Goal: Task Accomplishment & Management: Complete application form

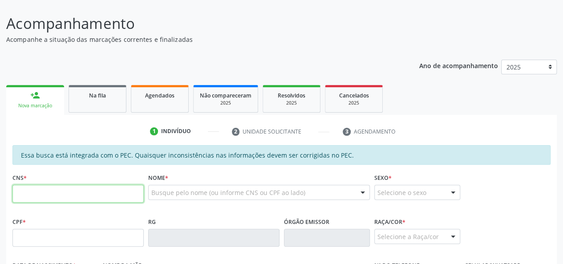
scroll to position [134, 0]
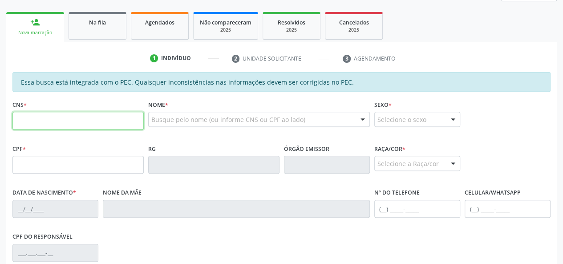
click at [56, 119] on input "text" at bounding box center [77, 121] width 131 height 18
type input "707 8026 5173 7415"
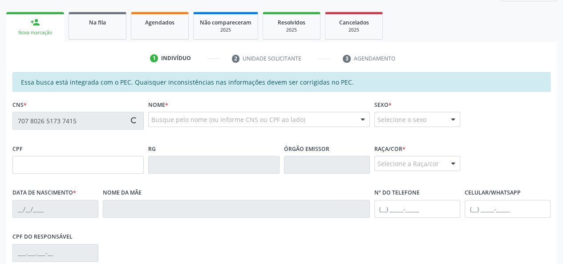
type input "059.065.704-62"
type input "[DATE]"
type input "[PERSON_NAME]"
type input "[PHONE_NUMBER]"
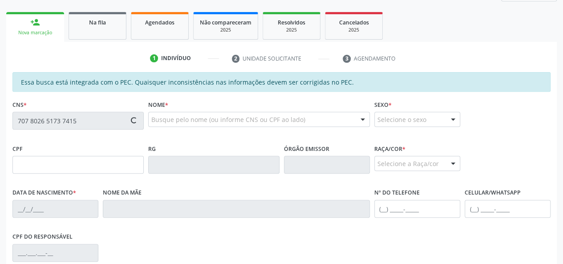
type input "11"
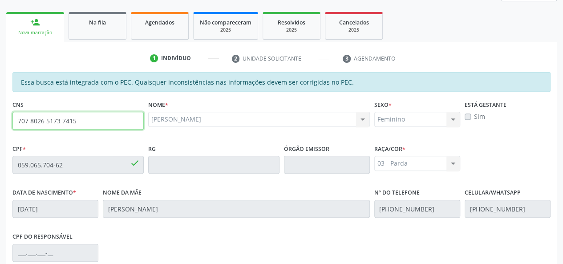
click at [56, 119] on input "707 8026 5173 7415" at bounding box center [77, 121] width 131 height 18
paste input "0 0038 1704 360"
type input "700 0038 1704 3605"
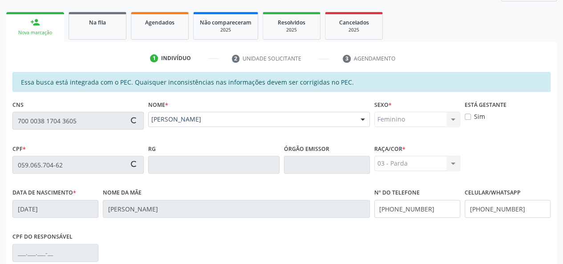
type input "133.471.194-10"
type input "[DATE]"
type input "[PERSON_NAME]"
type input "[PHONE_NUMBER]"
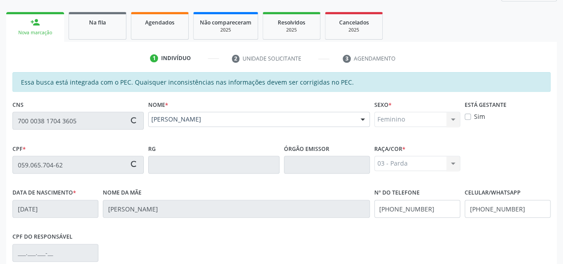
type input "19A"
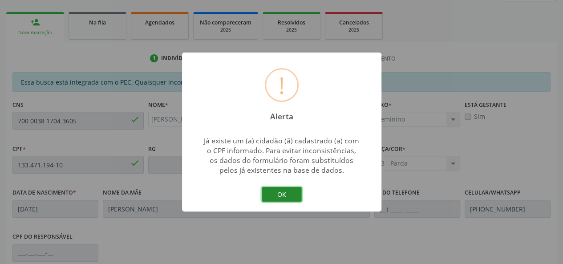
drag, startPoint x: 41, startPoint y: 118, endPoint x: 282, endPoint y: 194, distance: 252.4
click at [282, 194] on button "OK" at bounding box center [282, 194] width 40 height 15
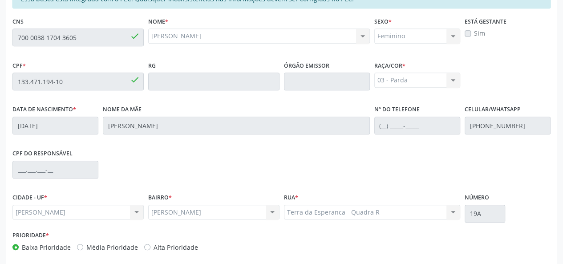
scroll to position [256, 0]
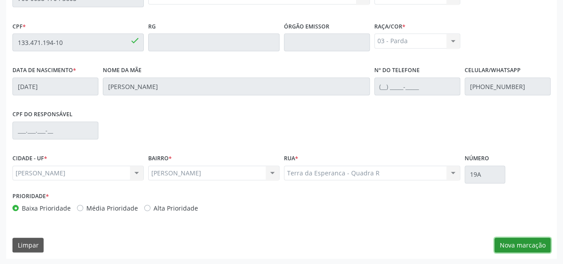
click at [530, 238] on button "Nova marcação" at bounding box center [522, 245] width 56 height 15
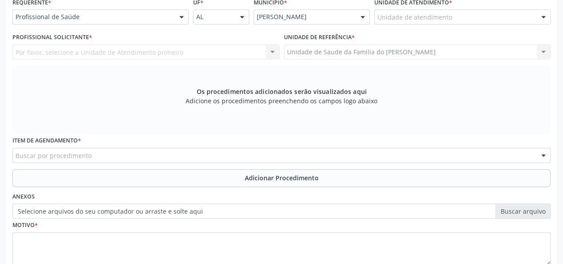
scroll to position [167, 0]
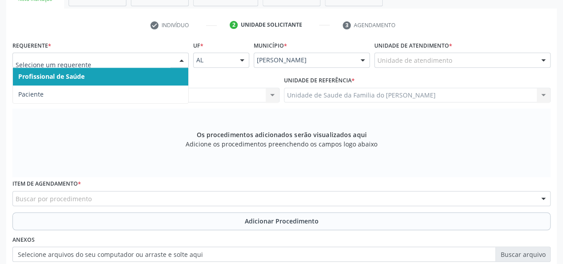
click at [180, 59] on div at bounding box center [181, 60] width 13 height 15
click at [165, 73] on span "Profissional de Saúde" at bounding box center [100, 77] width 175 height 18
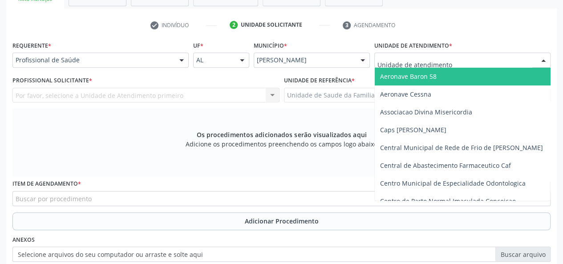
type input "j"
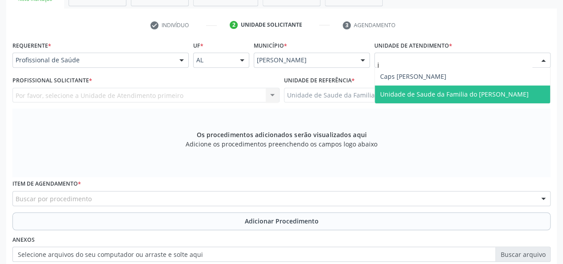
click at [419, 90] on span "Unidade de Saude da Familia do [PERSON_NAME]" at bounding box center [454, 94] width 149 height 8
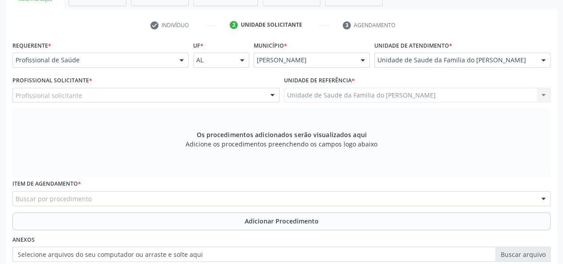
click at [276, 95] on div at bounding box center [272, 95] width 13 height 15
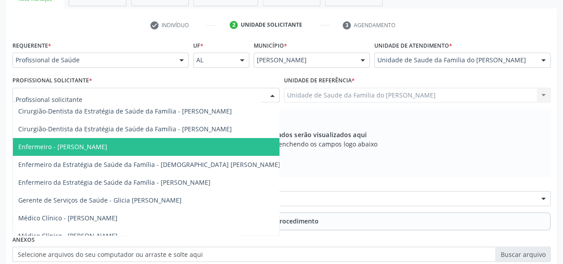
click at [126, 147] on span "Enfermeiro - [PERSON_NAME]" at bounding box center [149, 147] width 273 height 18
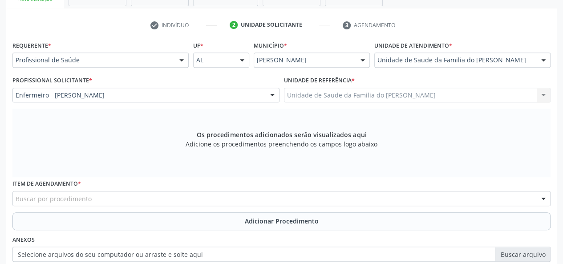
click at [263, 95] on div "Enfermeiro - [PERSON_NAME]" at bounding box center [145, 95] width 267 height 15
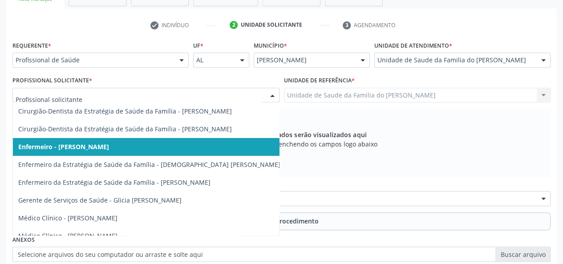
type input "j"
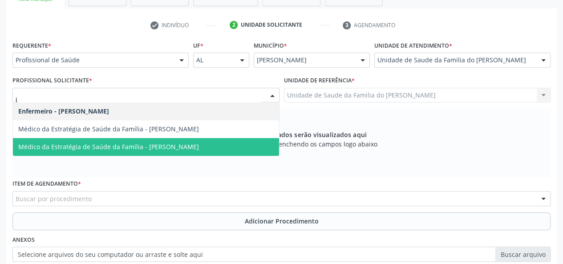
click at [199, 142] on span "Médico da Estratégia de Saúde da Família - [PERSON_NAME]" at bounding box center [108, 146] width 181 height 8
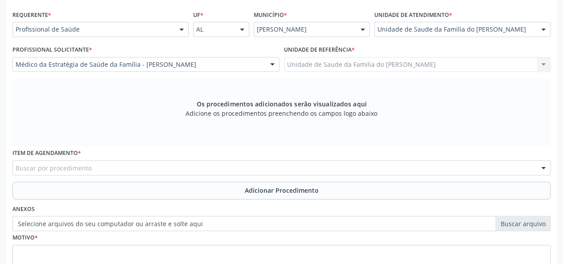
scroll to position [211, 0]
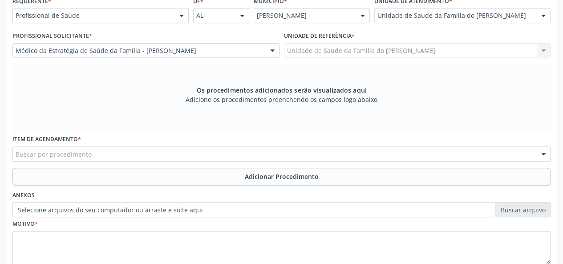
click at [176, 155] on div "Buscar por procedimento" at bounding box center [281, 153] width 538 height 15
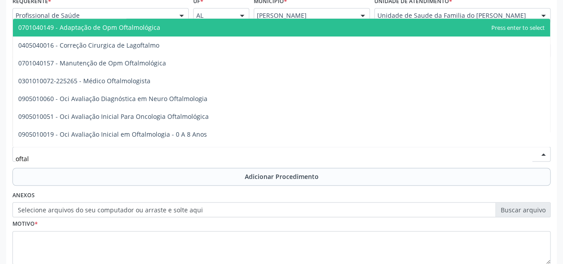
type input "oftalm"
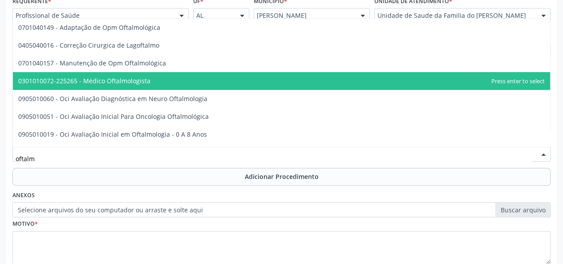
click at [163, 79] on span "0301010072-225265 - Médico Oftalmologista" at bounding box center [281, 81] width 537 height 18
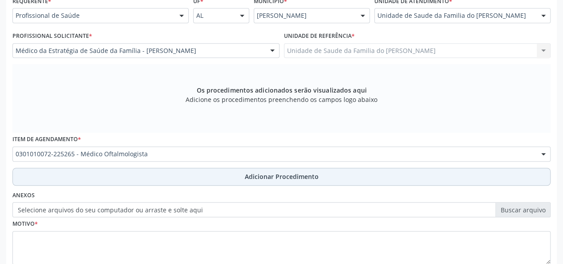
click at [183, 176] on button "Adicionar Procedimento" at bounding box center [281, 177] width 538 height 18
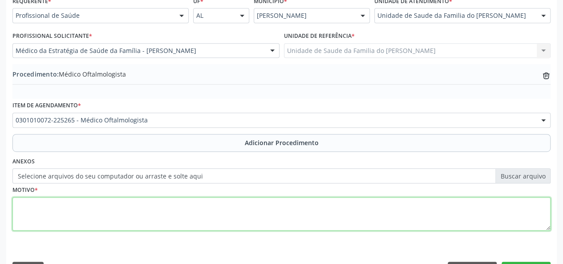
click at [155, 219] on textarea at bounding box center [281, 214] width 538 height 34
type textarea "d"
click at [38, 206] on textarea "DISTURBIO VISUAL" at bounding box center [281, 214] width 538 height 34
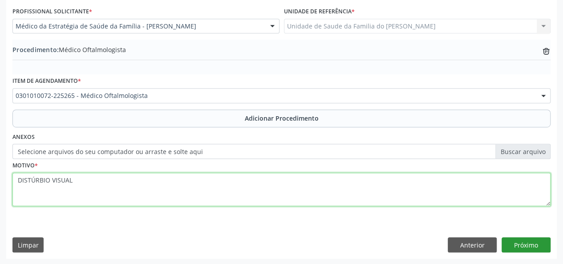
type textarea "DISTÚRBIO VISUAL"
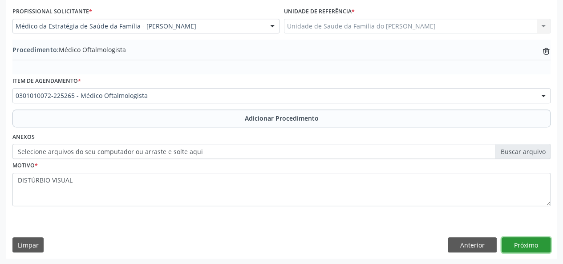
click at [512, 247] on button "Próximo" at bounding box center [526, 244] width 49 height 15
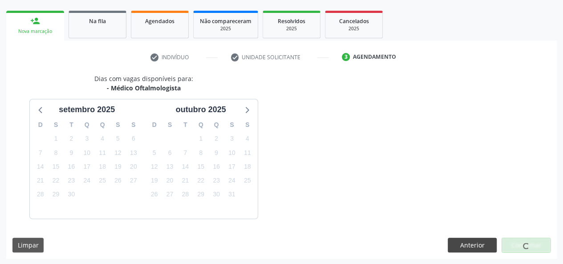
scroll to position [161, 0]
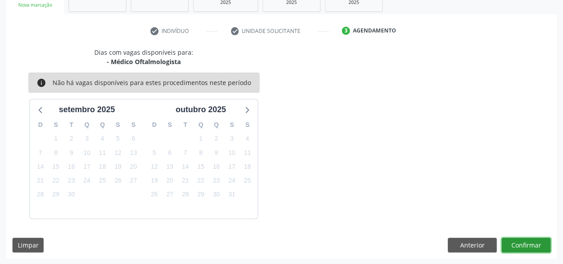
click at [514, 243] on button "Confirmar" at bounding box center [526, 245] width 49 height 15
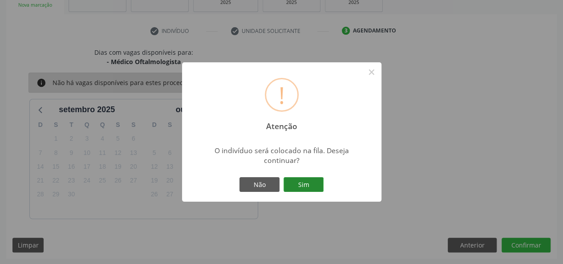
click at [303, 182] on button "Sim" at bounding box center [304, 184] width 40 height 15
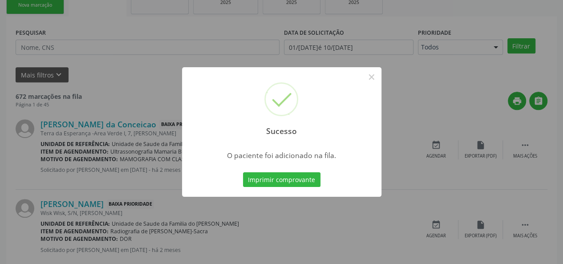
scroll to position [42, 0]
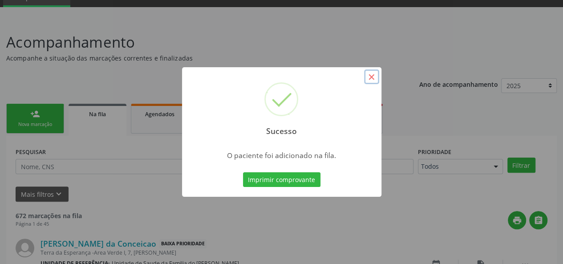
click at [371, 72] on button "×" at bounding box center [371, 76] width 15 height 15
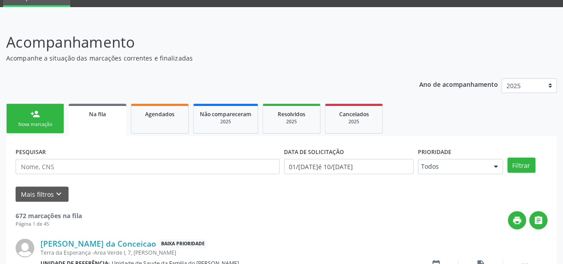
click at [34, 118] on link "person_add Nova marcação" at bounding box center [35, 119] width 58 height 30
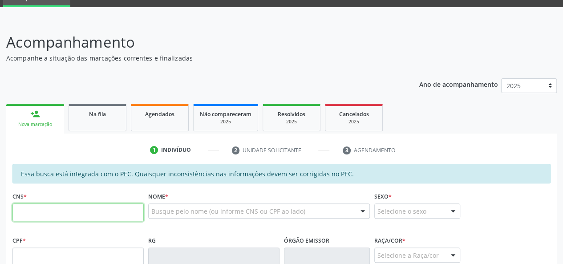
paste input "700 0038 1704 3605"
type input "700 0038 1704 3605"
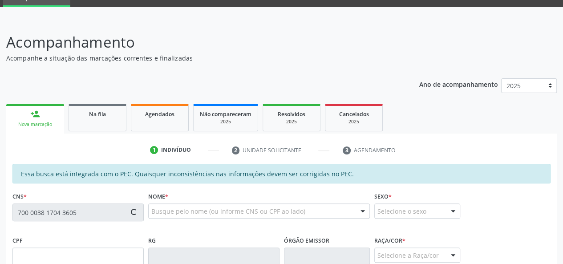
type input "133.471.194-10"
type input "[DATE]"
type input "[PERSON_NAME]"
type input "[PHONE_NUMBER]"
type input "19A"
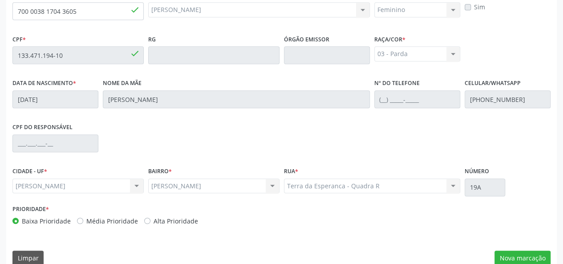
scroll to position [256, 0]
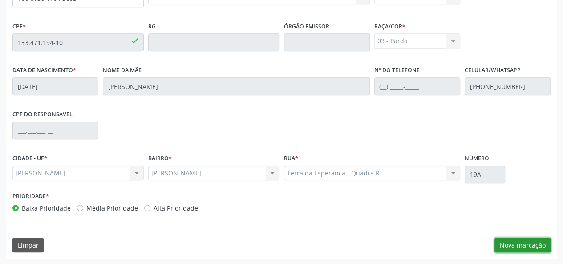
click at [531, 248] on button "Nova marcação" at bounding box center [522, 245] width 56 height 15
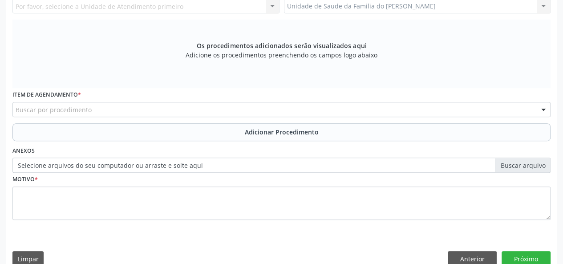
scroll to position [122, 0]
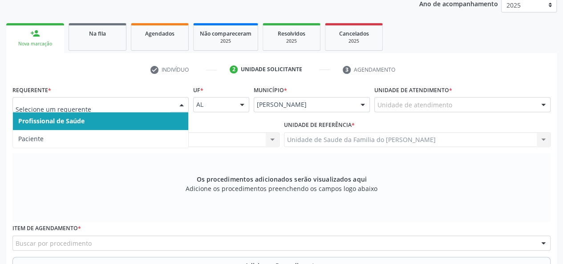
click at [173, 105] on div at bounding box center [100, 104] width 176 height 15
click at [153, 120] on span "Profissional de Saúde" at bounding box center [100, 121] width 175 height 18
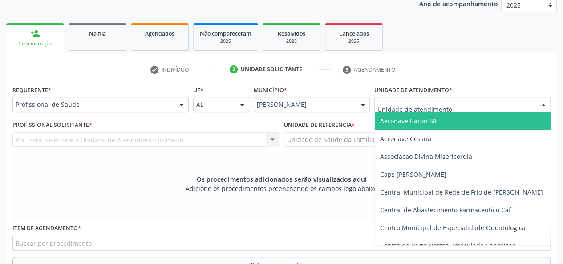
type input "J"
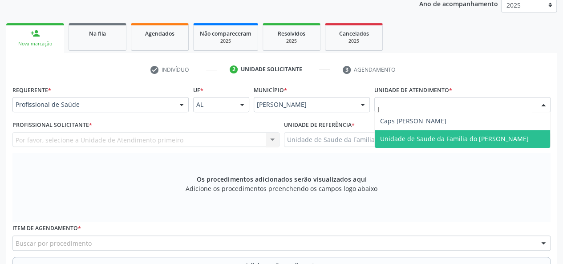
click at [425, 144] on span "Unidade de Saude da Familia do [PERSON_NAME]" at bounding box center [462, 139] width 175 height 18
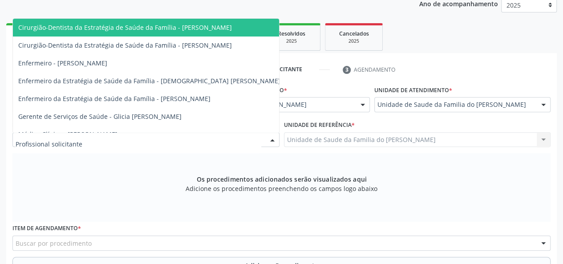
click at [269, 139] on div at bounding box center [272, 140] width 13 height 15
type input "J"
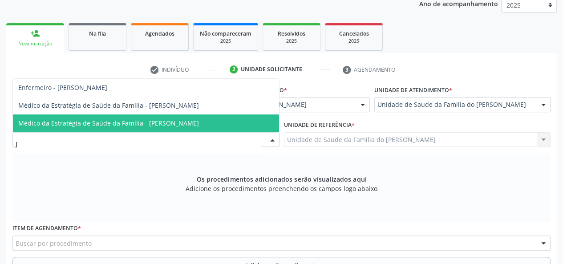
click at [199, 125] on span "Médico da Estratégia de Saúde da Família - [PERSON_NAME]" at bounding box center [108, 123] width 181 height 8
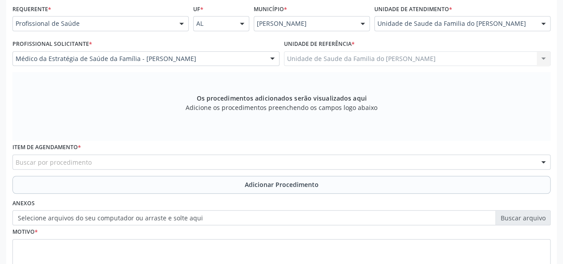
scroll to position [211, 0]
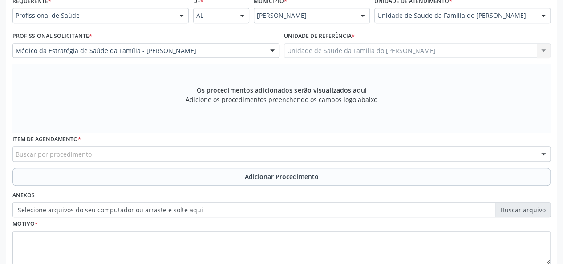
click at [178, 153] on div "Buscar por procedimento" at bounding box center [281, 153] width 538 height 15
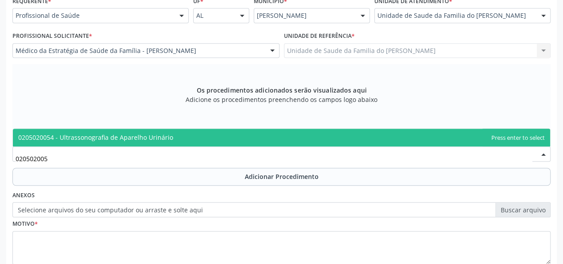
type input "0205020054"
click at [177, 138] on span "0205020054 - Ultrassonografia de Aparelho Urinário" at bounding box center [281, 138] width 537 height 18
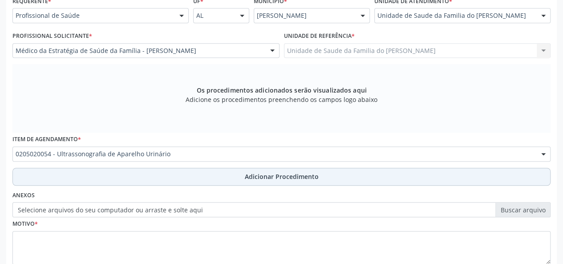
click at [170, 178] on button "Adicionar Procedimento" at bounding box center [281, 177] width 538 height 18
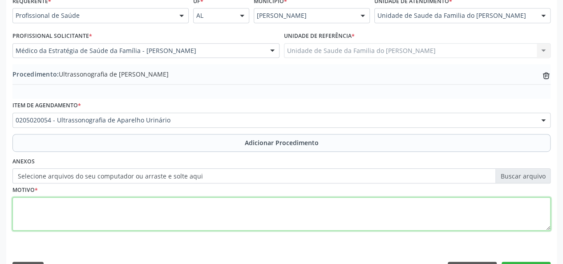
click at [144, 211] on textarea at bounding box center [281, 214] width 538 height 34
click at [87, 223] on textarea "AVALIACAO" at bounding box center [281, 214] width 538 height 34
click at [41, 204] on textarea "AVALIACAO" at bounding box center [281, 214] width 538 height 34
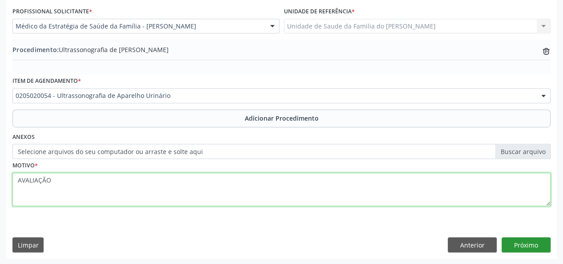
type textarea "AVALIAÇÃO"
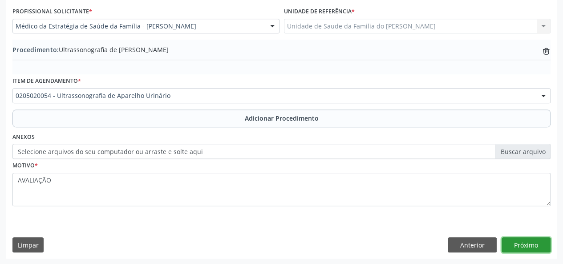
click at [535, 246] on button "Próximo" at bounding box center [526, 244] width 49 height 15
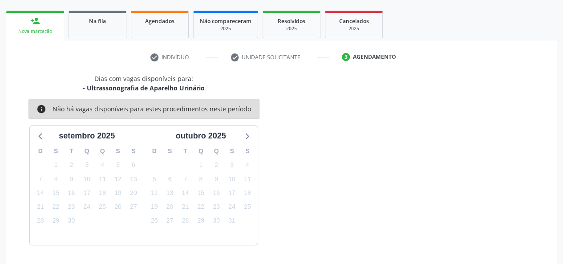
scroll to position [161, 0]
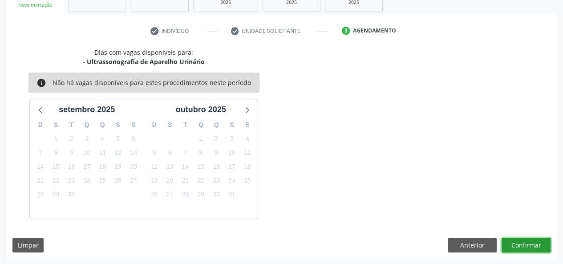
click at [526, 245] on button "Confirmar" at bounding box center [526, 245] width 49 height 15
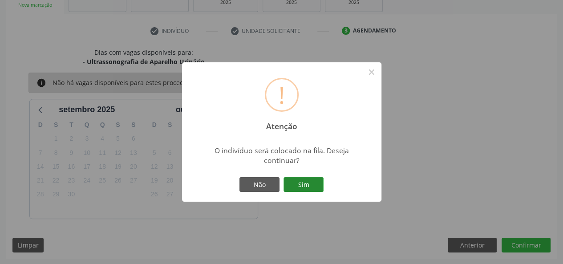
click at [307, 185] on button "Sim" at bounding box center [304, 184] width 40 height 15
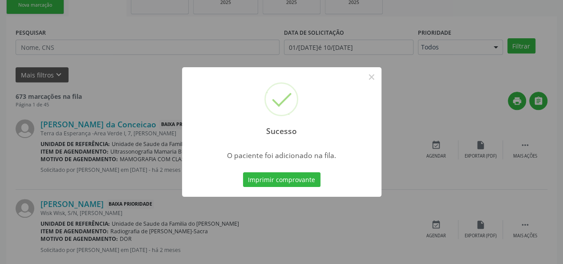
scroll to position [42, 0]
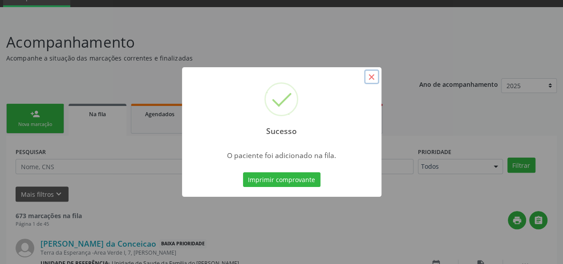
click at [368, 79] on button "×" at bounding box center [371, 76] width 15 height 15
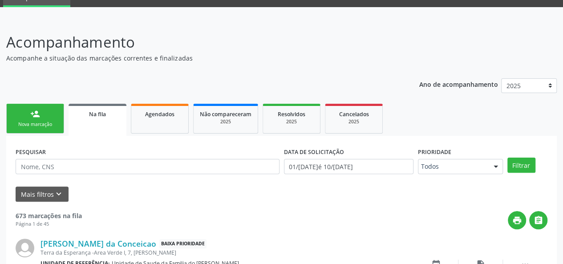
click at [42, 122] on div "Nova marcação" at bounding box center [35, 124] width 45 height 7
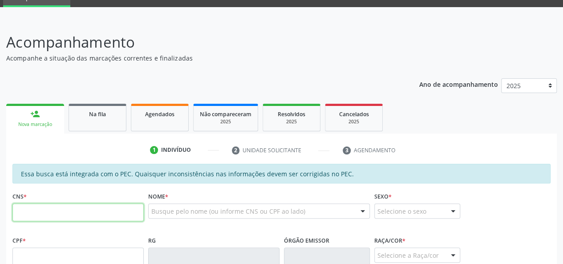
paste input "700 0038 1704 3605"
type input "700 0038 1704 3605"
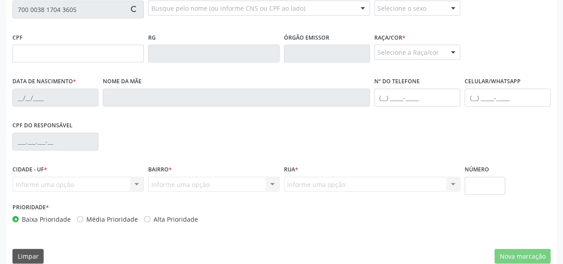
scroll to position [256, 0]
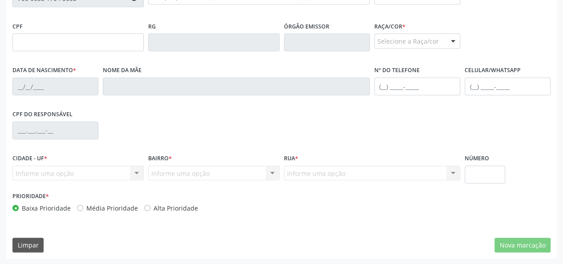
type input "133.471.194-10"
type input "[DATE]"
type input "[PERSON_NAME]"
type input "[PHONE_NUMBER]"
type input "19A"
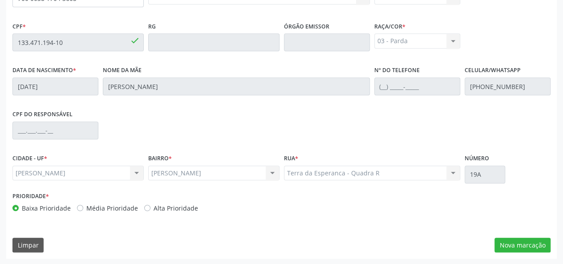
scroll to position [78, 0]
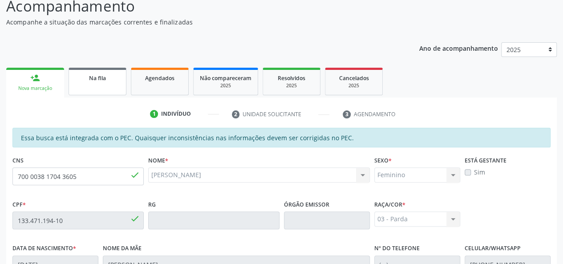
click at [102, 86] on link "Na fila" at bounding box center [98, 82] width 58 height 28
click at [37, 85] on div "Ano de acompanhamento 2025 person_add Nova marcação Na fila Agendados Não compa…" at bounding box center [281, 236] width 551 height 401
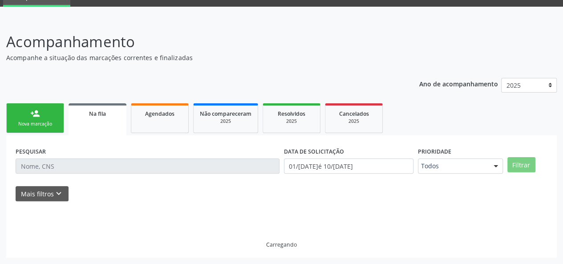
scroll to position [42, 0]
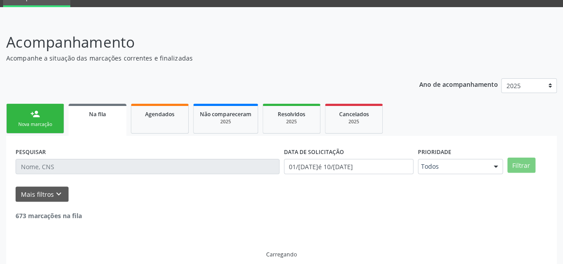
click at [41, 119] on link "person_add Nova marcação" at bounding box center [35, 119] width 58 height 30
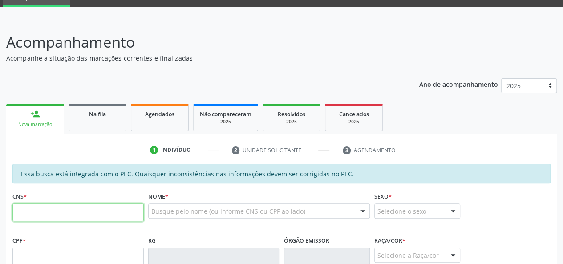
click at [64, 213] on input "text" at bounding box center [77, 212] width 131 height 18
type input "707 8026 5173 7415"
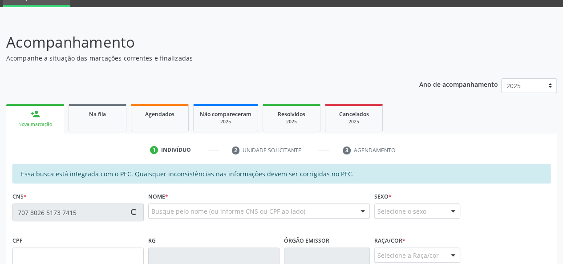
type input "059.065.704-62"
type input "[DATE]"
type input "[PERSON_NAME]"
type input "[PHONE_NUMBER]"
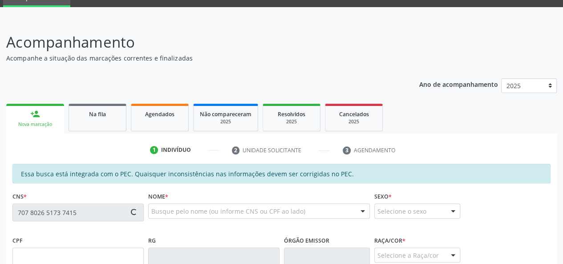
type input "11"
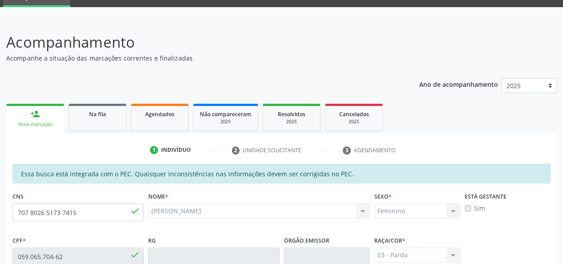
scroll to position [86, 0]
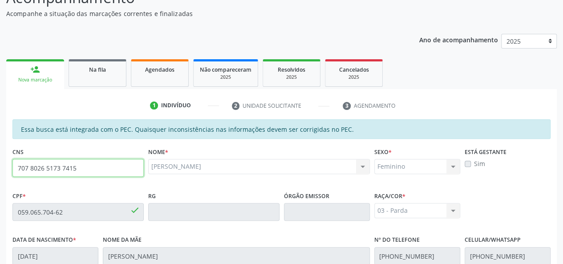
click at [55, 165] on input "707 8026 5173 7415" at bounding box center [77, 168] width 131 height 18
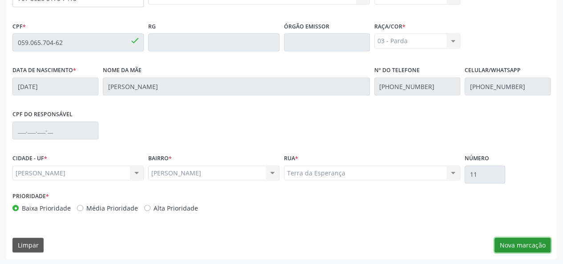
click at [504, 244] on button "Nova marcação" at bounding box center [522, 245] width 56 height 15
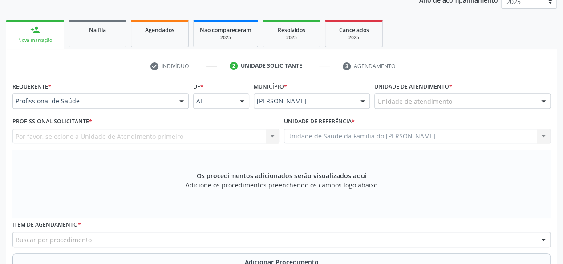
scroll to position [122, 0]
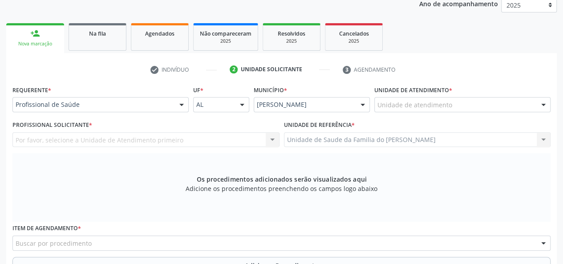
click at [181, 99] on div at bounding box center [181, 104] width 13 height 15
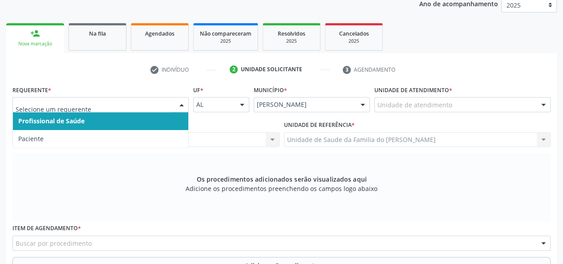
click at [147, 119] on span "Profissional de Saúde" at bounding box center [100, 121] width 175 height 18
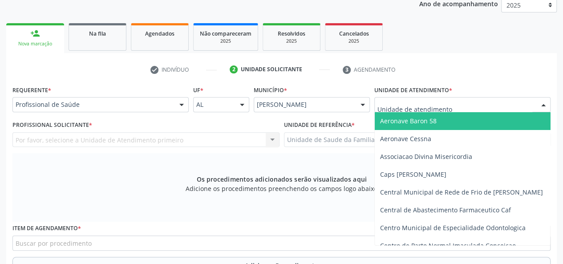
type input "J"
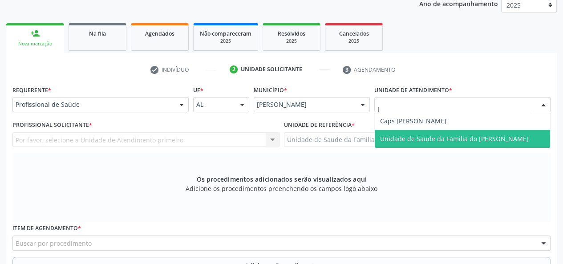
click at [415, 138] on span "Unidade de Saude da Familia do [PERSON_NAME]" at bounding box center [454, 138] width 149 height 8
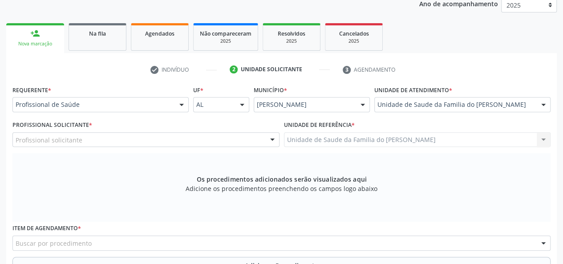
click at [273, 140] on div at bounding box center [272, 140] width 13 height 15
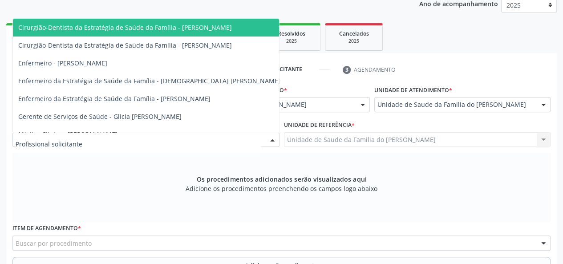
type input "J"
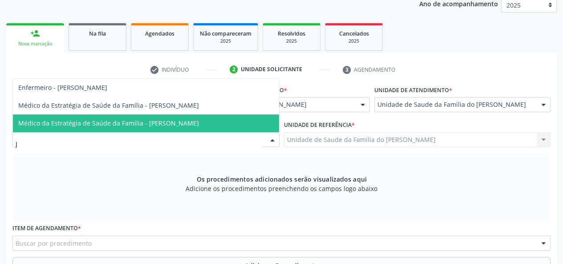
click at [221, 122] on span "Médico da Estratégia de Saúde da Família - [PERSON_NAME]" at bounding box center [146, 123] width 266 height 18
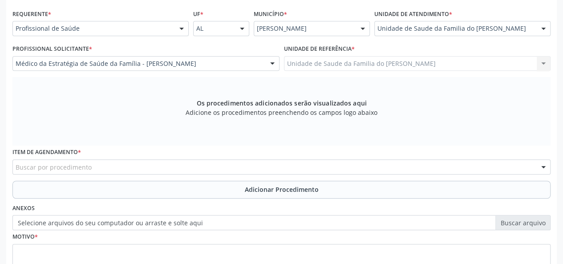
scroll to position [211, 0]
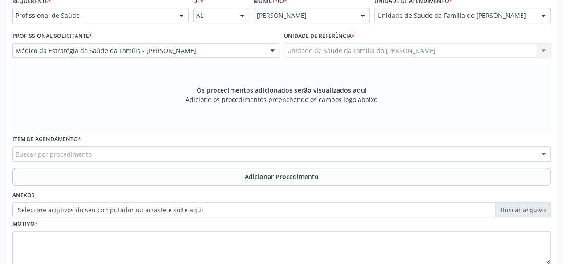
click at [198, 156] on div "Buscar por procedimento" at bounding box center [281, 153] width 538 height 15
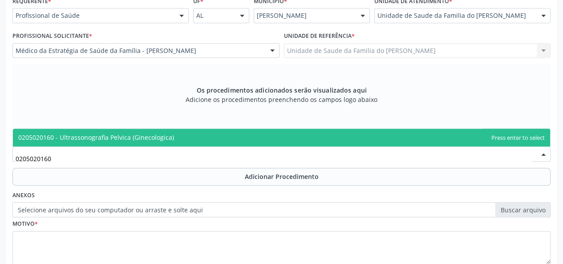
click at [239, 141] on span "0205020160 - Ultrassonografia Pelvica (Ginecologica)" at bounding box center [281, 138] width 537 height 18
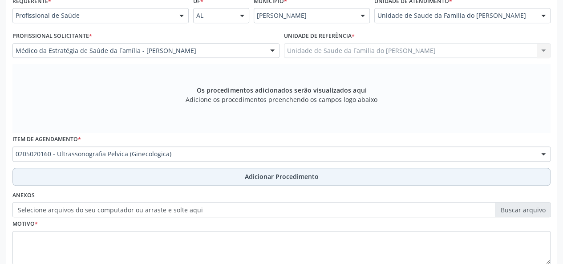
click at [228, 176] on button "Adicionar Procedimento" at bounding box center [281, 177] width 538 height 18
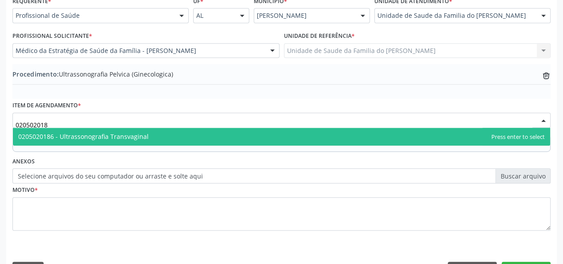
type input "0205020186"
click at [179, 130] on span "0205020186 - Ultrassonografia Transvaginal" at bounding box center [281, 137] width 537 height 18
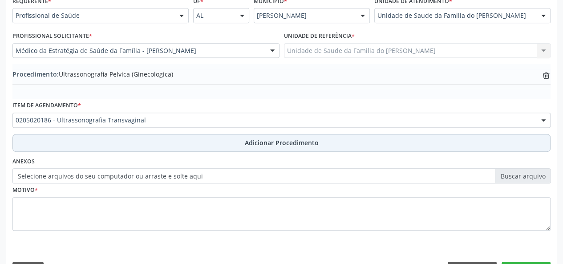
click at [177, 144] on button "Adicionar Procedimento" at bounding box center [281, 143] width 538 height 18
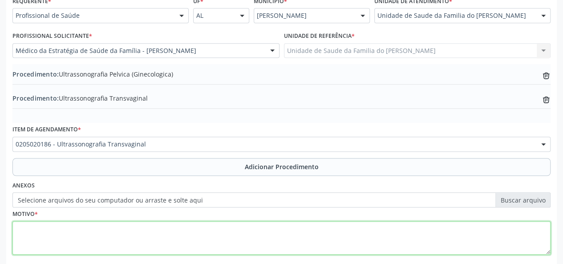
click at [129, 238] on textarea at bounding box center [281, 238] width 538 height 34
click at [56, 247] on textarea "AVALIACAO" at bounding box center [281, 238] width 538 height 34
click at [43, 227] on textarea "AVALIACAO" at bounding box center [281, 238] width 538 height 34
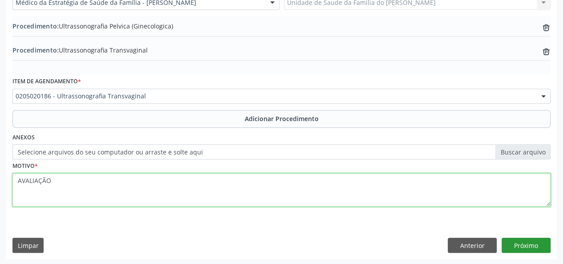
type textarea "AVALIAÇÃO"
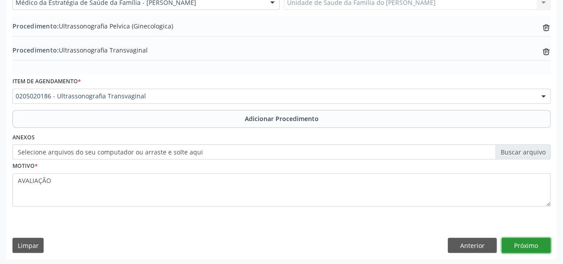
click at [519, 250] on button "Próximo" at bounding box center [526, 245] width 49 height 15
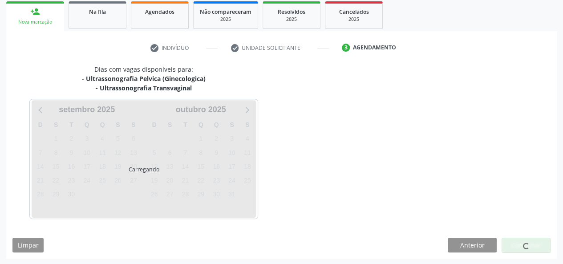
scroll to position [170, 0]
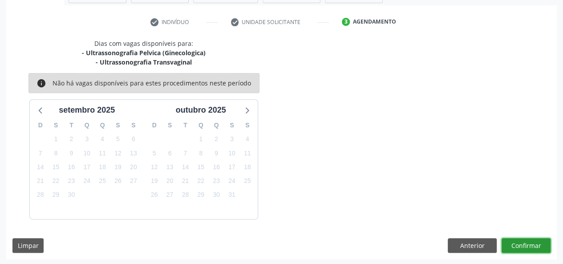
click at [522, 243] on button "Confirmar" at bounding box center [526, 245] width 49 height 15
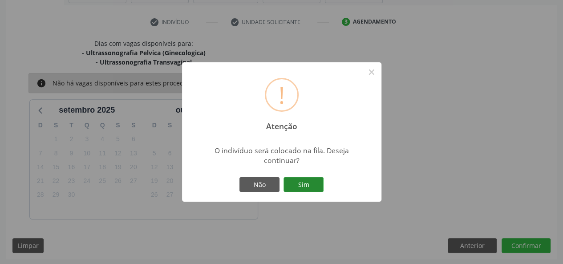
click at [298, 180] on button "Sim" at bounding box center [304, 184] width 40 height 15
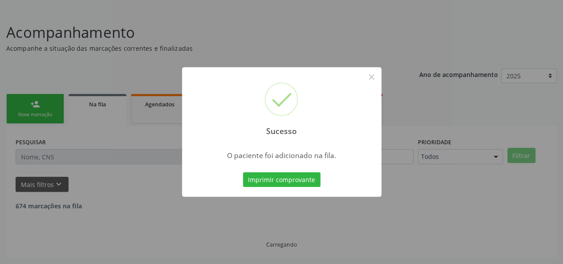
scroll to position [42, 0]
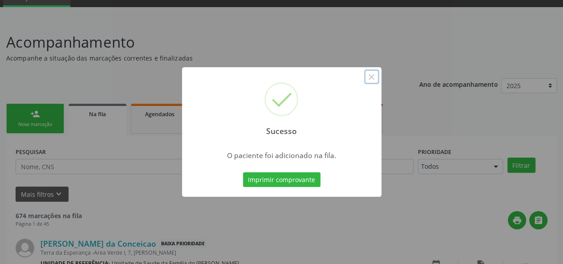
drag, startPoint x: 369, startPoint y: 75, endPoint x: 360, endPoint y: 87, distance: 15.2
click at [369, 75] on button "×" at bounding box center [371, 76] width 15 height 15
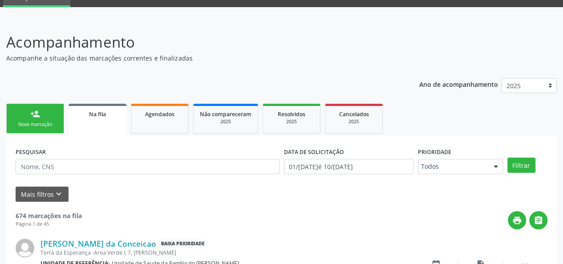
click at [108, 119] on link "Na fila" at bounding box center [98, 120] width 58 height 32
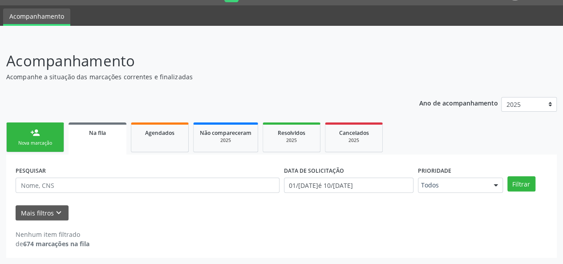
scroll to position [23, 0]
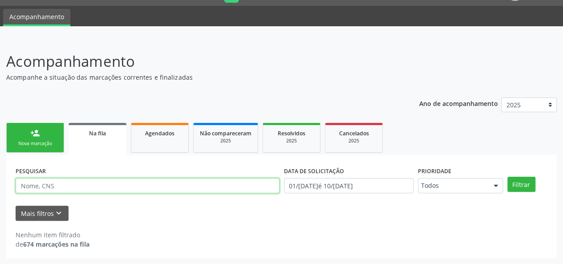
paste input "707 8026 5173 7415"
type input "707 8026 5173 7415"
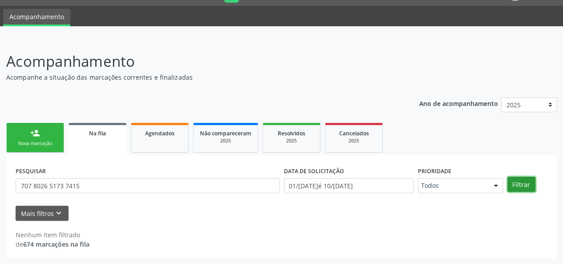
click at [523, 184] on button "Filtrar" at bounding box center [521, 184] width 28 height 15
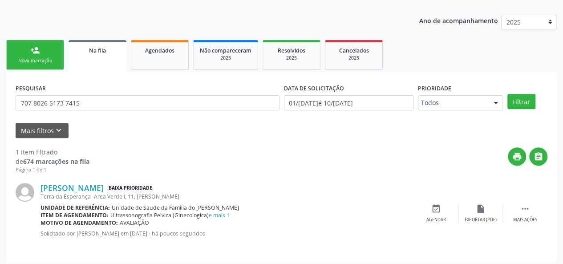
scroll to position [109, 0]
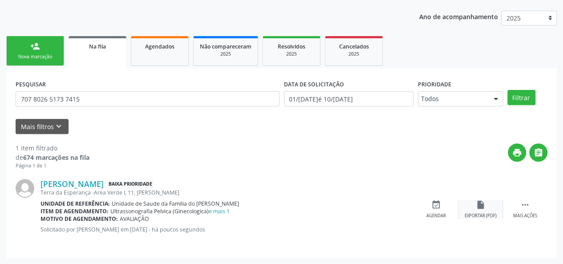
click at [485, 215] on div "Exportar (PDF)" at bounding box center [481, 216] width 32 height 6
click at [530, 211] on div " Mais ações" at bounding box center [525, 209] width 45 height 19
click at [472, 211] on div "edit Editar" at bounding box center [480, 209] width 45 height 19
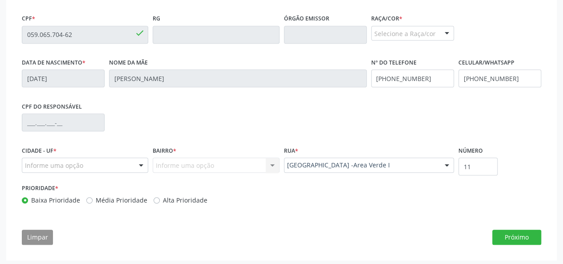
scroll to position [268, 0]
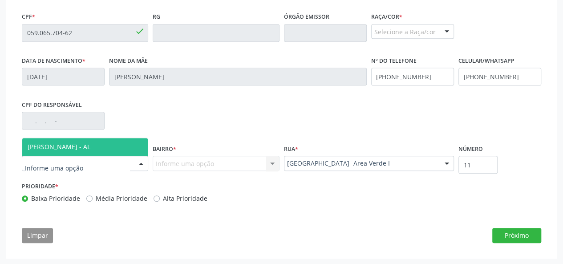
click at [138, 164] on div at bounding box center [140, 163] width 13 height 15
click at [118, 144] on span "[PERSON_NAME] - AL" at bounding box center [85, 147] width 126 height 18
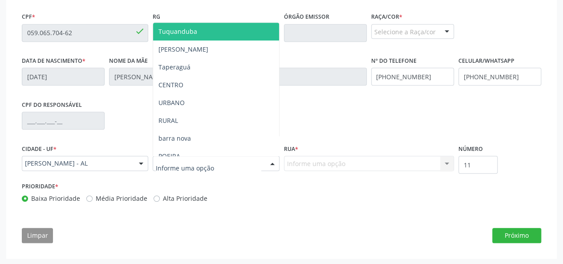
type input "J"
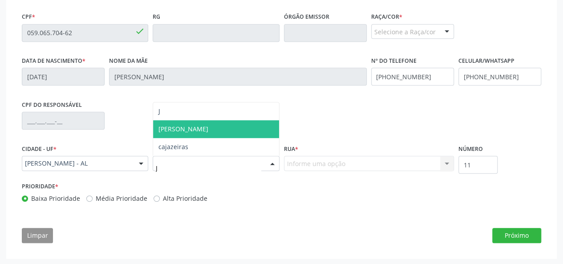
click at [188, 130] on span "[PERSON_NAME]" at bounding box center [216, 129] width 126 height 18
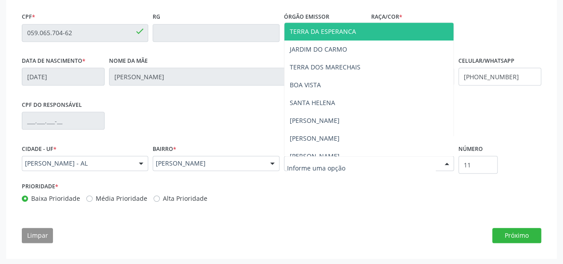
click at [367, 28] on span "TERRA DA ESPERANCA" at bounding box center [368, 32] width 169 height 18
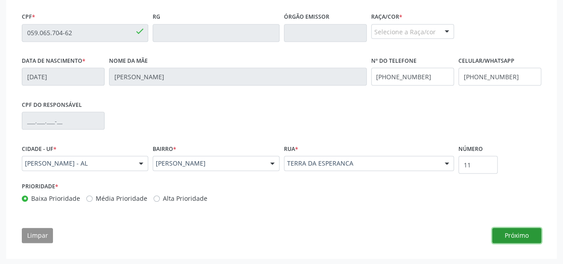
click at [524, 237] on button "Próximo" at bounding box center [516, 235] width 49 height 15
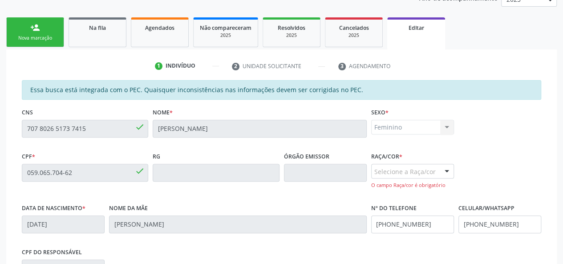
scroll to position [142, 0]
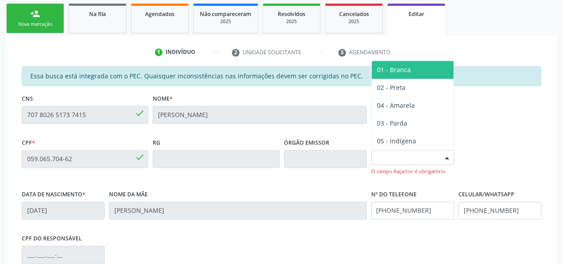
click at [446, 154] on div at bounding box center [446, 157] width 13 height 15
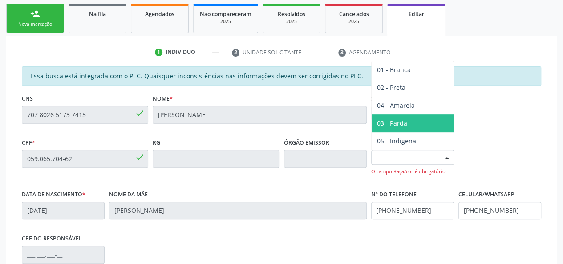
click at [418, 125] on span "03 - Parda" at bounding box center [413, 123] width 82 height 18
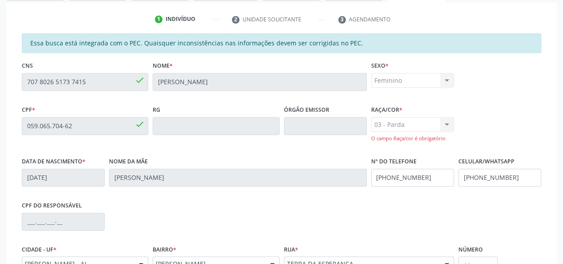
scroll to position [276, 0]
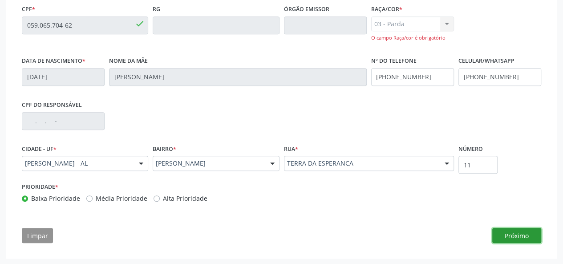
click at [503, 231] on button "Próximo" at bounding box center [516, 235] width 49 height 15
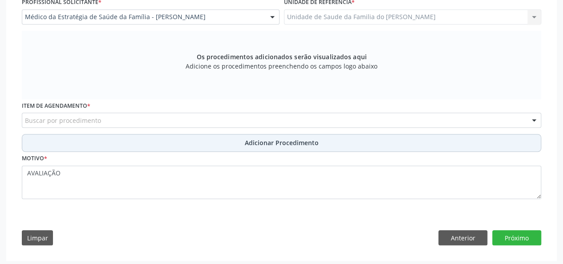
scroll to position [250, 0]
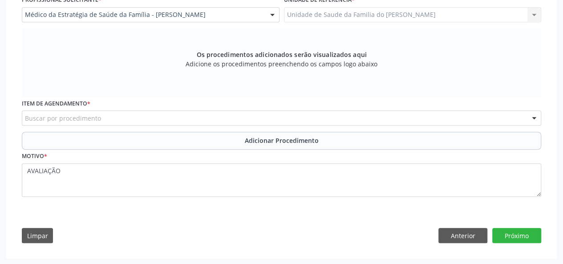
click at [194, 119] on div "Buscar por procedimento" at bounding box center [281, 117] width 519 height 15
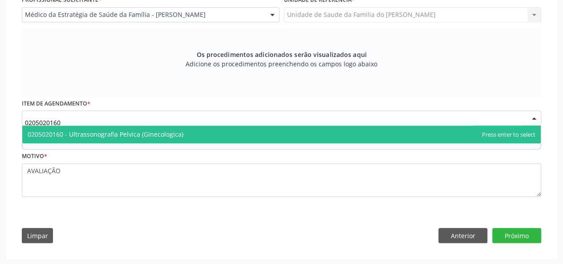
click at [178, 137] on span "0205020160 - Ultrassonografia Pelvica (Ginecologica)" at bounding box center [106, 134] width 156 height 8
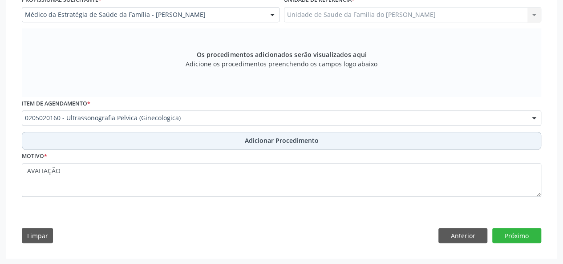
click at [176, 139] on button "Adicionar Procedimento" at bounding box center [281, 141] width 519 height 18
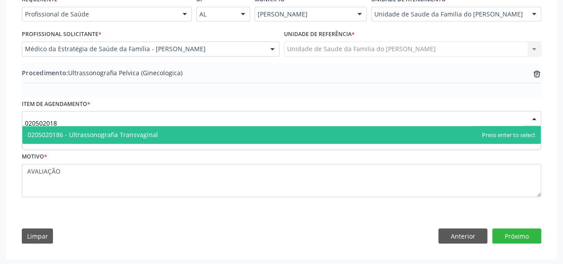
type input "0205020186"
click at [130, 135] on span "0205020186 - Ultrassonografia Transvaginal" at bounding box center [93, 134] width 130 height 8
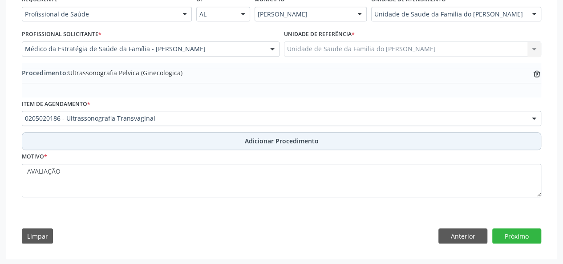
click at [129, 141] on button "Adicionar Procedimento" at bounding box center [281, 141] width 519 height 18
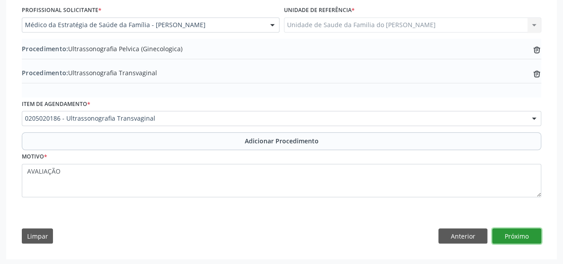
click at [511, 232] on button "Próximo" at bounding box center [516, 235] width 49 height 15
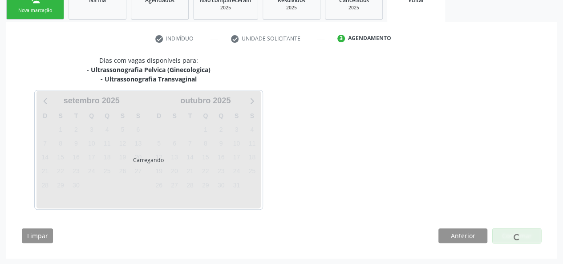
scroll to position [182, 0]
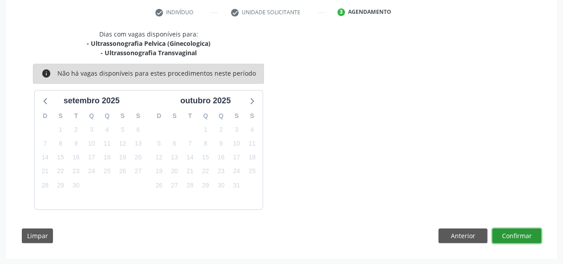
click at [516, 229] on button "Confirmar" at bounding box center [516, 235] width 49 height 15
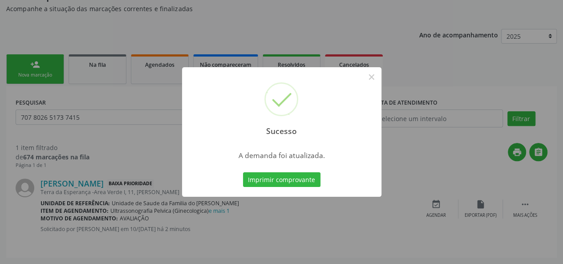
scroll to position [0, 0]
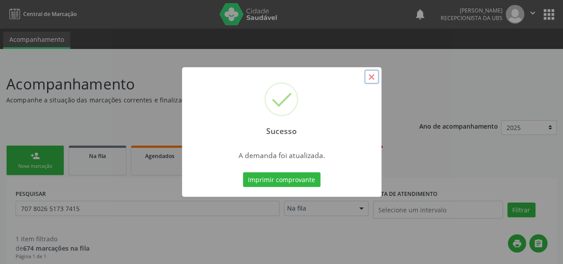
click at [373, 77] on button "×" at bounding box center [371, 76] width 15 height 15
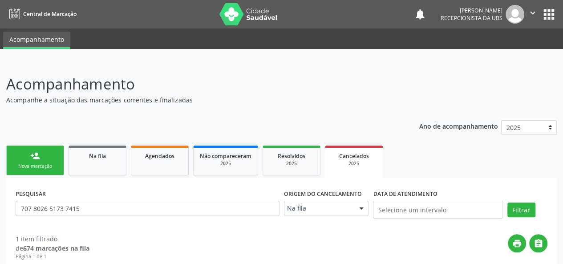
click at [30, 161] on link "person_add Nova marcação" at bounding box center [35, 161] width 58 height 30
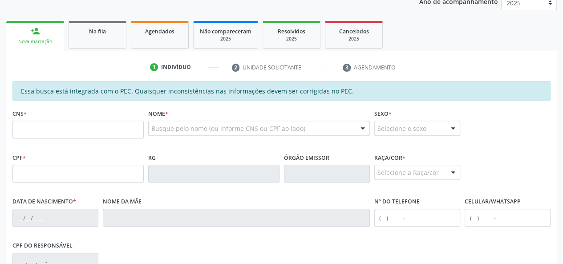
scroll to position [134, 0]
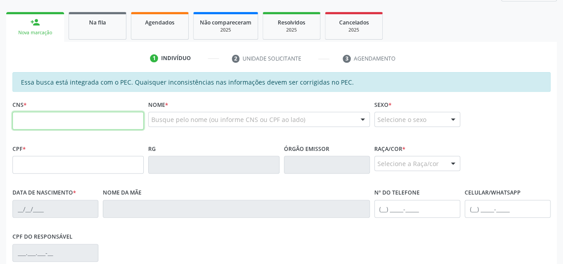
paste input "707 8026 5173 7415"
type input "707 8026 5173 7415"
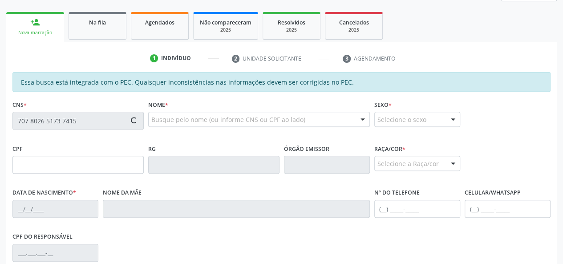
type input "059.065.704-62"
type input "[DATE]"
type input "[PERSON_NAME]"
type input "[PHONE_NUMBER]"
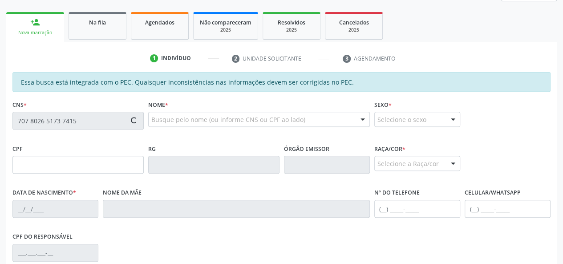
type input "11"
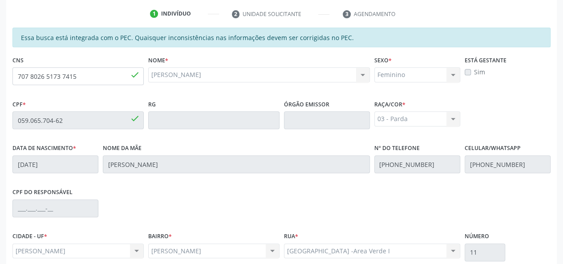
scroll to position [256, 0]
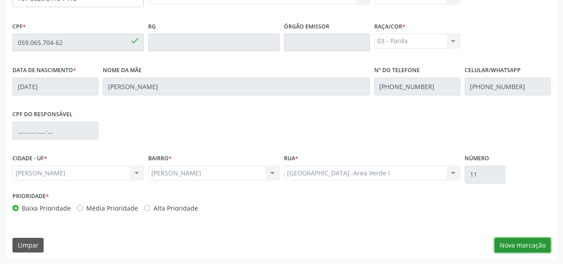
click at [510, 245] on button "Nova marcação" at bounding box center [522, 245] width 56 height 15
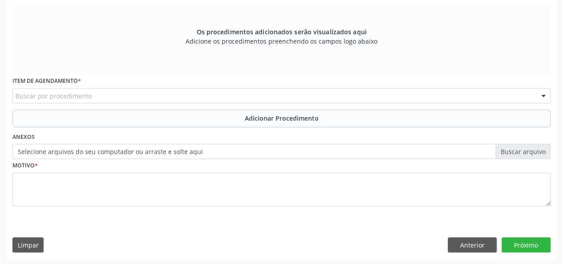
scroll to position [181, 0]
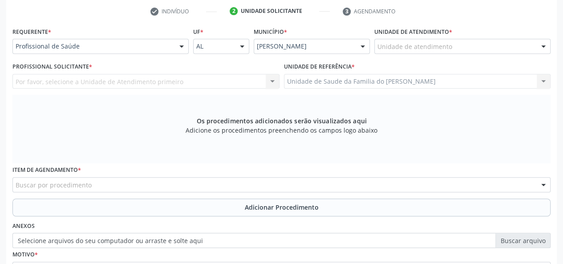
click at [173, 41] on div "Profissional de Saúde" at bounding box center [100, 46] width 176 height 15
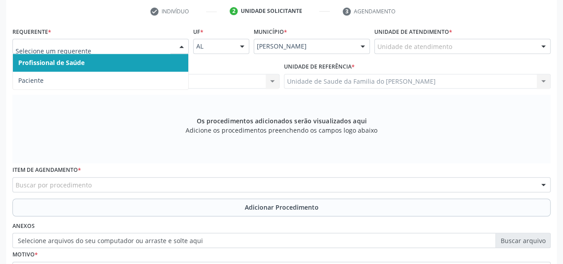
click at [158, 57] on span "Profissional de Saúde" at bounding box center [100, 63] width 175 height 18
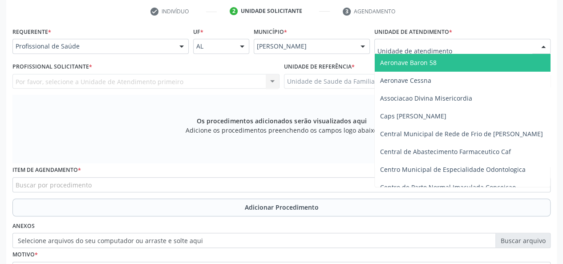
type input "J"
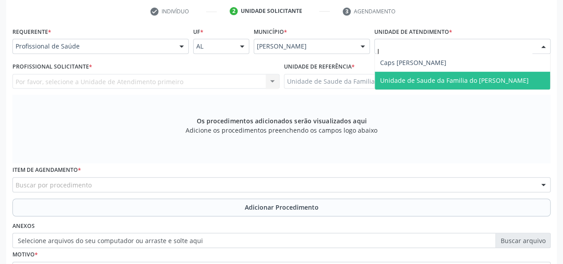
click at [442, 79] on span "Unidade de Saude da Familia do [PERSON_NAME]" at bounding box center [454, 80] width 149 height 8
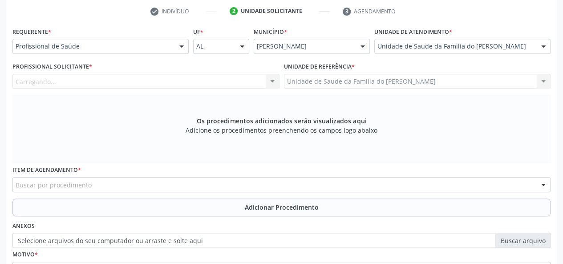
click at [268, 81] on div "Carregando... Nenhum resultado encontrado para: " " Não há nenhuma opção para s…" at bounding box center [145, 81] width 267 height 15
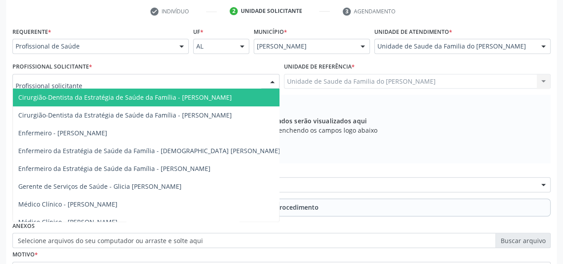
click at [268, 81] on div at bounding box center [272, 81] width 13 height 15
type input "J"
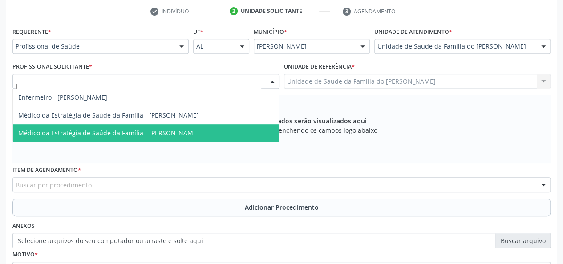
click at [225, 138] on span "Médico da Estratégia de Saúde da Família - [PERSON_NAME]" at bounding box center [146, 133] width 266 height 18
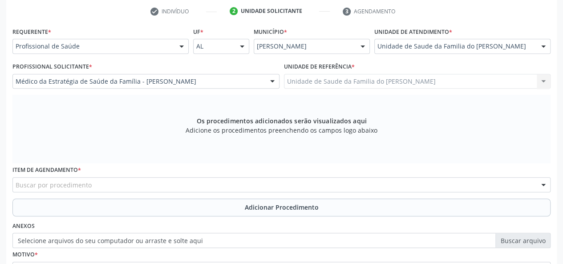
click at [162, 188] on div "Buscar por procedimento" at bounding box center [281, 184] width 538 height 15
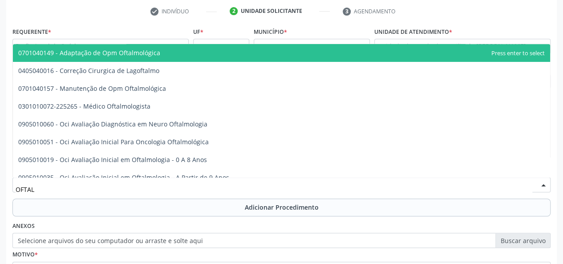
type input "OFTALM"
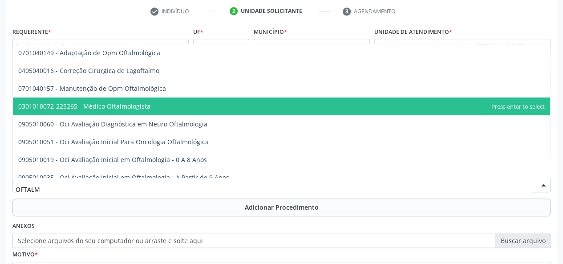
click at [155, 108] on span "0301010072-225265 - Médico Oftalmologista" at bounding box center [281, 106] width 537 height 18
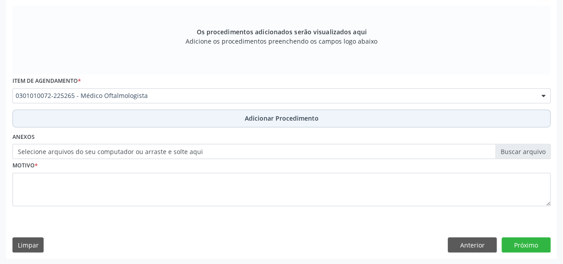
click at [242, 116] on button "Adicionar Procedimento" at bounding box center [281, 118] width 538 height 18
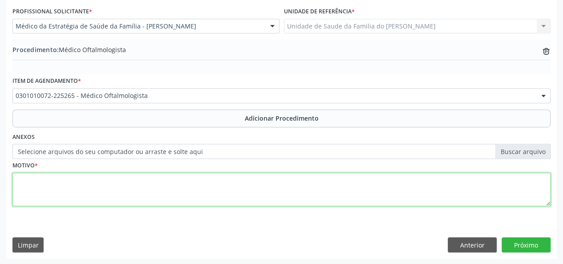
click at [195, 190] on textarea at bounding box center [281, 190] width 538 height 34
click at [52, 180] on textarea "DISTURBIOP VISUAL" at bounding box center [281, 190] width 538 height 34
type textarea "DISTURBIO VISUAL"
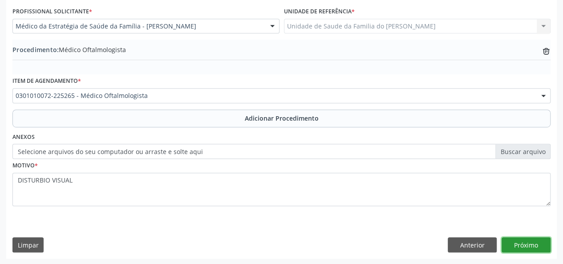
click at [510, 240] on button "Próximo" at bounding box center [526, 244] width 49 height 15
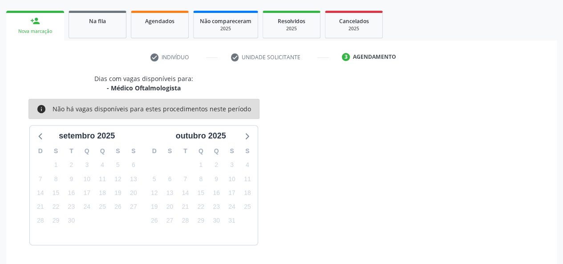
scroll to position [161, 0]
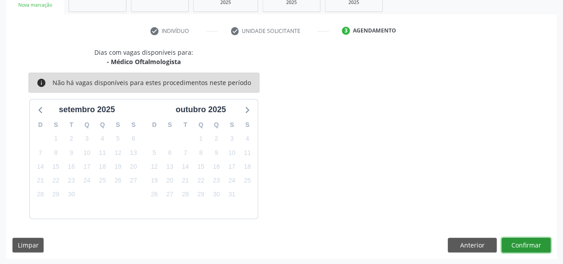
click at [513, 242] on button "Confirmar" at bounding box center [526, 245] width 49 height 15
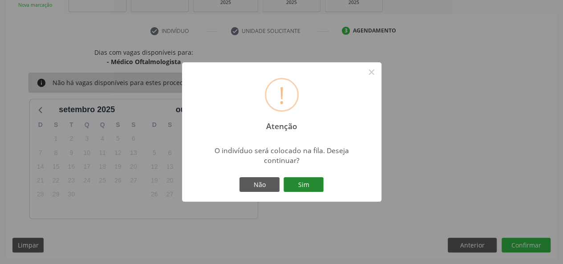
click at [311, 185] on button "Sim" at bounding box center [304, 184] width 40 height 15
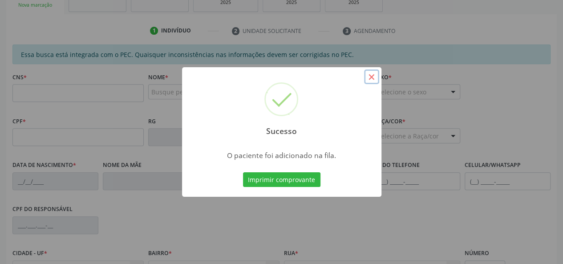
click at [369, 78] on button "×" at bounding box center [371, 76] width 15 height 15
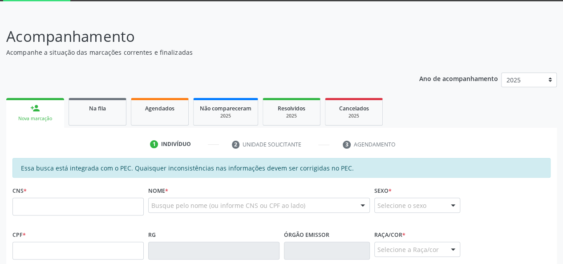
scroll to position [28, 0]
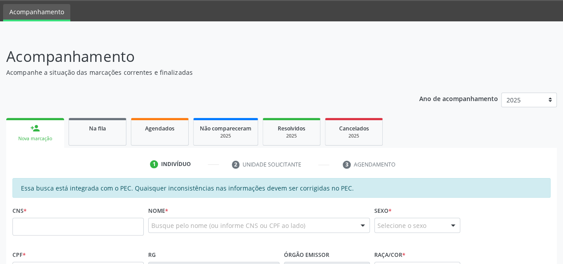
click at [36, 132] on div "person_add" at bounding box center [35, 128] width 10 height 10
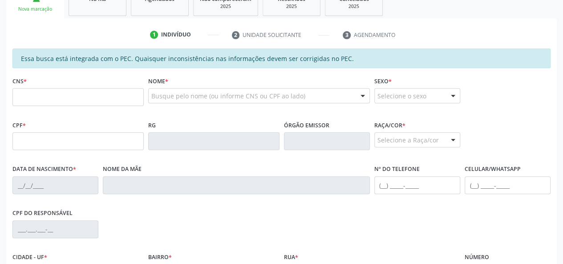
scroll to position [161, 0]
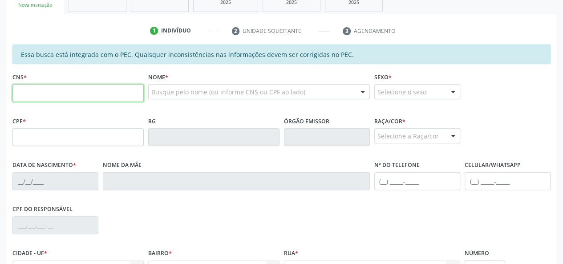
paste input "707 8026 5173 7415"
type input "707 8026 5173 7415"
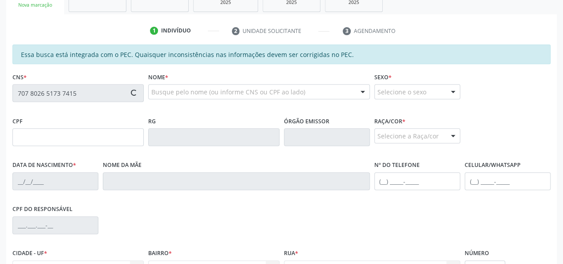
type input "059.065.704-62"
type input "[DATE]"
type input "[PERSON_NAME]"
type input "[PHONE_NUMBER]"
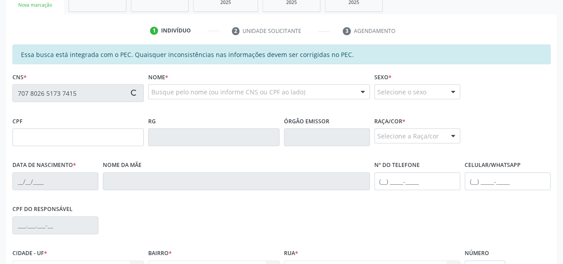
type input "11"
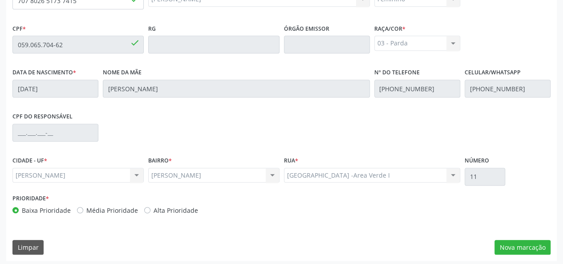
scroll to position [256, 0]
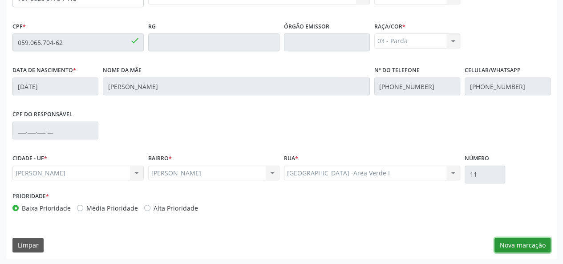
click at [530, 243] on button "Nova marcação" at bounding box center [522, 245] width 56 height 15
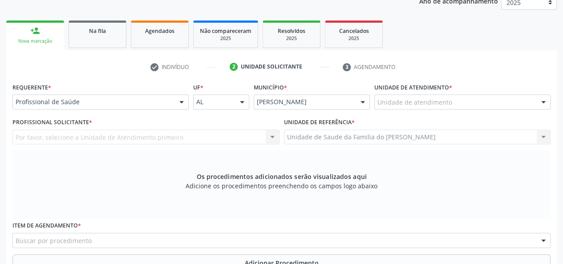
scroll to position [122, 0]
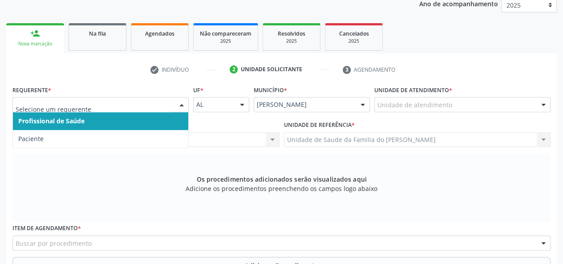
click at [181, 105] on div at bounding box center [181, 104] width 13 height 15
click at [164, 117] on span "Profissional de Saúde" at bounding box center [100, 121] width 175 height 18
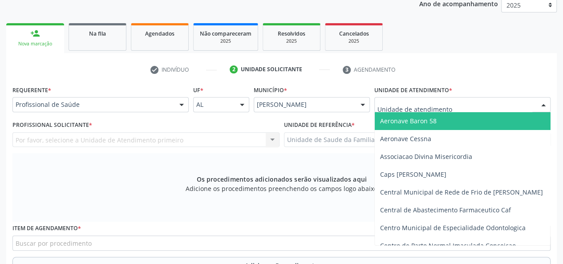
type input "J"
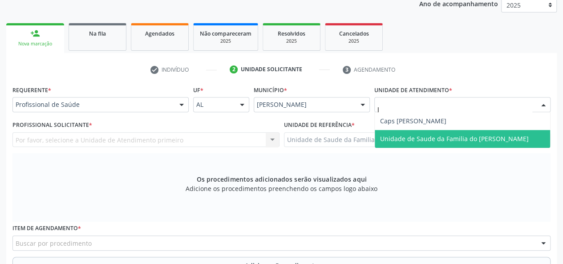
click at [432, 138] on span "Unidade de Saude da Familia do [PERSON_NAME]" at bounding box center [454, 138] width 149 height 8
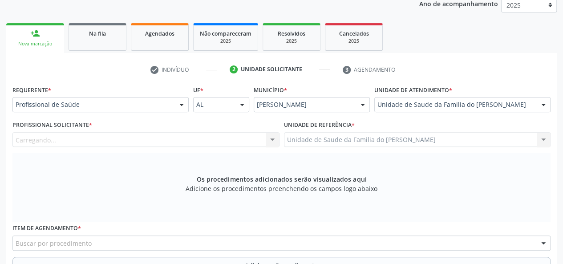
click at [276, 139] on div at bounding box center [272, 140] width 13 height 15
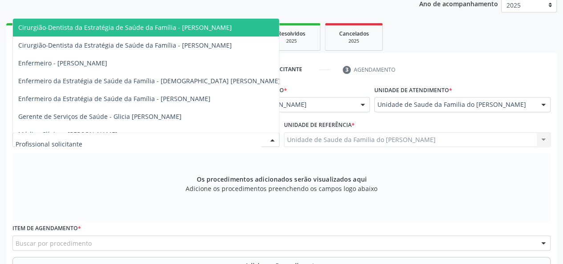
click at [275, 139] on div at bounding box center [272, 140] width 13 height 15
click at [272, 140] on div at bounding box center [272, 140] width 13 height 15
type input "J"
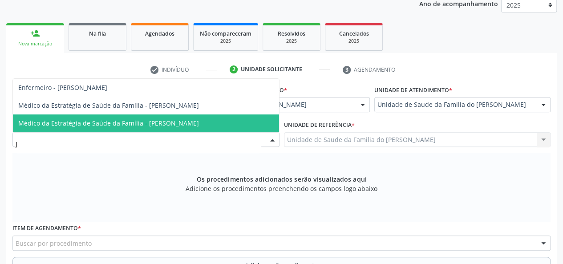
click at [224, 121] on span "Médico da Estratégia de Saúde da Família - [PERSON_NAME]" at bounding box center [146, 123] width 266 height 18
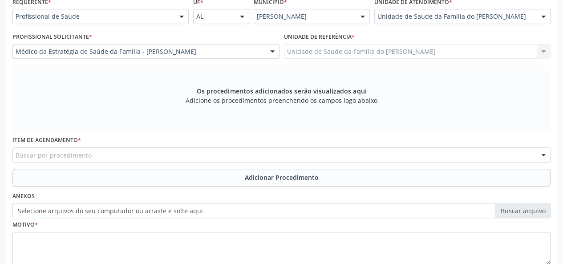
scroll to position [211, 0]
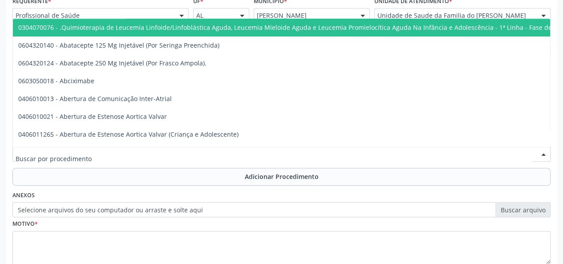
click at [183, 158] on div at bounding box center [281, 153] width 538 height 15
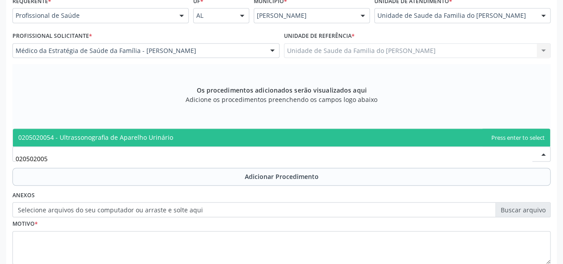
type input "0205020054"
click at [186, 140] on span "0205020054 - Ultrassonografia de Aparelho Urinário" at bounding box center [281, 138] width 537 height 18
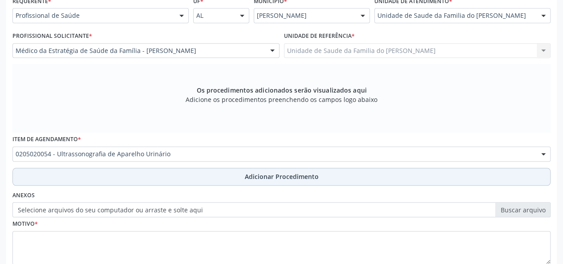
click at [193, 177] on button "Adicionar Procedimento" at bounding box center [281, 177] width 538 height 18
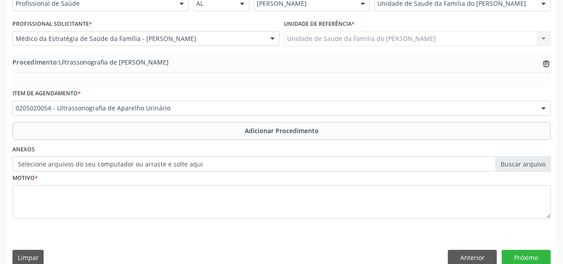
scroll to position [236, 0]
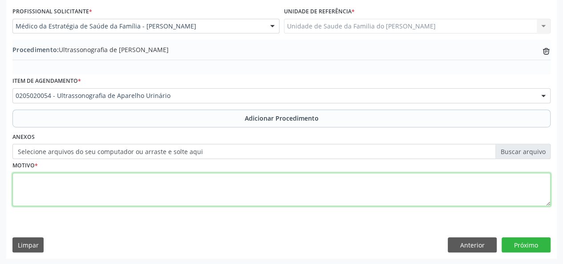
click at [182, 192] on textarea at bounding box center [281, 190] width 538 height 34
click at [182, 192] on textarea "AVALIACAO" at bounding box center [281, 190] width 538 height 34
click at [38, 181] on textarea "AVALIACAO" at bounding box center [281, 190] width 538 height 34
type textarea "AVALIAÇÃO"
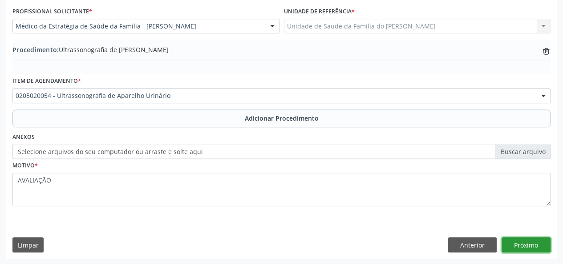
click at [529, 244] on button "Próximo" at bounding box center [526, 244] width 49 height 15
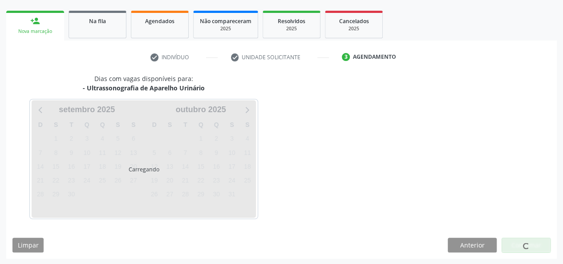
scroll to position [161, 0]
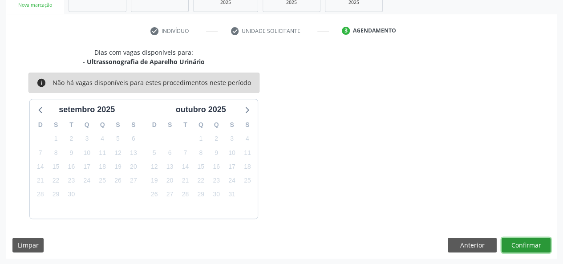
click at [518, 243] on button "Confirmar" at bounding box center [526, 245] width 49 height 15
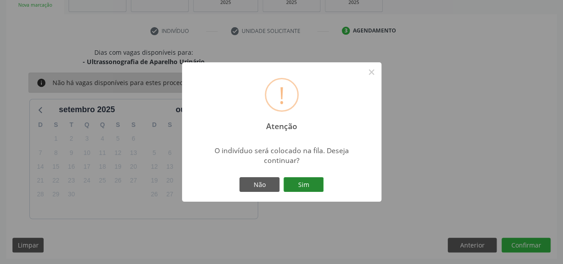
click at [309, 184] on button "Sim" at bounding box center [304, 184] width 40 height 15
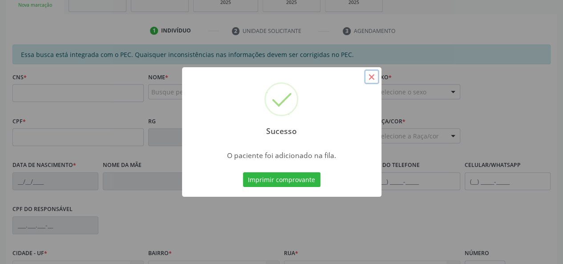
click at [369, 74] on button "×" at bounding box center [371, 76] width 15 height 15
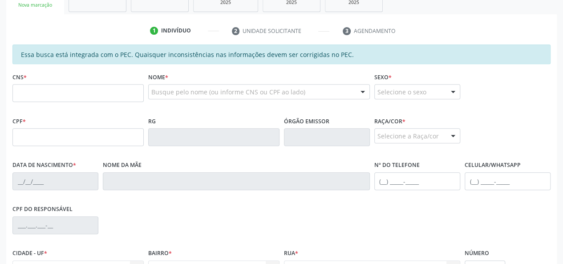
scroll to position [72, 0]
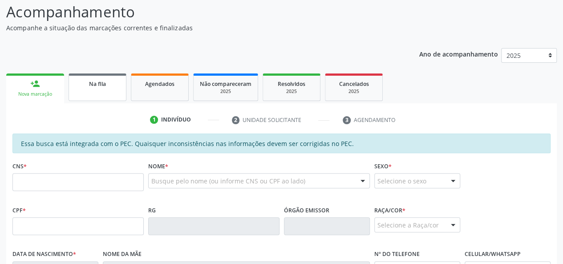
click at [92, 88] on link "Na fila" at bounding box center [98, 87] width 58 height 28
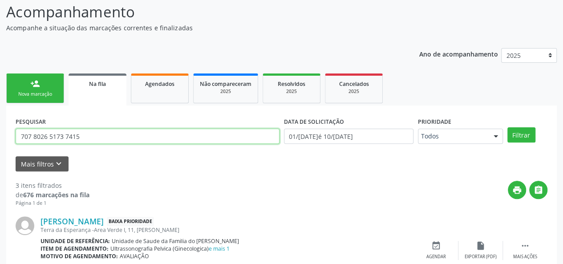
click at [74, 139] on input "707 8026 5173 7415" at bounding box center [148, 136] width 264 height 15
drag, startPoint x: 74, startPoint y: 139, endPoint x: 65, endPoint y: 138, distance: 8.5
click at [65, 138] on input "707 8026 5173 7415" at bounding box center [148, 136] width 264 height 15
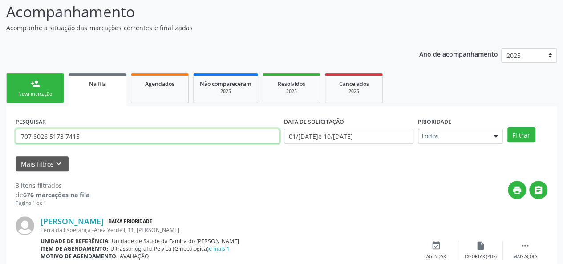
click at [65, 138] on input "707 8026 5173 7415" at bounding box center [148, 136] width 264 height 15
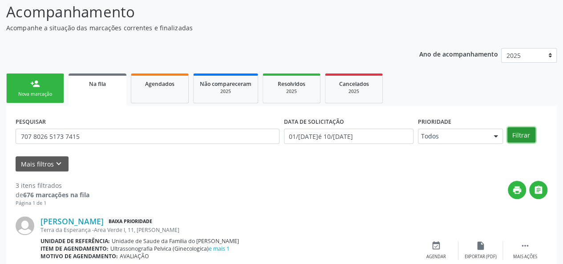
click at [518, 135] on button "Filtrar" at bounding box center [521, 134] width 28 height 15
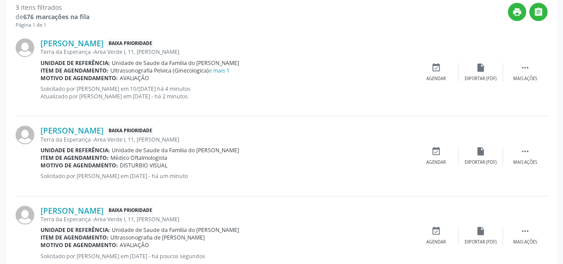
scroll to position [276, 0]
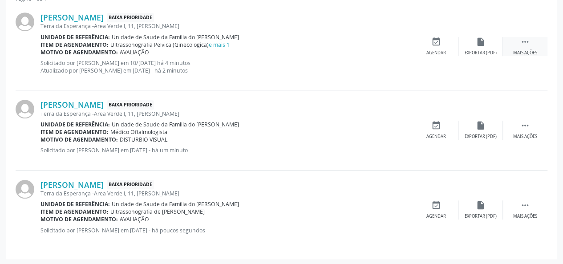
click at [521, 46] on icon "" at bounding box center [525, 42] width 10 height 10
click at [485, 50] on div "Editar" at bounding box center [481, 53] width 14 height 6
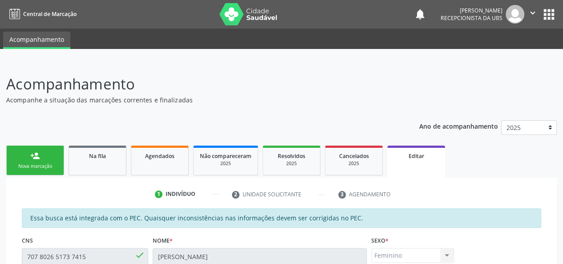
scroll to position [268, 0]
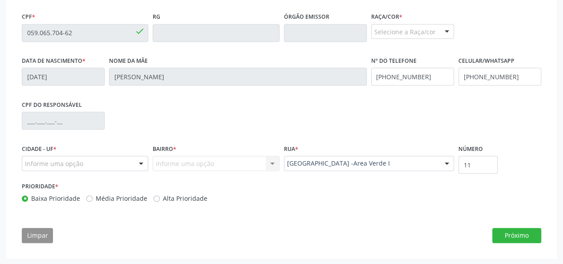
click at [144, 162] on div at bounding box center [140, 163] width 13 height 15
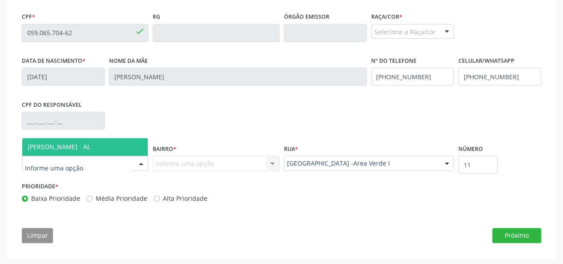
drag, startPoint x: 116, startPoint y: 146, endPoint x: 125, endPoint y: 148, distance: 9.5
click at [116, 146] on span "[PERSON_NAME] - AL" at bounding box center [85, 147] width 126 height 18
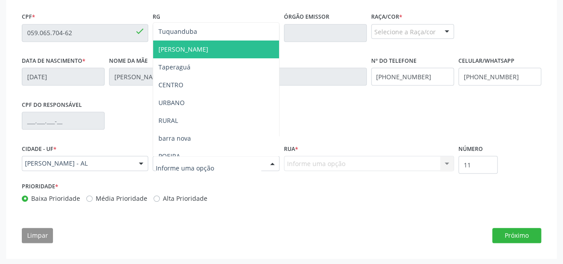
click at [215, 43] on span "[PERSON_NAME]" at bounding box center [216, 50] width 126 height 18
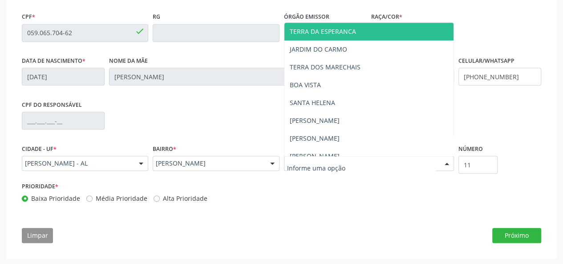
click at [342, 29] on span "TERRA DA ESPERANCA" at bounding box center [323, 31] width 66 height 8
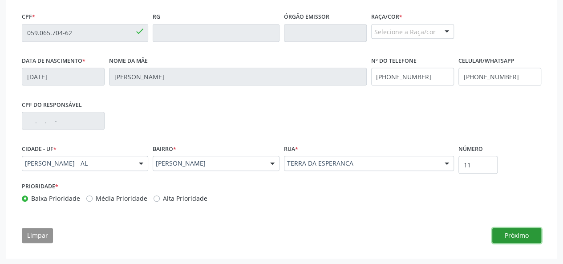
click at [507, 234] on button "Próximo" at bounding box center [516, 235] width 49 height 15
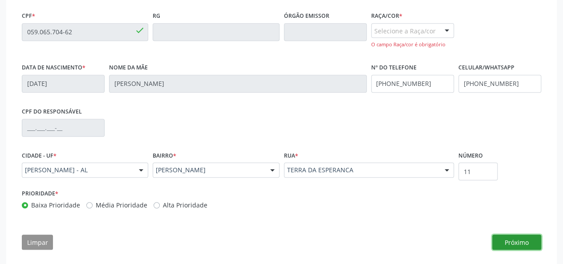
scroll to position [186, 0]
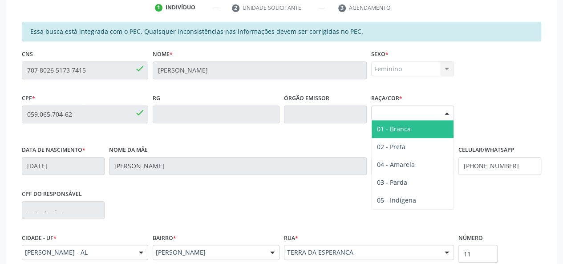
click at [442, 113] on div at bounding box center [446, 113] width 13 height 15
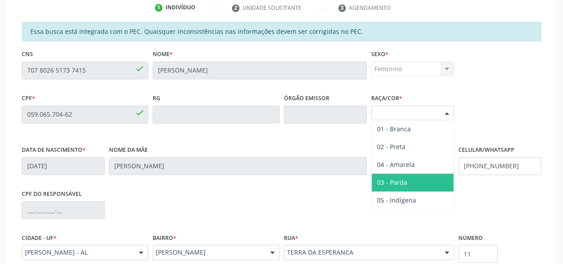
click at [411, 175] on span "03 - Parda" at bounding box center [413, 183] width 82 height 18
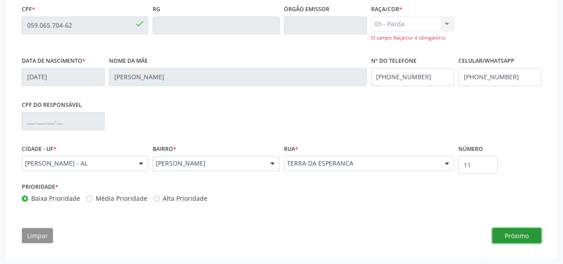
click at [515, 231] on button "Próximo" at bounding box center [516, 235] width 49 height 15
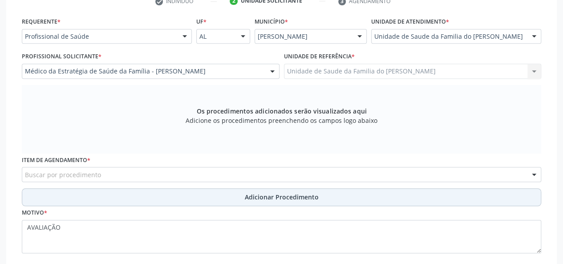
scroll to position [205, 0]
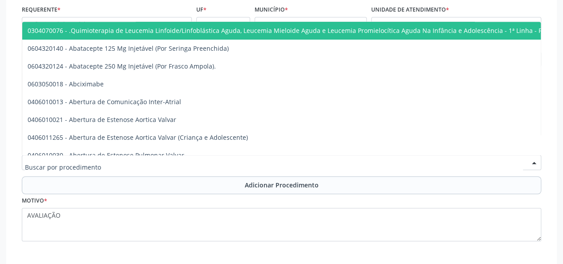
click at [208, 163] on div at bounding box center [281, 162] width 519 height 15
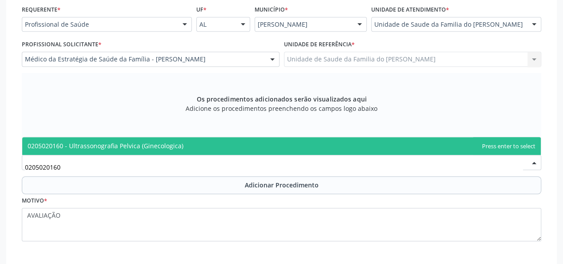
click at [228, 150] on span "0205020160 - Ultrassonografia Pelvica (Ginecologica)" at bounding box center [281, 146] width 519 height 18
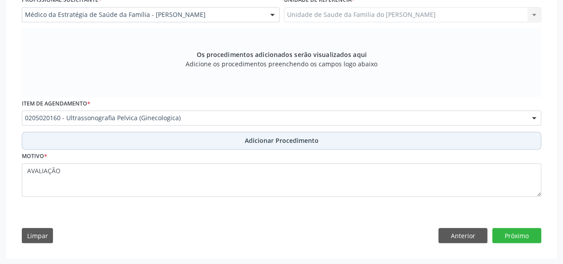
click at [229, 140] on button "Adicionar Procedimento" at bounding box center [281, 141] width 519 height 18
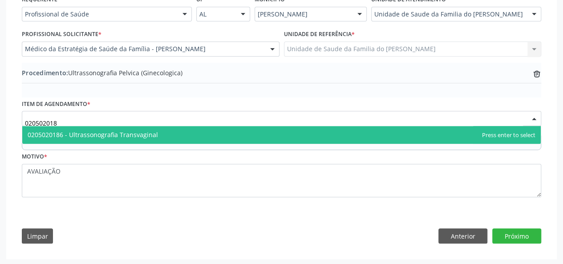
type input "0205020186"
click at [125, 133] on span "0205020186 - Ultrassonografia Transvaginal" at bounding box center [93, 134] width 130 height 8
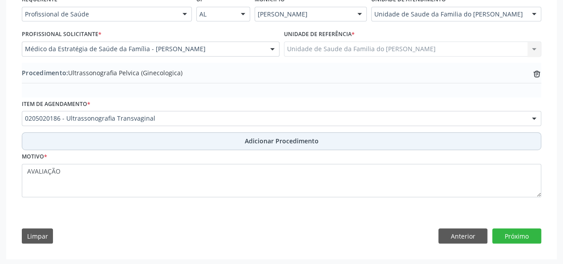
click at [123, 140] on button "Adicionar Procedimento" at bounding box center [281, 141] width 519 height 18
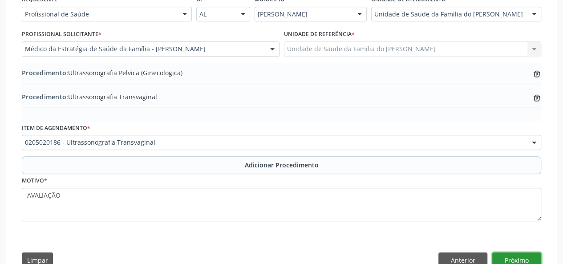
click at [505, 254] on button "Próximo" at bounding box center [516, 259] width 49 height 15
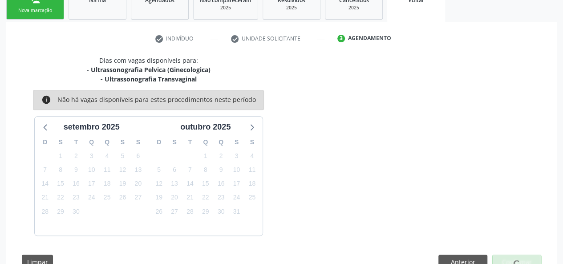
scroll to position [182, 0]
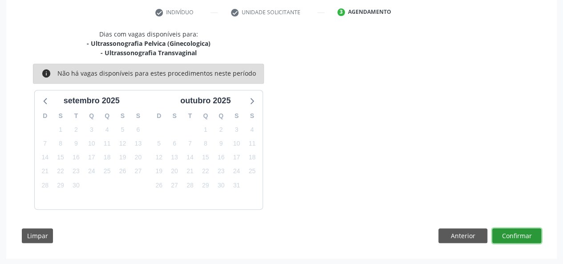
click at [510, 236] on button "Confirmar" at bounding box center [516, 235] width 49 height 15
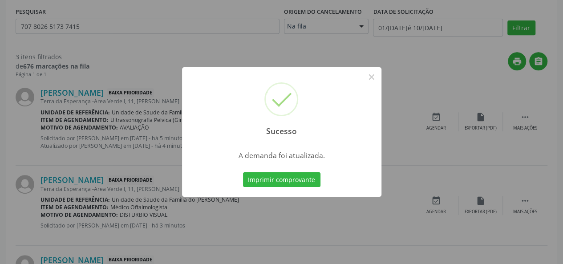
scroll to position [0, 0]
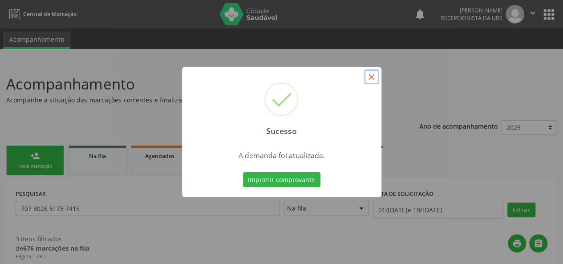
click at [377, 77] on button "×" at bounding box center [371, 76] width 15 height 15
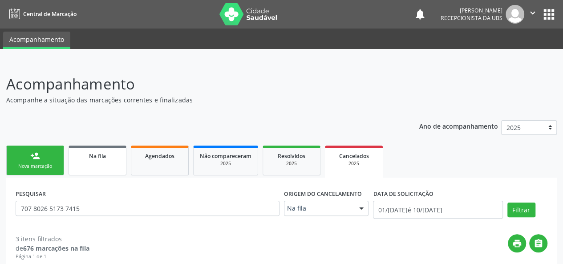
click at [92, 161] on link "Na fila" at bounding box center [98, 161] width 58 height 30
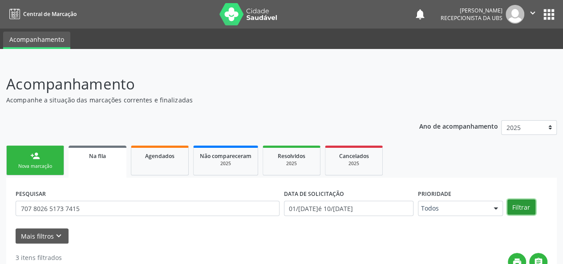
click at [516, 205] on button "Filtrar" at bounding box center [521, 206] width 28 height 15
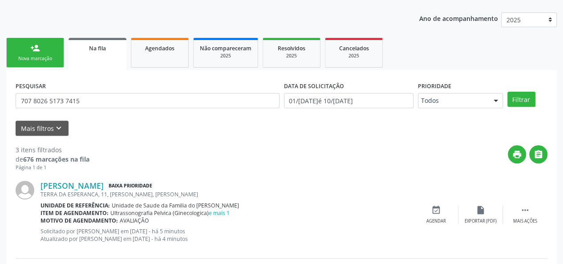
scroll to position [45, 0]
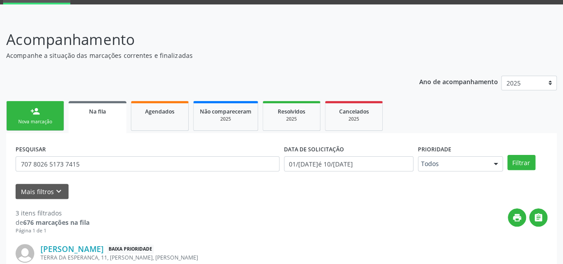
click at [32, 115] on div "person_add" at bounding box center [35, 111] width 10 height 10
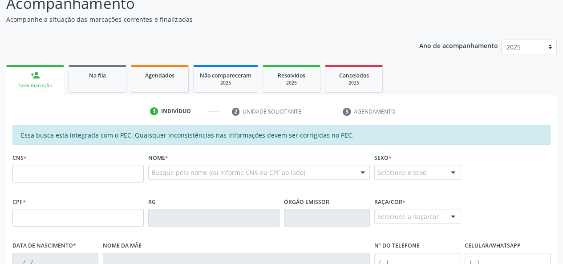
scroll to position [89, 0]
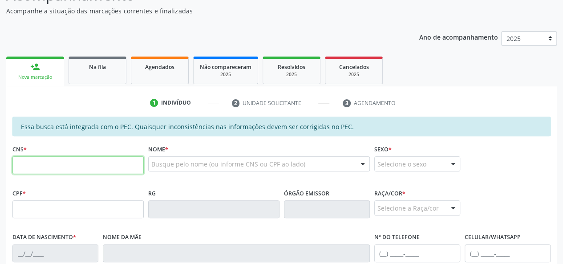
click at [54, 171] on input "text" at bounding box center [77, 165] width 131 height 18
paste input "898 0012 1271 0233"
type input "898 0012 1271 0233"
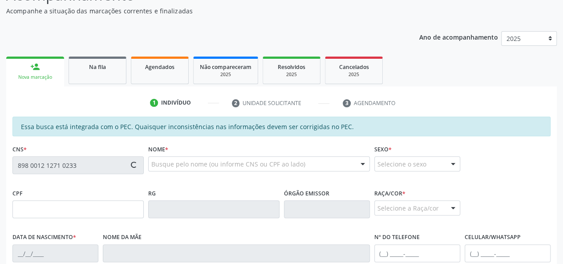
type input "606.555.344-15"
type input "22/[DATE]"
type input "[PERSON_NAME]"
type input "[PHONE_NUMBER]"
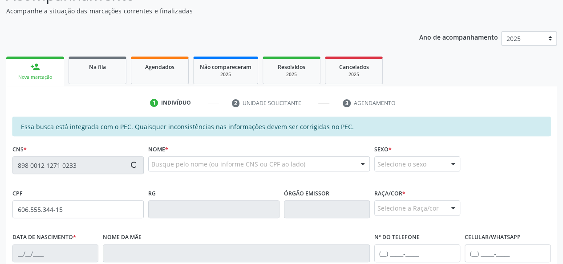
type input "21"
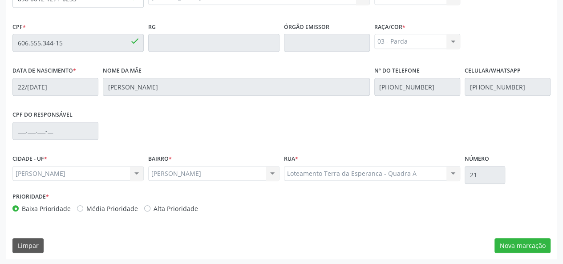
scroll to position [256, 0]
click at [520, 246] on button "Nova marcação" at bounding box center [522, 245] width 56 height 15
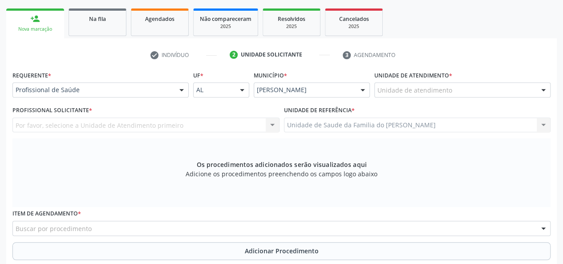
scroll to position [122, 0]
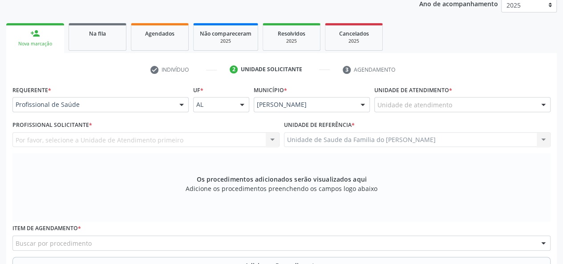
click at [182, 104] on div at bounding box center [181, 104] width 13 height 15
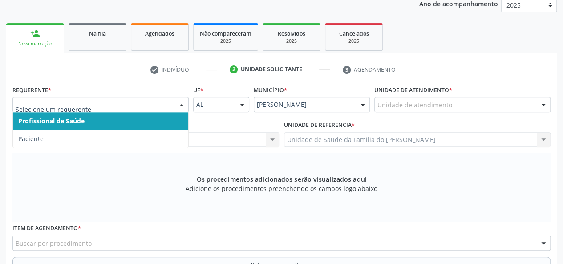
drag, startPoint x: 144, startPoint y: 121, endPoint x: 275, endPoint y: 119, distance: 130.4
click at [146, 121] on span "Profissional de Saúde" at bounding box center [100, 121] width 175 height 18
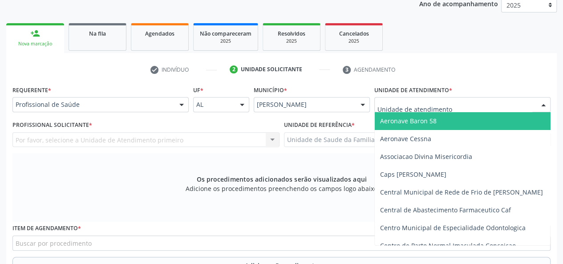
type input "j"
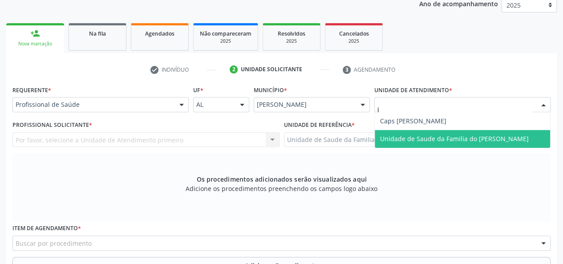
click at [411, 139] on span "Unidade de Saude da Familia do [PERSON_NAME]" at bounding box center [454, 138] width 149 height 8
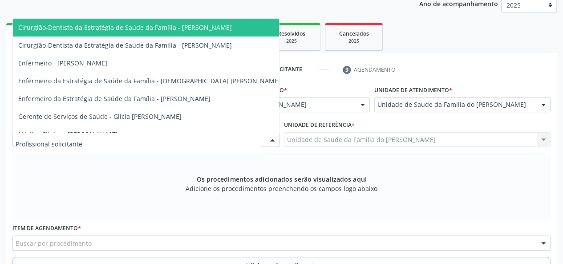
click at [274, 140] on div at bounding box center [272, 140] width 13 height 15
type input "j"
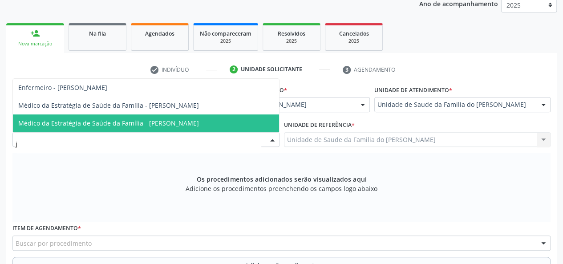
click at [227, 126] on span "Médico da Estratégia de Saúde da Família - [PERSON_NAME]" at bounding box center [146, 123] width 266 height 18
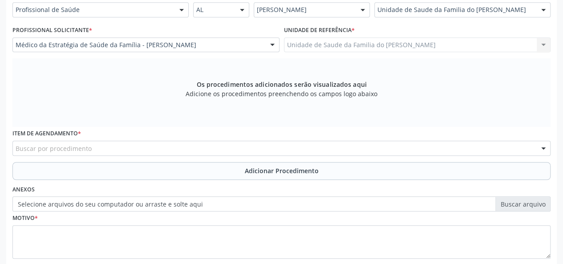
scroll to position [256, 0]
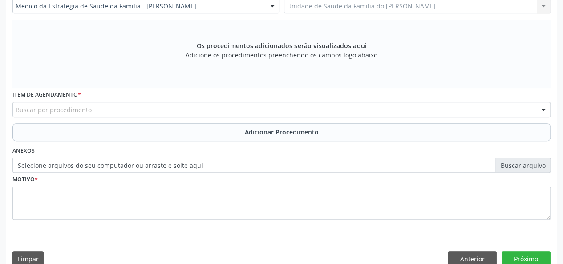
click at [209, 113] on div "Buscar por procedimento" at bounding box center [281, 109] width 538 height 15
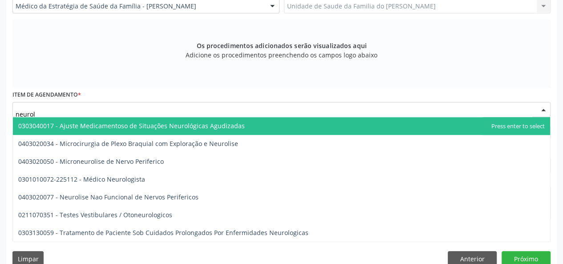
type input "neurolo"
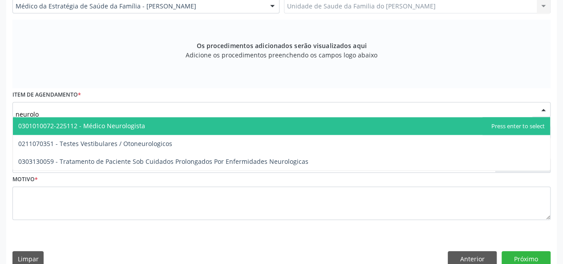
click at [202, 126] on span "0301010072-225112 - Médico Neurologista" at bounding box center [281, 126] width 537 height 18
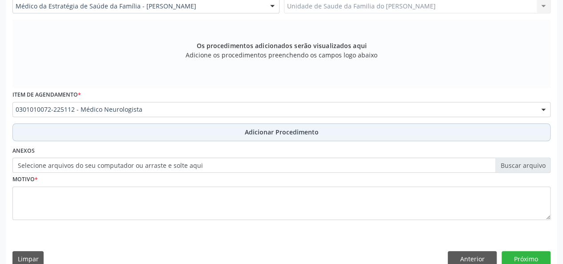
click at [189, 134] on button "Adicionar Procedimento" at bounding box center [281, 132] width 538 height 18
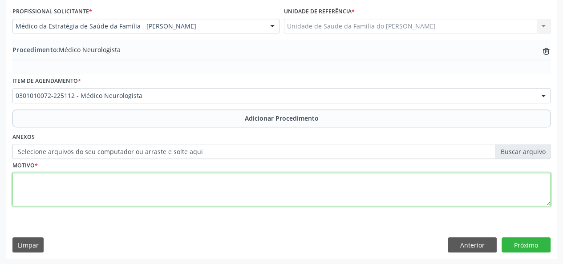
click at [178, 180] on textarea at bounding box center [281, 190] width 538 height 34
click at [25, 182] on textarea "avaliacao resultdao de eletroneuromiografia" at bounding box center [281, 190] width 538 height 34
click at [71, 180] on textarea "avaliação resultdao de eletroneuromiografia" at bounding box center [281, 190] width 538 height 34
click at [103, 182] on textarea "avaliação resultdo de eletroneuromiografia" at bounding box center [281, 190] width 538 height 34
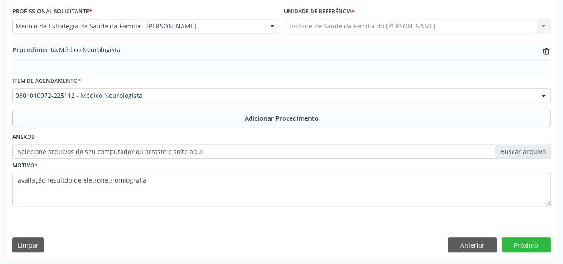
drag, startPoint x: 101, startPoint y: 182, endPoint x: 109, endPoint y: 211, distance: 29.8
click at [109, 211] on fieldset "Motivo * avaliação resultdo de eletroneuromiografia" at bounding box center [281, 185] width 538 height 53
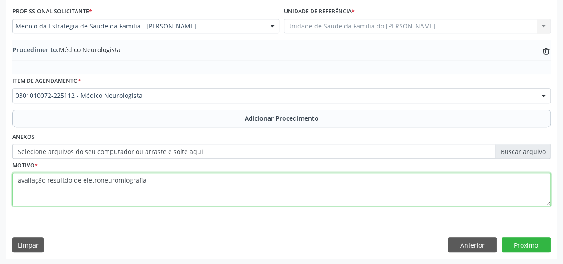
click at [63, 181] on textarea "avaliação resultdo de eletroneuromiografia" at bounding box center [281, 190] width 538 height 34
type textarea "avaliação resultado de eletroneuromiografia"
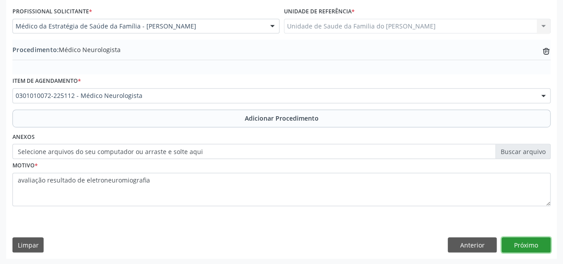
click at [536, 243] on button "Próximo" at bounding box center [526, 244] width 49 height 15
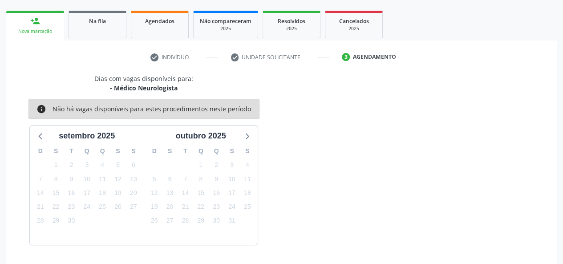
scroll to position [161, 0]
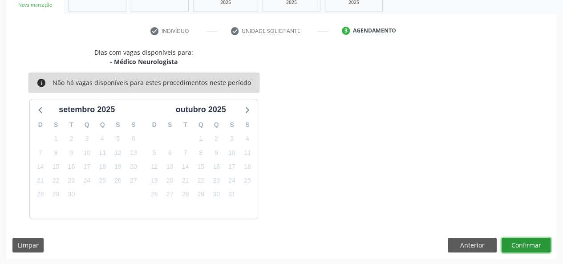
click at [520, 239] on button "Confirmar" at bounding box center [526, 245] width 49 height 15
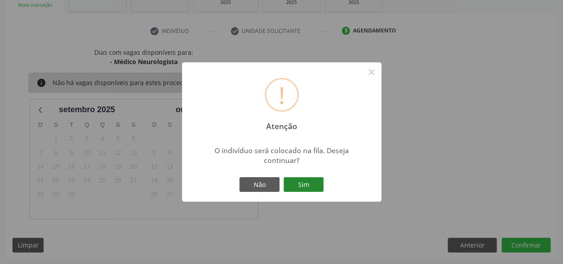
click at [312, 186] on button "Sim" at bounding box center [304, 184] width 40 height 15
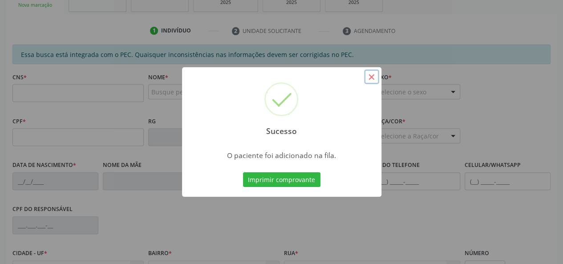
click at [369, 78] on button "×" at bounding box center [371, 76] width 15 height 15
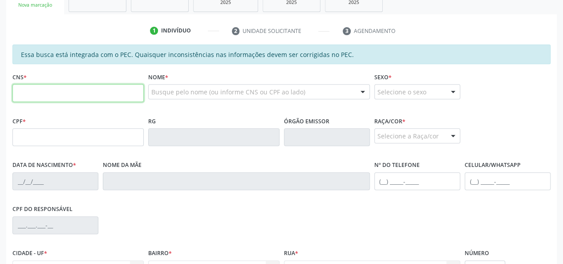
click at [76, 93] on input "text" at bounding box center [77, 93] width 131 height 18
paste input "704 2085 8744 1790"
type input "704 2085 8744 1790"
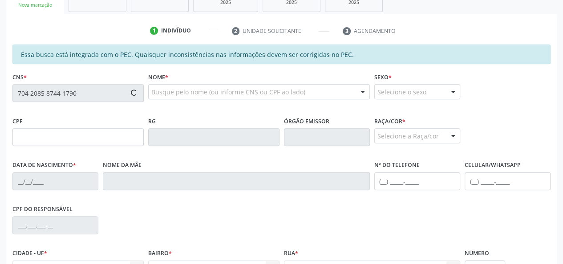
type input "075.348.434-05"
type input "[DATE]"
type input "[PERSON_NAME] da Conceição"
type input "[PHONE_NUMBER]"
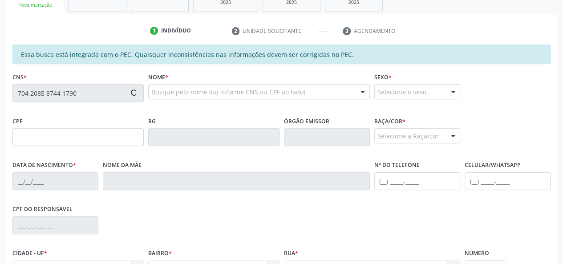
type input "S/N"
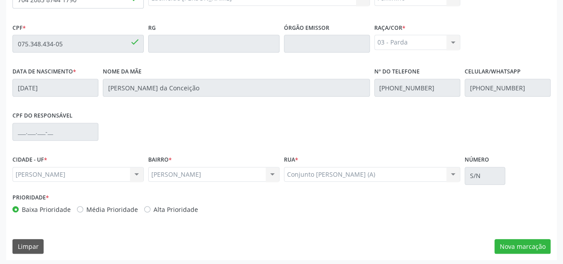
scroll to position [256, 0]
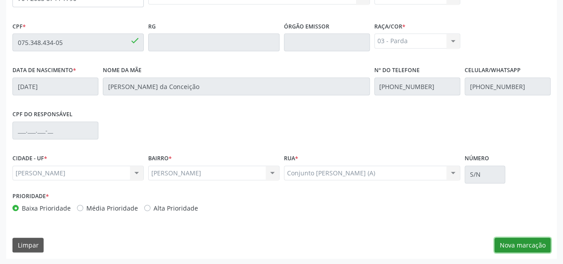
click at [531, 242] on button "Nova marcação" at bounding box center [522, 245] width 56 height 15
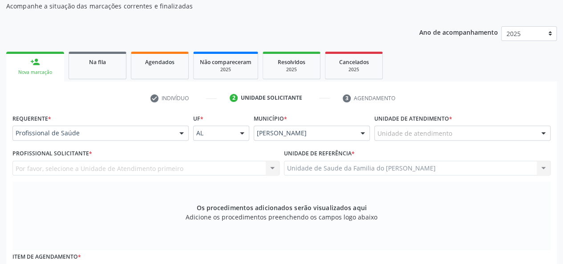
scroll to position [78, 0]
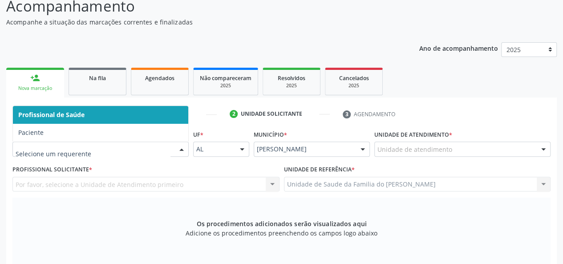
click at [136, 117] on span "Profissional de Saúde" at bounding box center [100, 115] width 175 height 18
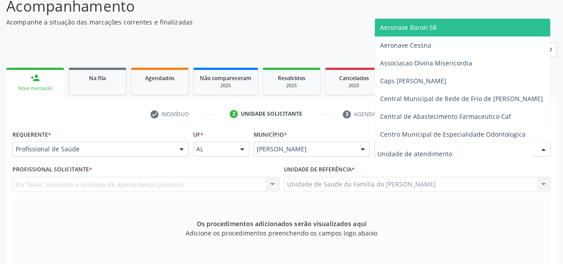
type input "j"
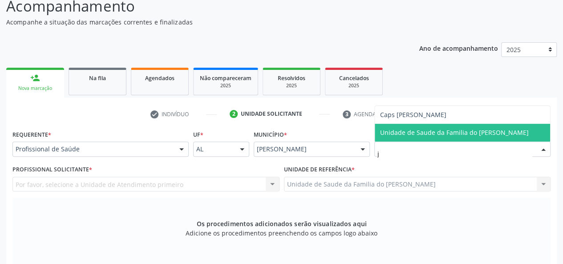
click at [451, 135] on span "Unidade de Saude da Familia do [PERSON_NAME]" at bounding box center [454, 132] width 149 height 8
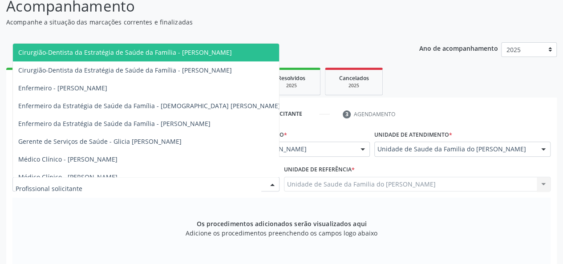
click at [269, 187] on div at bounding box center [272, 184] width 13 height 15
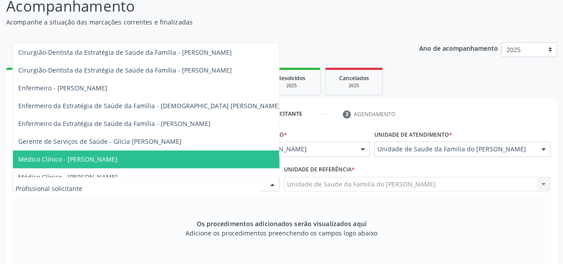
type input "j"
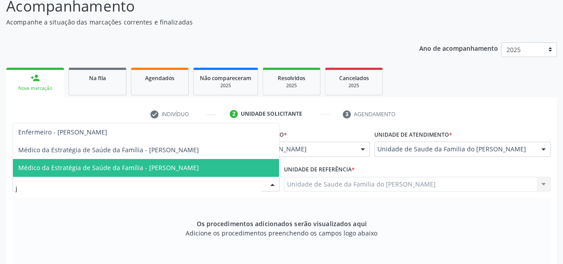
click at [199, 165] on span "Médico da Estratégia de Saúde da Família - [PERSON_NAME]" at bounding box center [108, 167] width 181 height 8
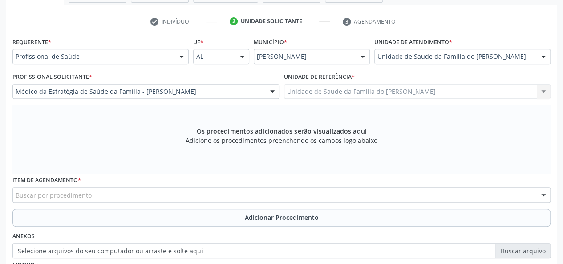
scroll to position [211, 0]
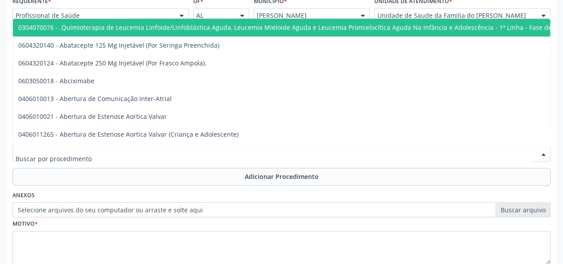
click at [210, 154] on div at bounding box center [281, 153] width 538 height 15
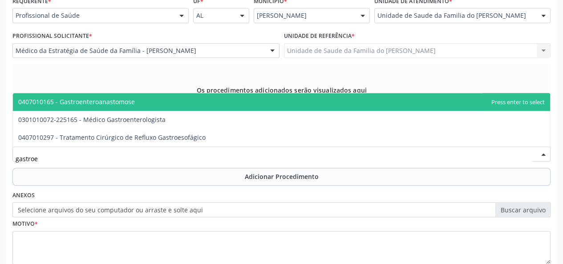
type input "gastroen"
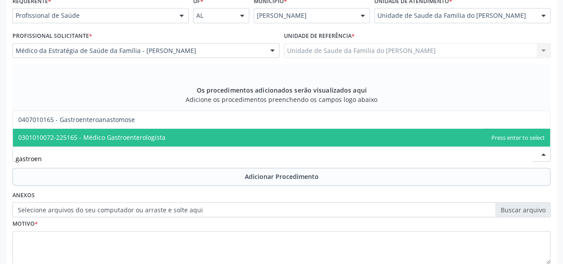
click at [269, 135] on span "0301010072-225165 - Médico Gastroenterologista" at bounding box center [281, 138] width 537 height 18
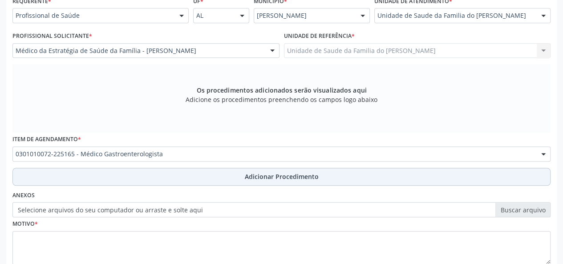
click at [255, 175] on span "Adicionar Procedimento" at bounding box center [282, 176] width 74 height 9
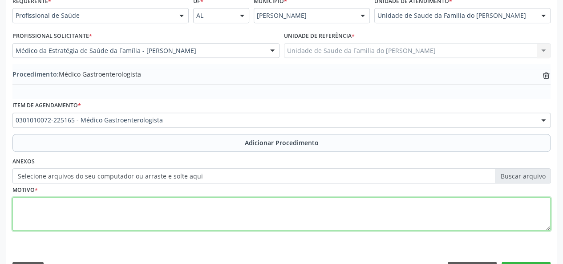
click at [226, 211] on textarea at bounding box center [281, 214] width 538 height 34
click at [226, 211] on textarea "g" at bounding box center [281, 214] width 538 height 34
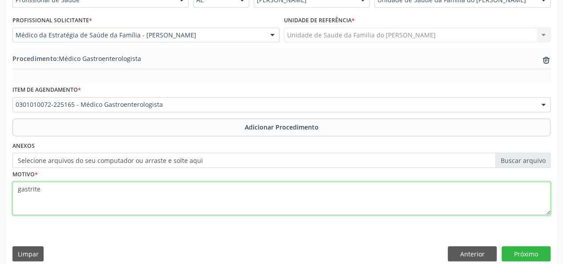
scroll to position [236, 0]
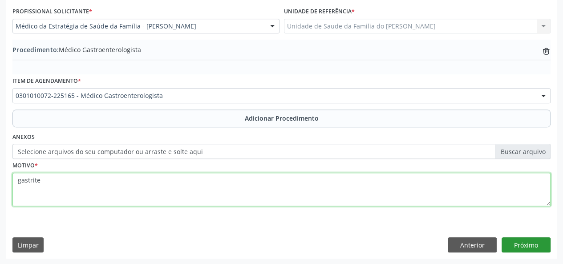
type textarea "gastrite"
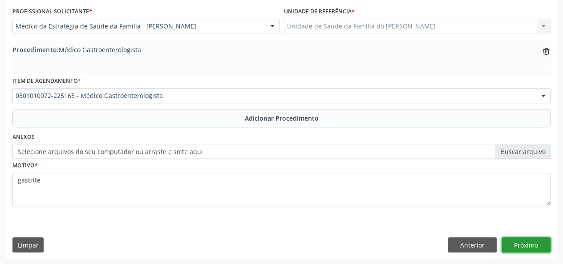
click at [522, 245] on button "Próximo" at bounding box center [526, 244] width 49 height 15
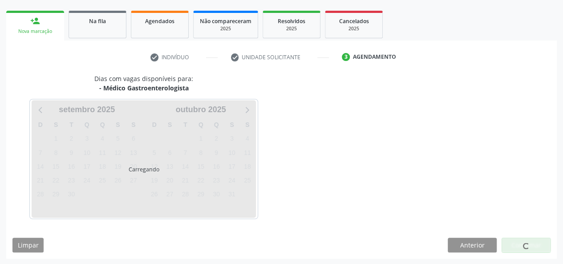
scroll to position [161, 0]
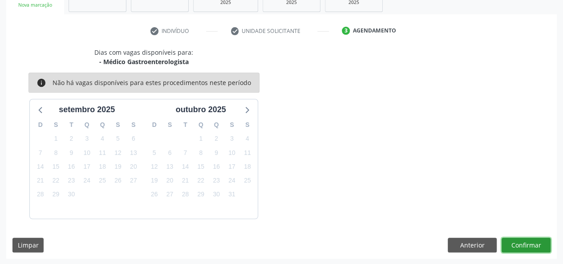
drag, startPoint x: 522, startPoint y: 245, endPoint x: 519, endPoint y: 251, distance: 7.4
click at [519, 251] on div "Dias com vagas disponíveis para: - Médico Gastroenterologista info Não há vagas…" at bounding box center [281, 153] width 551 height 211
click at [520, 243] on button "Confirmar" at bounding box center [526, 245] width 49 height 15
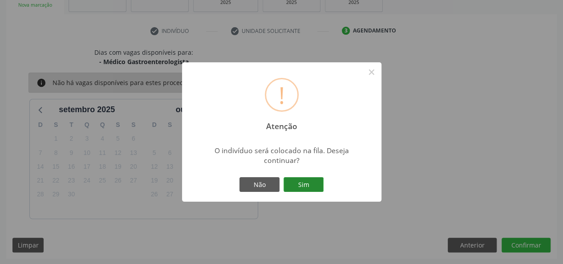
click at [308, 181] on button "Sim" at bounding box center [304, 184] width 40 height 15
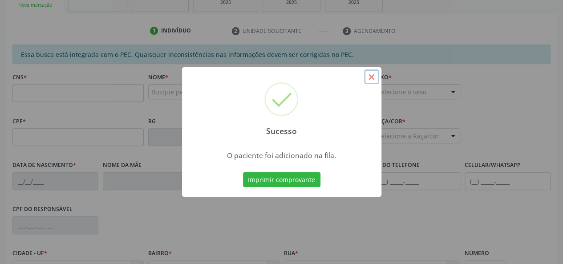
click at [371, 74] on button "×" at bounding box center [371, 76] width 15 height 15
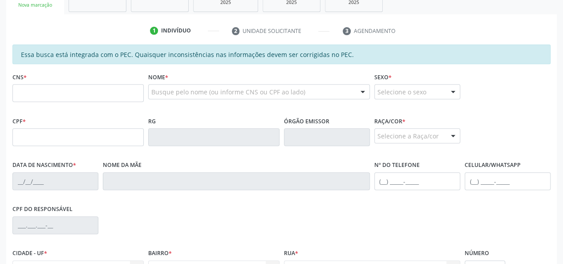
scroll to position [117, 0]
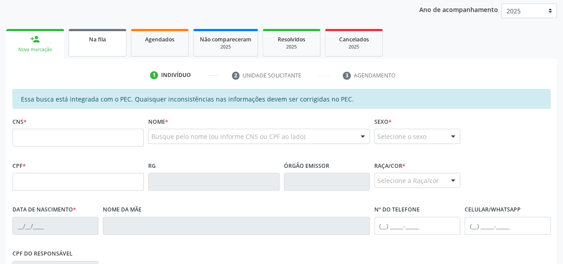
click at [85, 41] on div "Na fila" at bounding box center [97, 38] width 45 height 9
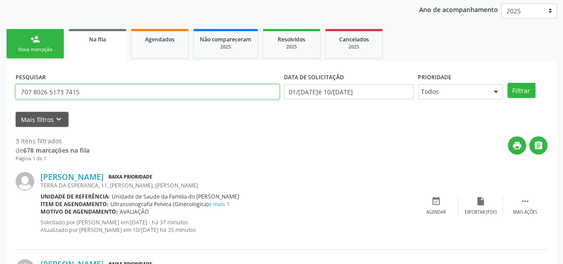
click at [67, 89] on input "707 8026 5173 7415" at bounding box center [148, 91] width 264 height 15
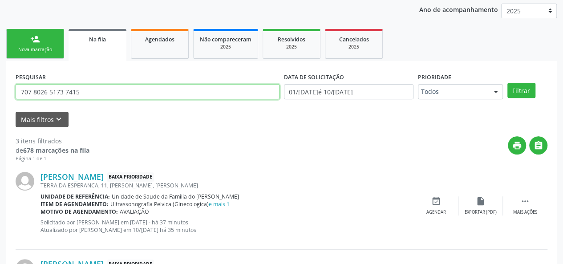
paste input "text"
type input "7"
paste input "7415"
type input "7"
paste input "700503333263858"
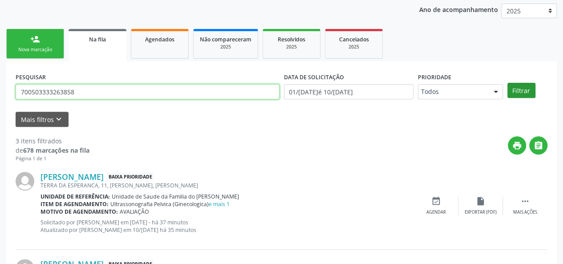
type input "700503333263858"
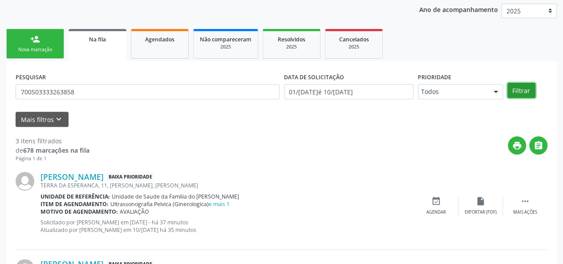
click at [519, 89] on button "Filtrar" at bounding box center [521, 90] width 28 height 15
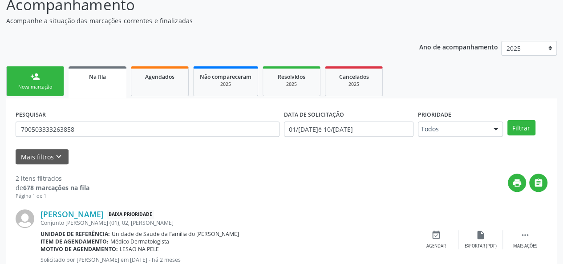
scroll to position [55, 0]
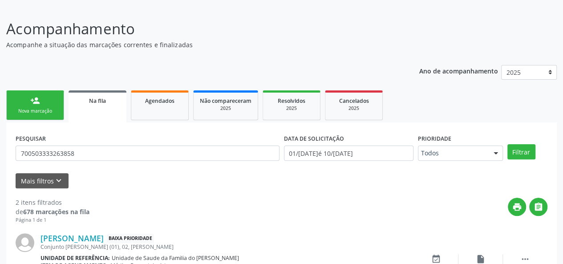
click at [40, 106] on link "person_add Nova marcação" at bounding box center [35, 105] width 58 height 30
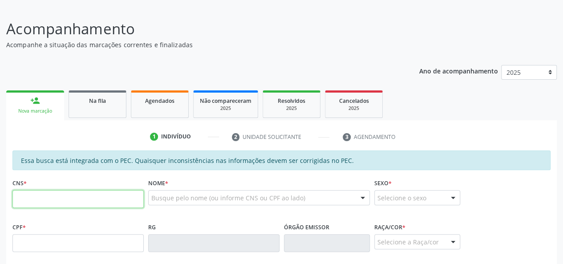
click at [40, 194] on input "text" at bounding box center [77, 199] width 131 height 18
type input "705 0094 7610 6358"
type input "102.558.294-26"
type input "26[DATE]"
type input "[PERSON_NAME]"
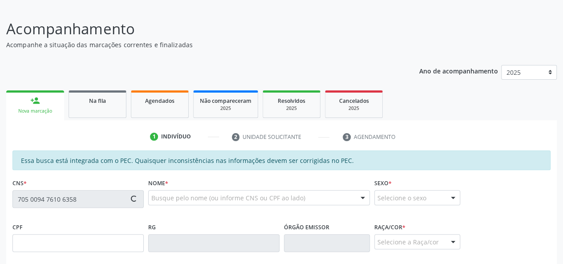
type input "[PHONE_NUMBER]"
type input "28"
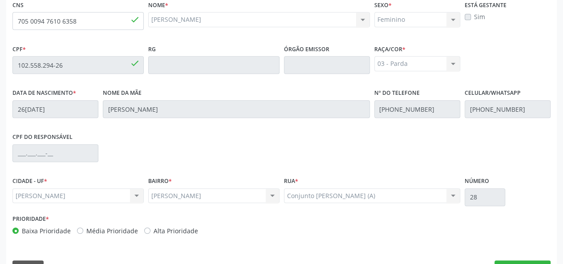
scroll to position [256, 0]
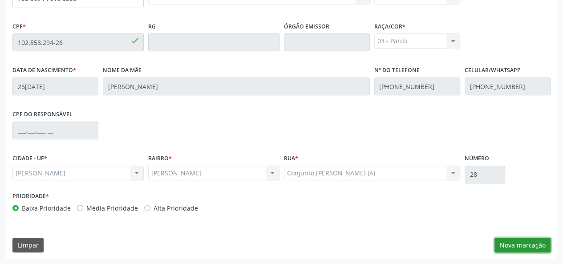
click at [515, 245] on button "Nova marcação" at bounding box center [522, 245] width 56 height 15
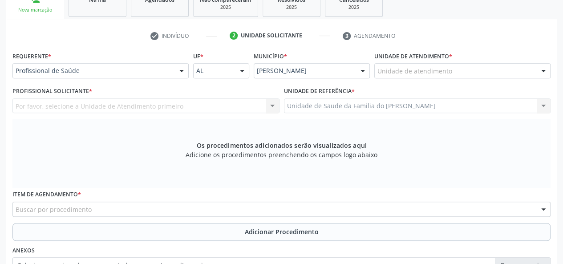
scroll to position [122, 0]
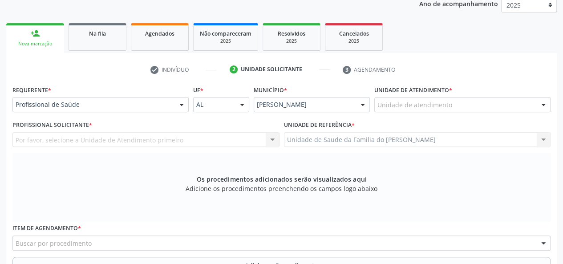
click at [176, 105] on div at bounding box center [181, 104] width 13 height 15
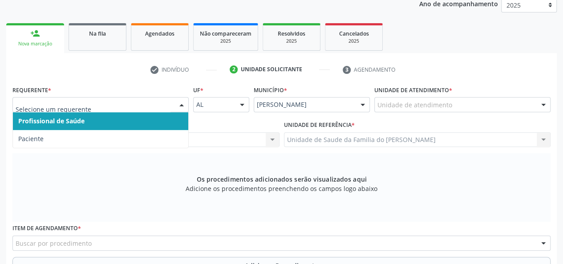
click at [155, 118] on span "Profissional de Saúde" at bounding box center [100, 121] width 175 height 18
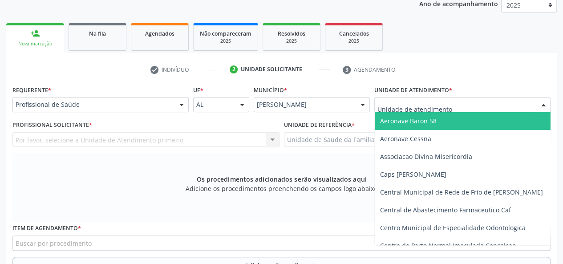
type input "j"
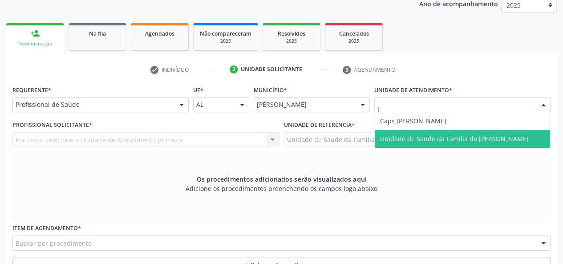
click at [408, 138] on span "Unidade de Saude da Familia do [PERSON_NAME]" at bounding box center [454, 138] width 149 height 8
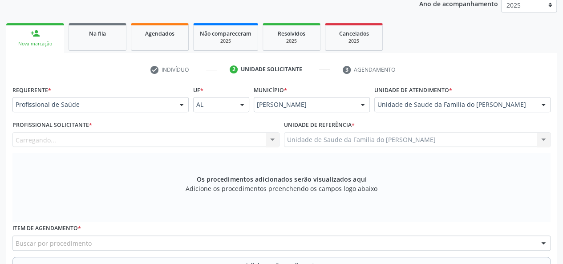
click at [270, 137] on div "Carregando... Nenhum resultado encontrado para: " " Não há nenhuma opção para s…" at bounding box center [145, 139] width 267 height 15
click at [272, 140] on div "Carregando... Nenhum resultado encontrado para: " " Não há nenhuma opção para s…" at bounding box center [145, 139] width 267 height 15
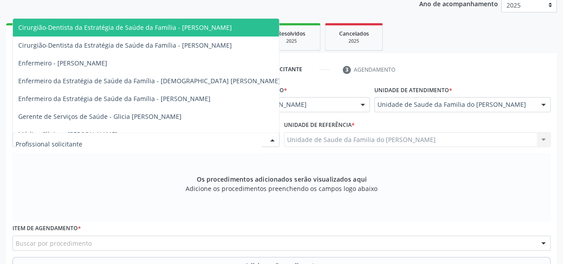
click at [272, 140] on div at bounding box center [272, 140] width 13 height 15
type input "j"
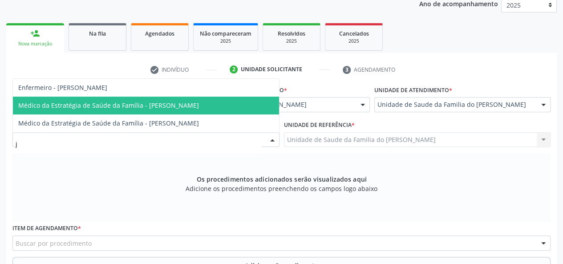
click at [199, 105] on span "Médico da Estratégia de Saúde da Família - [PERSON_NAME]" at bounding box center [108, 105] width 181 height 8
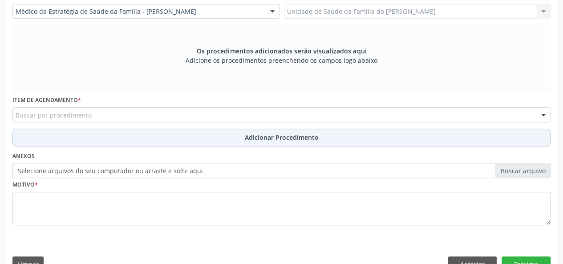
scroll to position [256, 0]
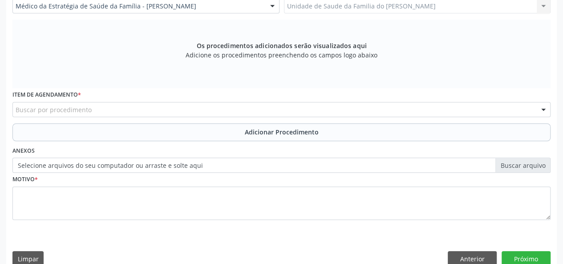
click at [199, 97] on div "Item de agendamento * Buscar por procedimento 0304070076 - .Quimioterapia de Le…" at bounding box center [281, 102] width 538 height 28
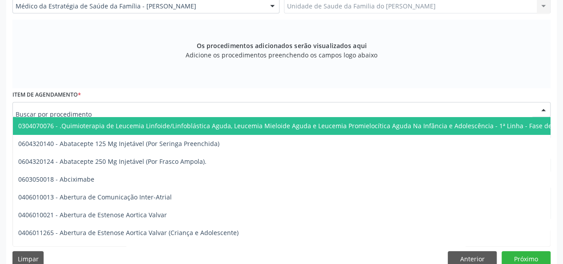
click at [197, 109] on div at bounding box center [281, 109] width 538 height 15
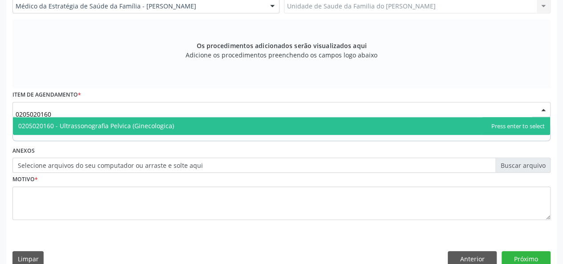
click at [186, 124] on span "0205020160 - Ultrassonografia Pelvica (Ginecologica)" at bounding box center [281, 126] width 537 height 18
type input "0205020160"
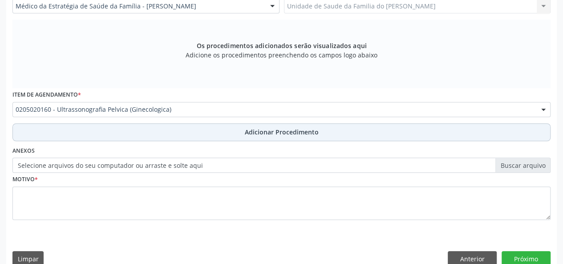
click at [178, 130] on button "Adicionar Procedimento" at bounding box center [281, 132] width 538 height 18
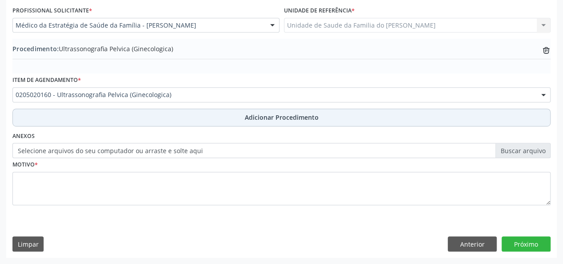
scroll to position [236, 0]
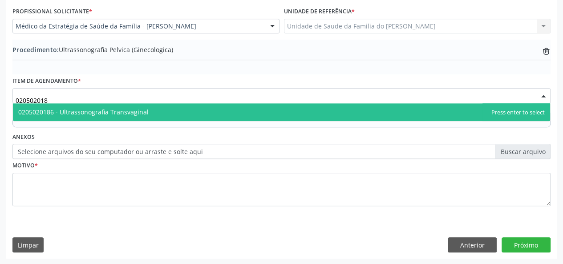
type input "0205020186"
click at [154, 115] on span "0205020186 - Ultrassonografia Transvaginal" at bounding box center [281, 112] width 537 height 18
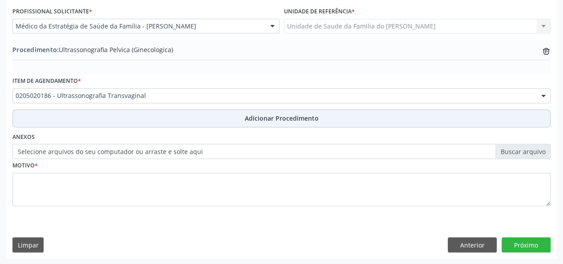
click at [155, 117] on button "Adicionar Procedimento" at bounding box center [281, 118] width 538 height 18
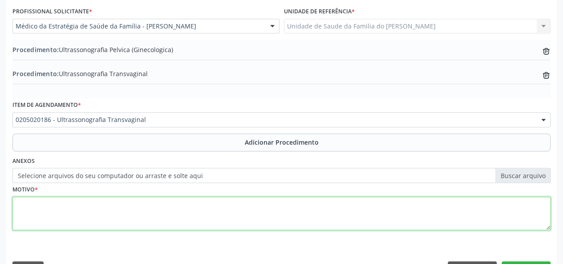
click at [133, 211] on textarea at bounding box center [281, 214] width 538 height 34
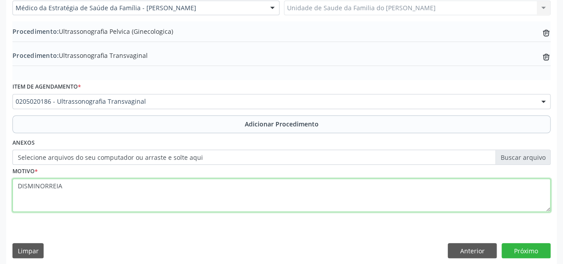
scroll to position [259, 0]
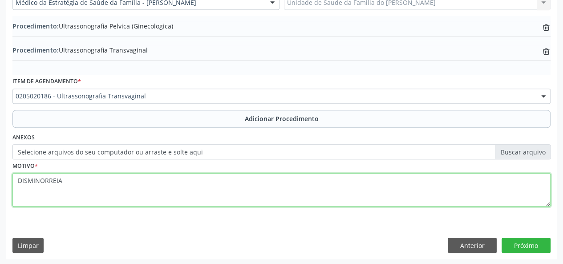
click at [43, 179] on textarea "DISMINORREIA" at bounding box center [281, 190] width 538 height 34
drag, startPoint x: 43, startPoint y: 179, endPoint x: 46, endPoint y: 189, distance: 10.7
click at [46, 189] on textarea "DISMINORREIA" at bounding box center [281, 190] width 538 height 34
type textarea "DISMINORREIA"
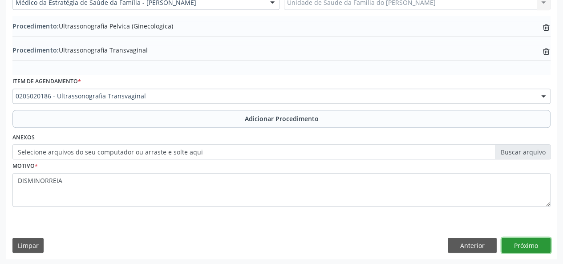
click at [525, 243] on button "Próximo" at bounding box center [526, 245] width 49 height 15
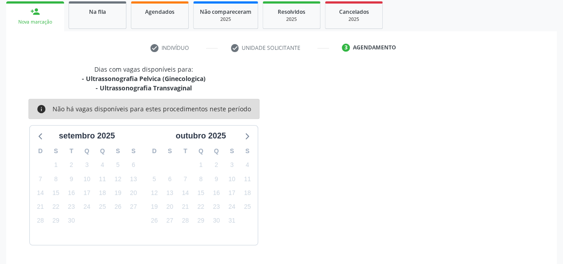
scroll to position [170, 0]
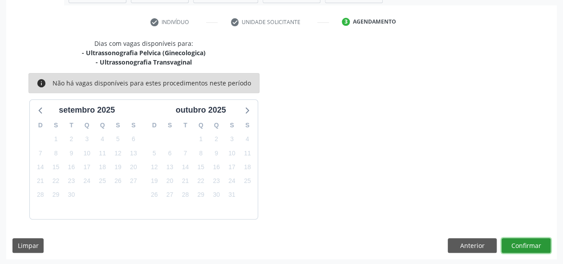
click at [525, 243] on button "Confirmar" at bounding box center [526, 245] width 49 height 15
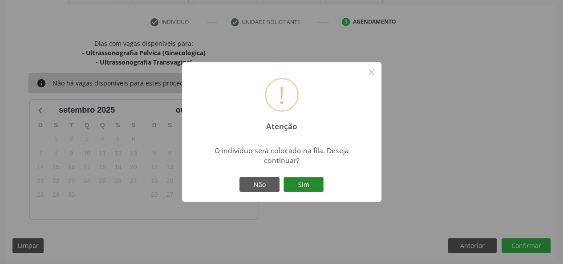
click at [301, 186] on button "Sim" at bounding box center [304, 184] width 40 height 15
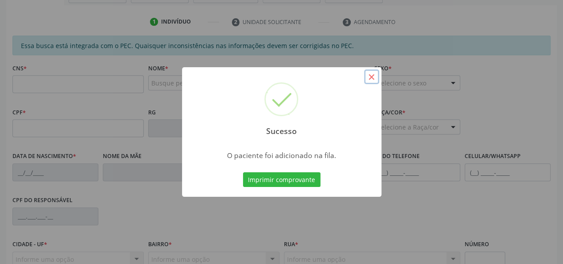
click at [374, 79] on button "×" at bounding box center [371, 76] width 15 height 15
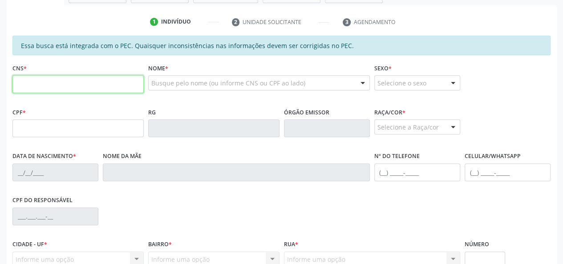
click at [99, 78] on input "text" at bounding box center [77, 84] width 131 height 18
type input "700 5067 3158 8059"
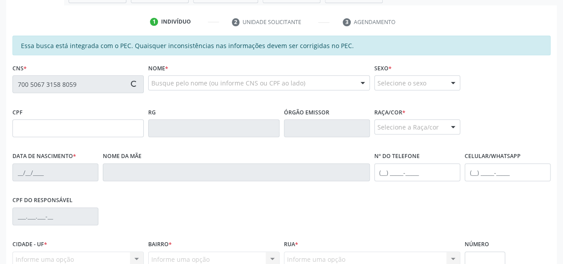
type input "131.075.474-84"
type input "[DATE]"
type input "[PERSON_NAME]"
type input "[PHONE_NUMBER]"
type input "07"
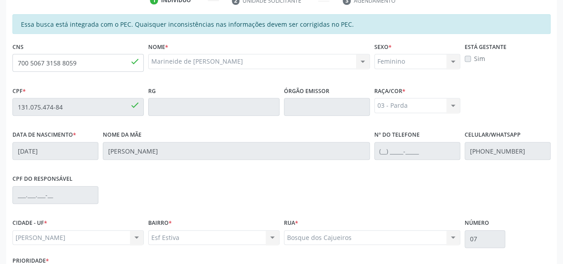
scroll to position [256, 0]
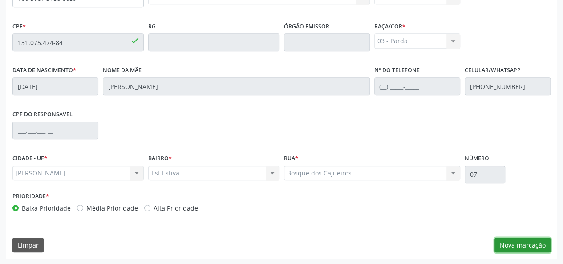
click at [515, 240] on button "Nova marcação" at bounding box center [522, 245] width 56 height 15
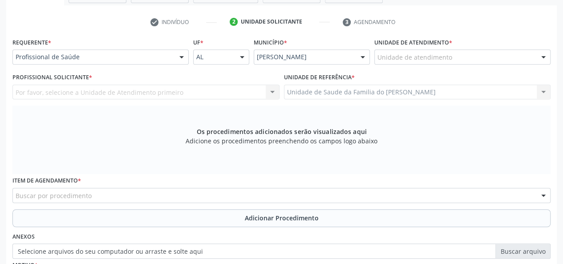
scroll to position [167, 0]
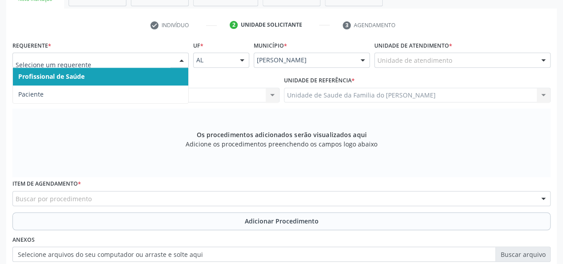
click at [152, 73] on span "Profissional de Saúde" at bounding box center [100, 77] width 175 height 18
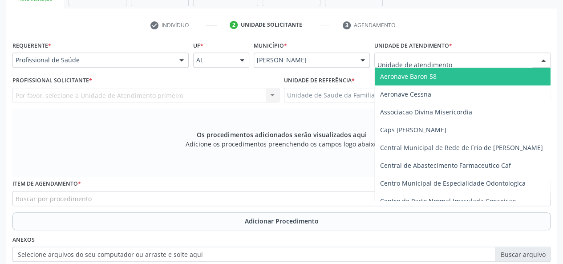
type input "J"
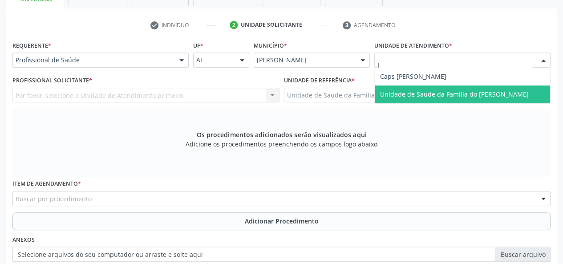
click at [410, 92] on span "Unidade de Saude da Familia do [PERSON_NAME]" at bounding box center [454, 94] width 149 height 8
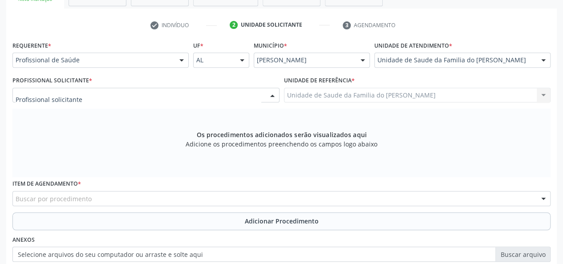
click at [272, 97] on div at bounding box center [272, 95] width 13 height 15
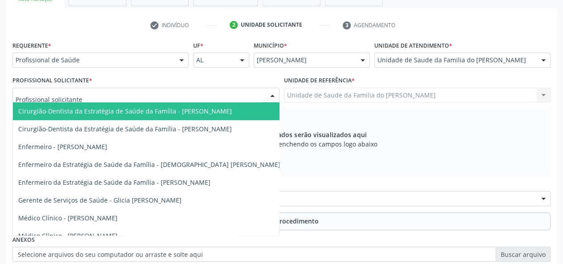
type input "J"
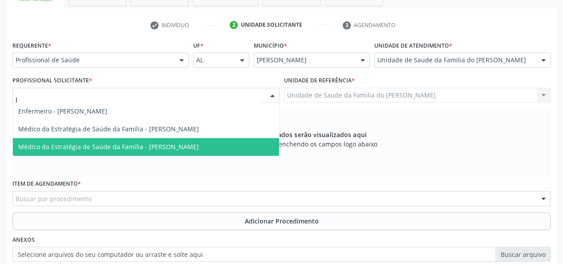
click at [236, 142] on span "Médico da Estratégia de Saúde da Família - [PERSON_NAME]" at bounding box center [146, 147] width 266 height 18
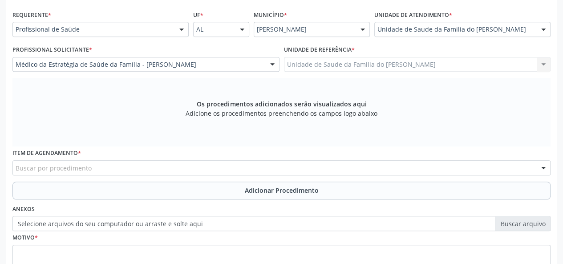
scroll to position [211, 0]
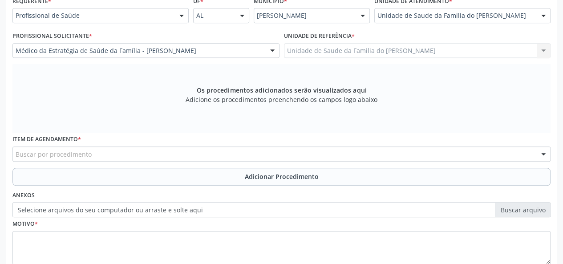
click at [204, 154] on div "Buscar por procedimento" at bounding box center [281, 153] width 538 height 15
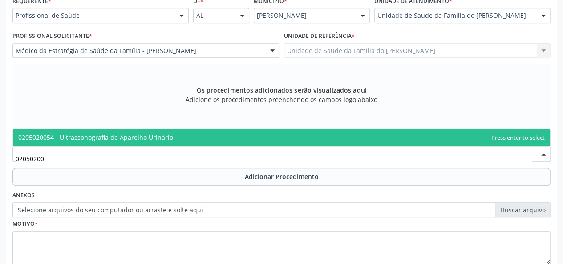
type input "020502005"
click at [204, 136] on span "0205020054 - Ultrassonografia de Aparelho Urinário" at bounding box center [281, 138] width 537 height 18
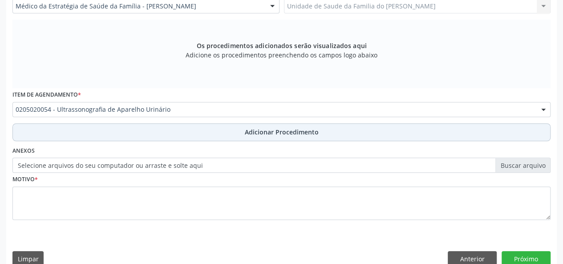
click at [207, 133] on button "Adicionar Procedimento" at bounding box center [281, 132] width 538 height 18
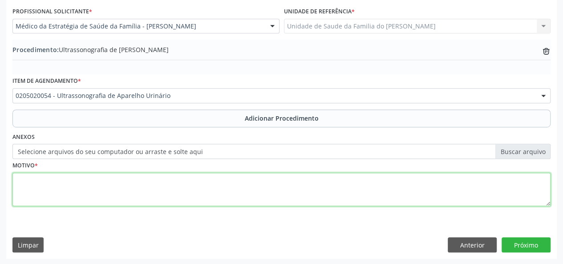
click at [172, 191] on textarea at bounding box center [281, 190] width 538 height 34
type textarea "CALCULO RENAL"
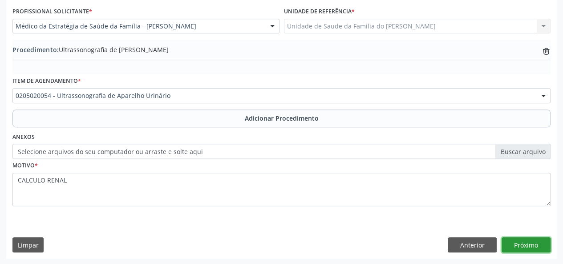
click at [524, 242] on button "Próximo" at bounding box center [526, 244] width 49 height 15
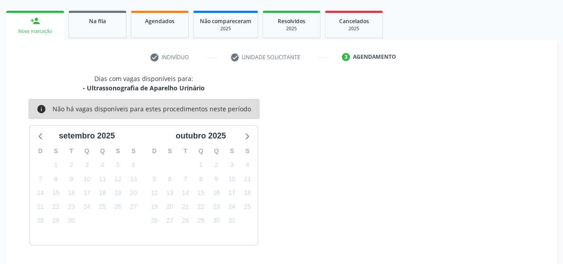
scroll to position [161, 0]
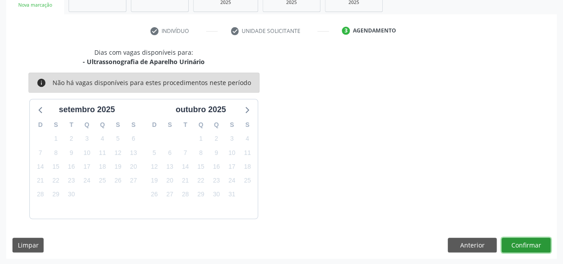
click at [524, 244] on button "Confirmar" at bounding box center [526, 245] width 49 height 15
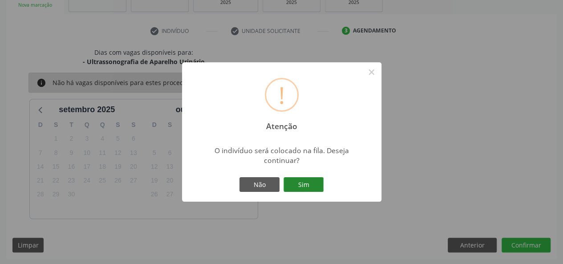
click at [299, 183] on button "Sim" at bounding box center [304, 184] width 40 height 15
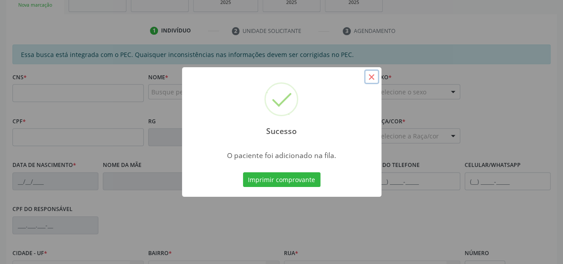
click at [373, 75] on button "×" at bounding box center [371, 76] width 15 height 15
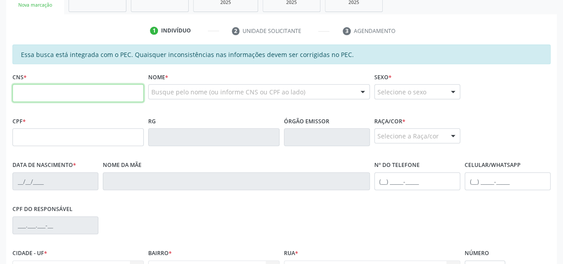
click at [122, 93] on input "text" at bounding box center [77, 93] width 131 height 18
type input "700 5067 3158 8059"
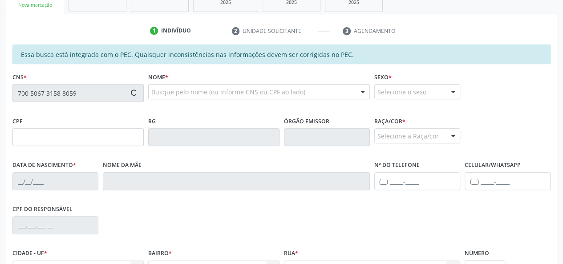
type input "131.075.474-84"
type input "[DATE]"
type input "[PERSON_NAME]"
type input "[PHONE_NUMBER]"
type input "07"
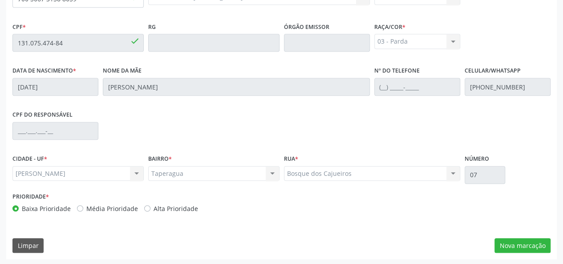
scroll to position [256, 0]
click at [536, 250] on button "Nova marcação" at bounding box center [522, 245] width 56 height 15
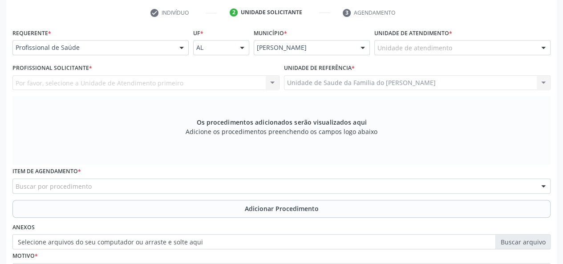
scroll to position [122, 0]
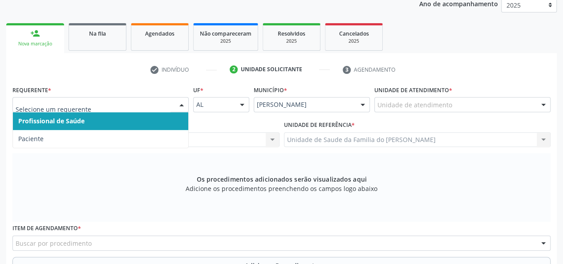
click at [174, 101] on div "Profissional de Saúde Paciente Nenhum resultado encontrado para: " " Não há nen…" at bounding box center [100, 104] width 176 height 15
click at [142, 122] on span "Profissional de Saúde" at bounding box center [100, 121] width 175 height 18
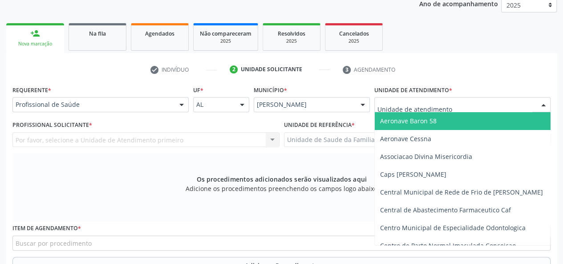
type input "J"
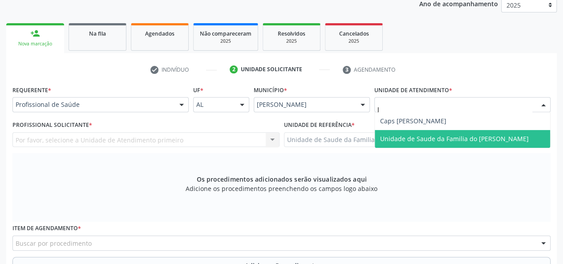
click at [414, 135] on span "Unidade de Saude da Familia do [PERSON_NAME]" at bounding box center [454, 138] width 149 height 8
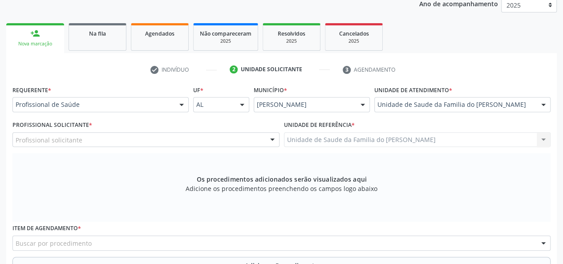
click at [273, 139] on div "Profissional solicitante Cirurgião-Dentista da Estratégia de Saúde da Família -…" at bounding box center [145, 139] width 267 height 15
click at [273, 139] on div at bounding box center [272, 140] width 13 height 15
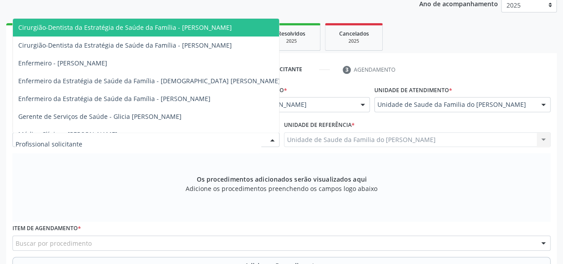
type input "J"
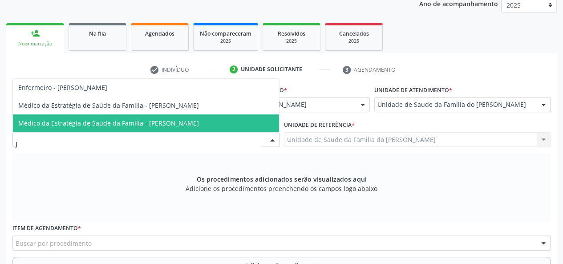
click at [243, 128] on span "Médico da Estratégia de Saúde da Família - [PERSON_NAME]" at bounding box center [146, 123] width 266 height 18
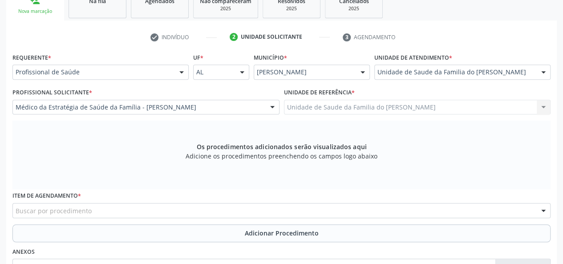
scroll to position [211, 0]
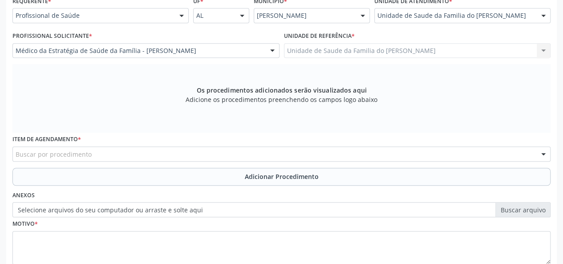
click at [210, 153] on div "Buscar por procedimento" at bounding box center [281, 153] width 538 height 15
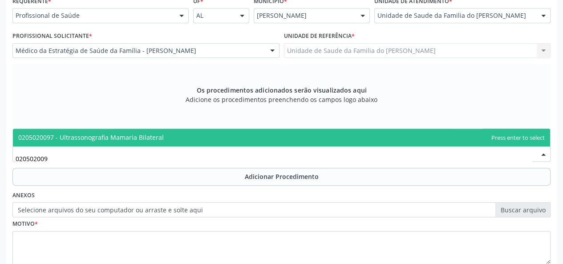
type input "0205020097"
click at [232, 138] on span "0205020097 - Ultrassonografia Mamaria Bilateral" at bounding box center [281, 138] width 537 height 18
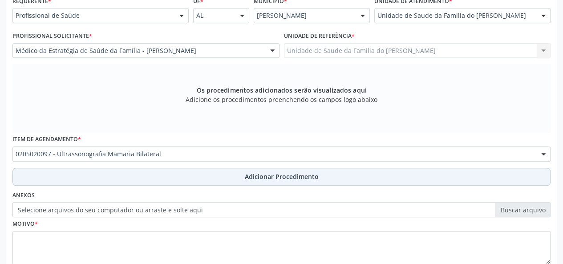
click at [209, 174] on button "Adicionar Procedimento" at bounding box center [281, 177] width 538 height 18
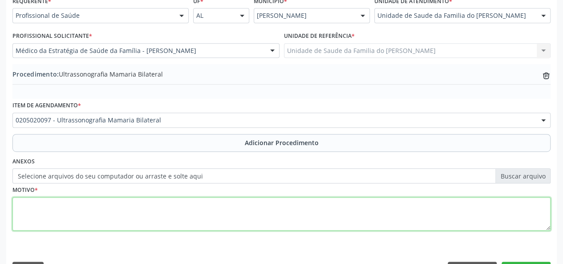
click at [185, 214] on textarea at bounding box center [281, 214] width 538 height 34
click at [31, 204] on textarea "NODULOS NA MAMA" at bounding box center [281, 214] width 538 height 34
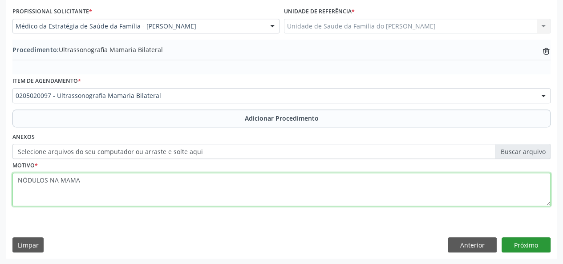
type textarea "NÓDULOS NA MAMA"
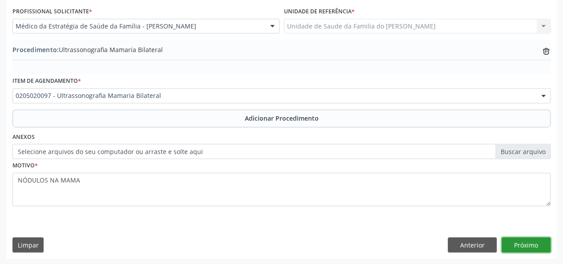
click at [532, 246] on button "Próximo" at bounding box center [526, 244] width 49 height 15
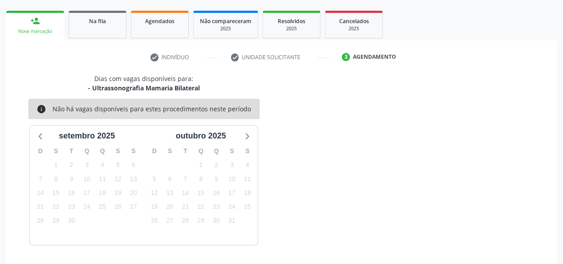
scroll to position [161, 0]
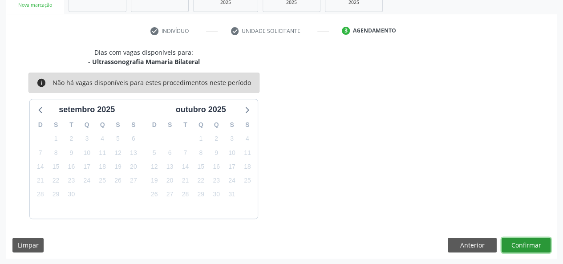
click at [524, 245] on button "Confirmar" at bounding box center [526, 245] width 49 height 15
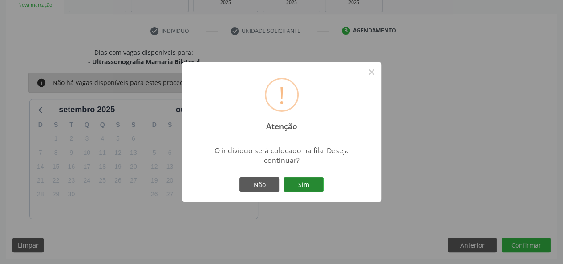
click at [302, 187] on button "Sim" at bounding box center [304, 184] width 40 height 15
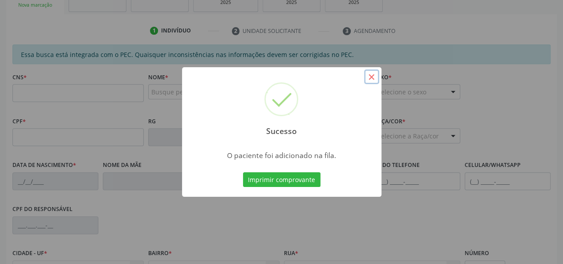
click at [373, 78] on button "×" at bounding box center [371, 76] width 15 height 15
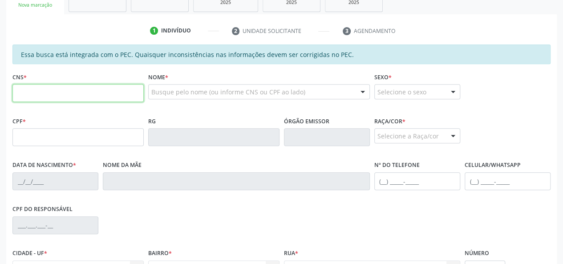
click at [110, 93] on input "text" at bounding box center [77, 93] width 131 height 18
type input "700 5067 3158 8059"
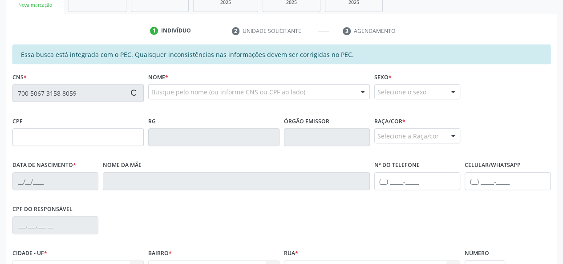
type input "131.075.474-84"
type input "[DATE]"
type input "[PERSON_NAME]"
type input "[PHONE_NUMBER]"
type input "07"
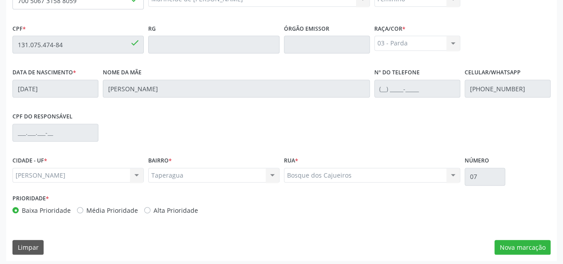
scroll to position [256, 0]
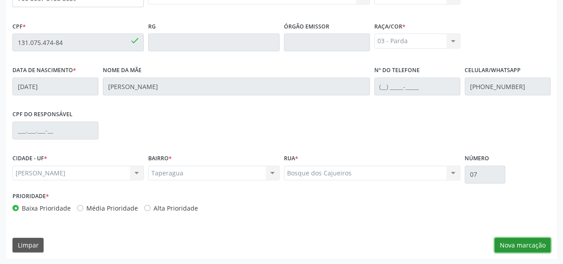
click at [522, 244] on button "Nova marcação" at bounding box center [522, 245] width 56 height 15
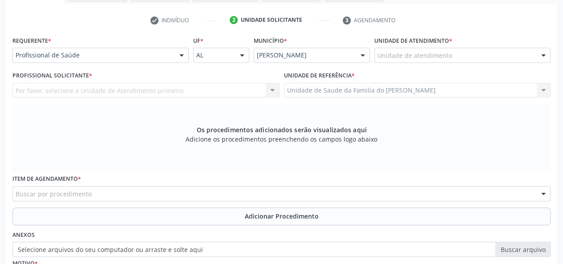
scroll to position [211, 0]
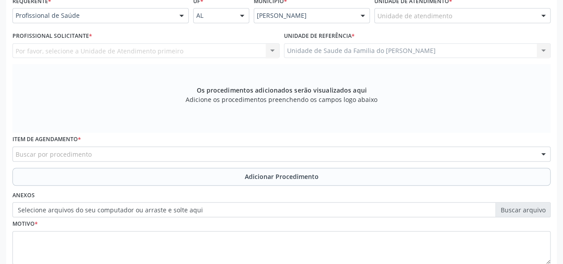
click at [233, 150] on div "Buscar por procedimento" at bounding box center [281, 153] width 538 height 15
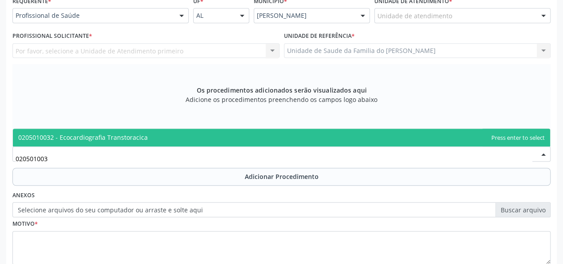
type input "0205010032"
click at [210, 137] on span "0205010032 - Ecocardiografia Transtoracica" at bounding box center [281, 138] width 537 height 18
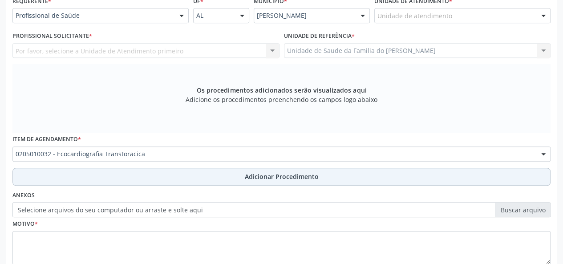
click at [186, 171] on button "Adicionar Procedimento" at bounding box center [281, 177] width 538 height 18
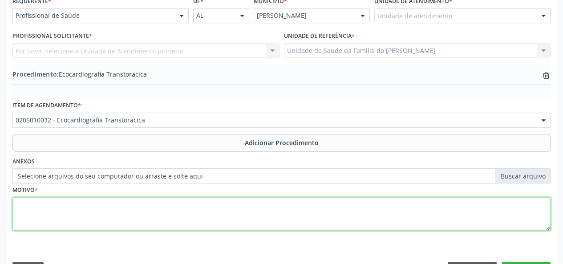
click at [168, 215] on textarea at bounding box center [281, 214] width 538 height 34
click at [40, 207] on textarea "HISTORICO FAMILIAR" at bounding box center [281, 214] width 538 height 34
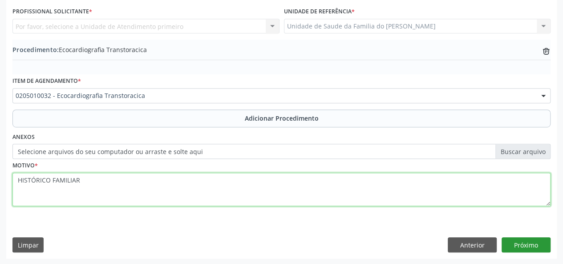
type textarea "HISTÓRICO FAMILIAR"
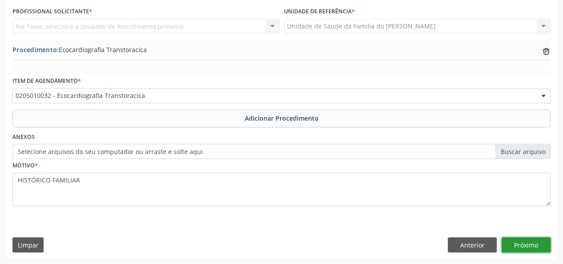
click at [520, 244] on button "Próximo" at bounding box center [526, 244] width 49 height 15
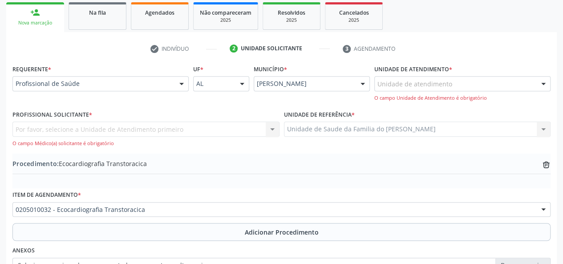
scroll to position [102, 0]
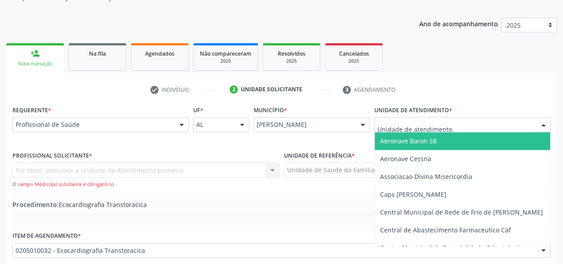
click at [505, 123] on div at bounding box center [462, 124] width 176 height 15
type input "J"
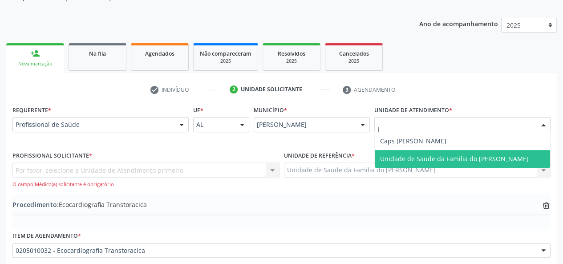
click at [499, 153] on span "Unidade de Saude da Familia do [PERSON_NAME]" at bounding box center [462, 159] width 175 height 18
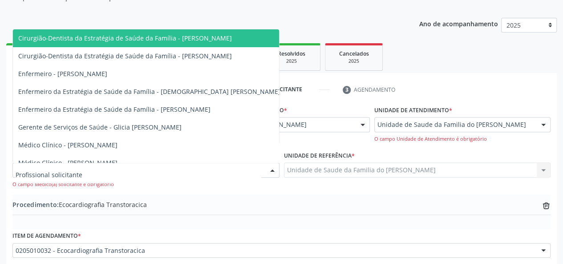
click at [266, 170] on div at bounding box center [272, 170] width 13 height 15
type input "J"
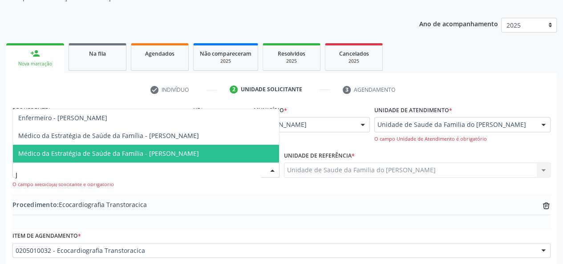
click at [224, 152] on span "Médico da Estratégia de Saúde da Família - [PERSON_NAME]" at bounding box center [146, 154] width 266 height 18
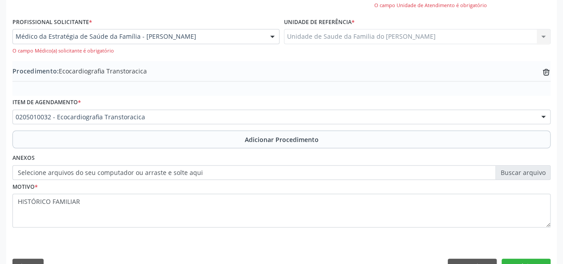
scroll to position [257, 0]
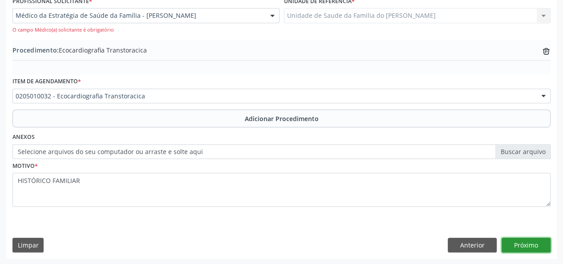
click at [509, 246] on button "Próximo" at bounding box center [526, 245] width 49 height 15
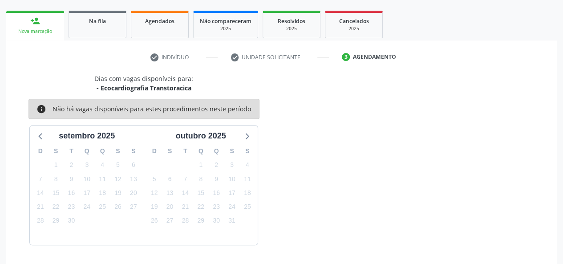
scroll to position [161, 0]
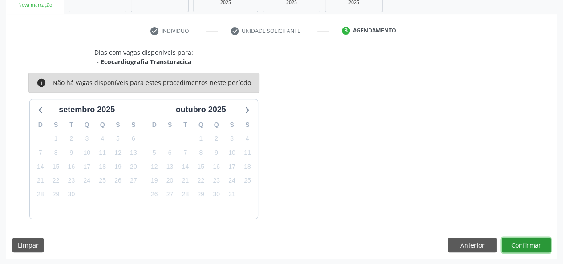
click at [515, 243] on button "Confirmar" at bounding box center [526, 245] width 49 height 15
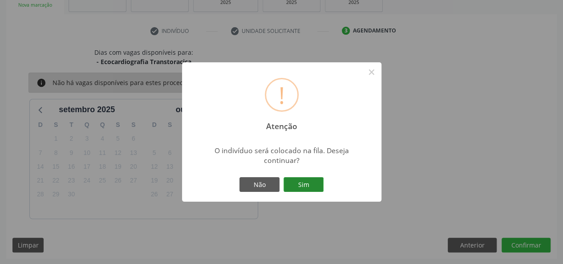
click at [303, 185] on button "Sim" at bounding box center [304, 184] width 40 height 15
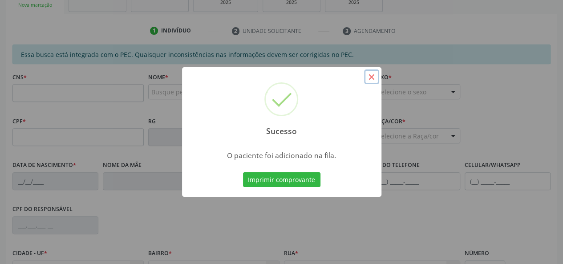
click at [373, 74] on button "×" at bounding box center [371, 76] width 15 height 15
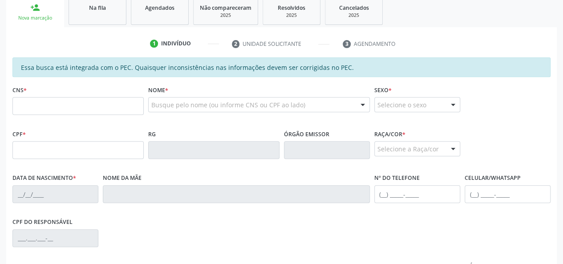
scroll to position [72, 0]
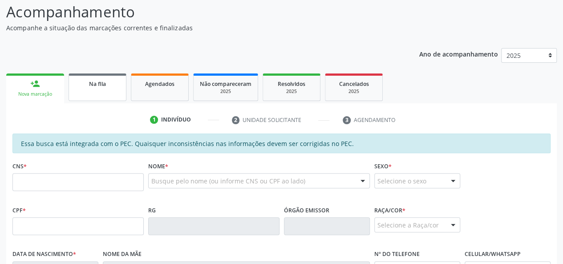
click at [104, 82] on span "Na fila" at bounding box center [97, 84] width 17 height 8
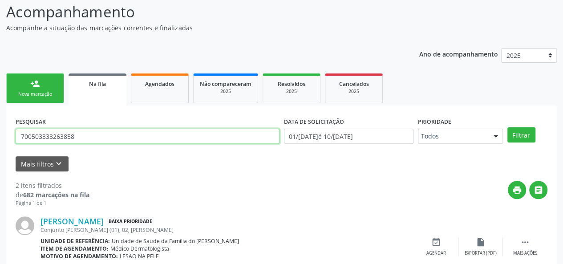
click at [73, 133] on input "700503333263858" at bounding box center [148, 136] width 264 height 15
type input "LIDIANE"
click at [507, 127] on button "Filtrar" at bounding box center [521, 134] width 28 height 15
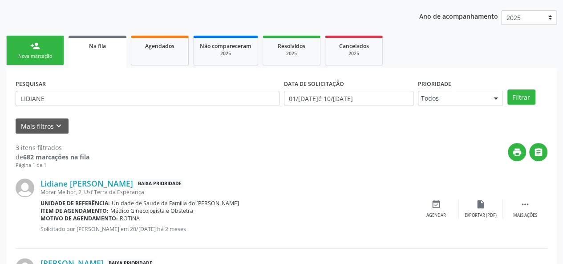
scroll to position [161, 0]
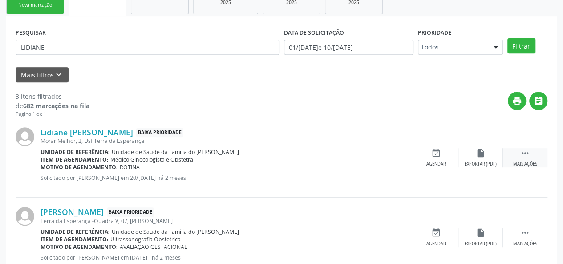
click at [534, 160] on div " Mais ações" at bounding box center [525, 157] width 45 height 19
click at [470, 159] on div "edit Editar" at bounding box center [480, 157] width 45 height 19
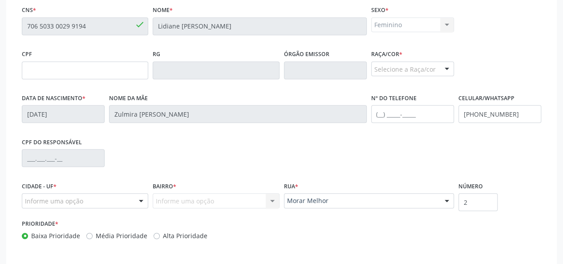
scroll to position [268, 0]
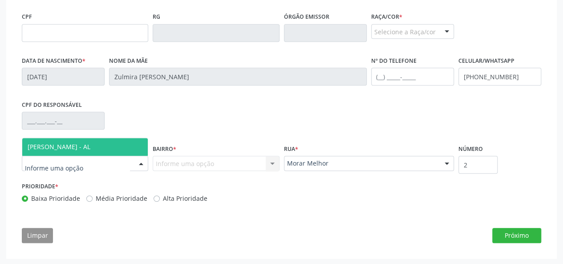
click at [142, 164] on div at bounding box center [140, 163] width 13 height 15
click at [92, 151] on span "[PERSON_NAME] - AL" at bounding box center [85, 147] width 126 height 18
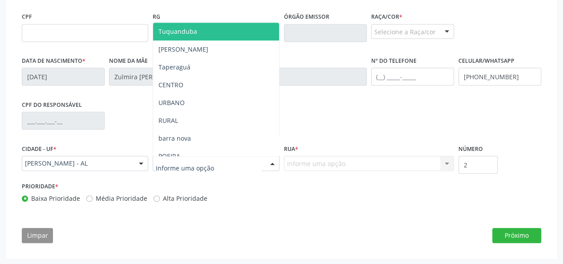
type input "J"
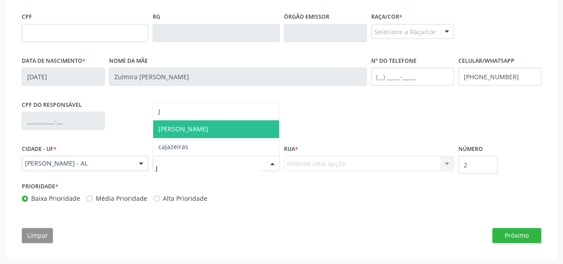
click at [212, 133] on span "[PERSON_NAME]" at bounding box center [216, 129] width 126 height 18
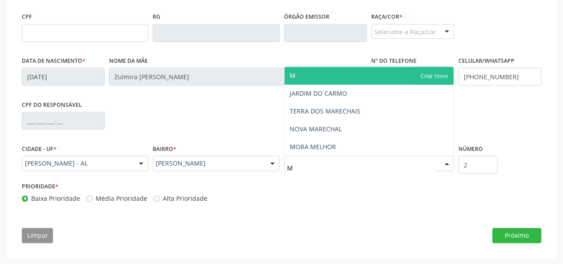
type input "MO"
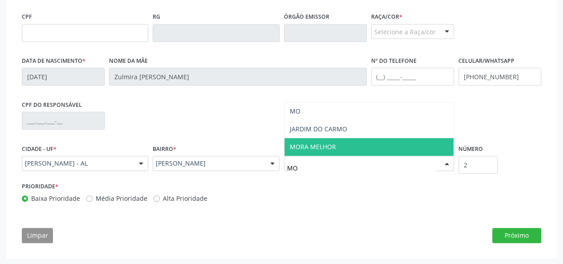
click at [308, 146] on span "MORA MELHOR" at bounding box center [313, 146] width 46 height 8
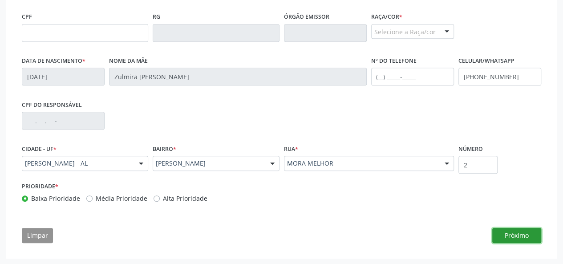
click at [510, 234] on button "Próximo" at bounding box center [516, 235] width 49 height 15
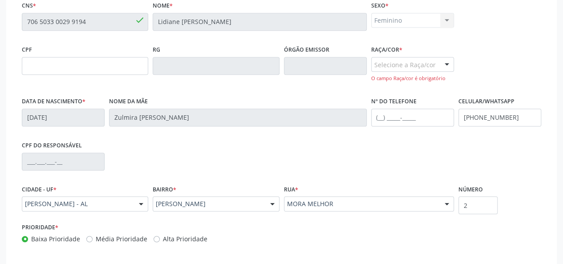
scroll to position [223, 0]
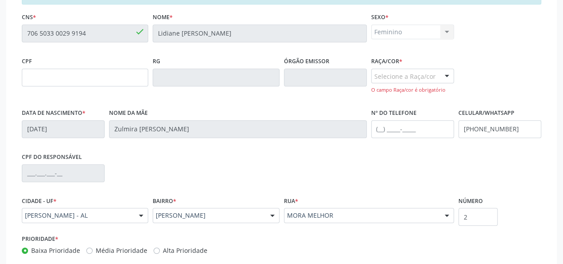
click at [445, 74] on div at bounding box center [446, 76] width 13 height 15
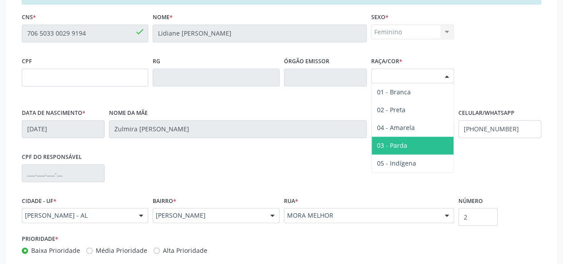
click at [413, 140] on span "03 - Parda" at bounding box center [413, 146] width 82 height 18
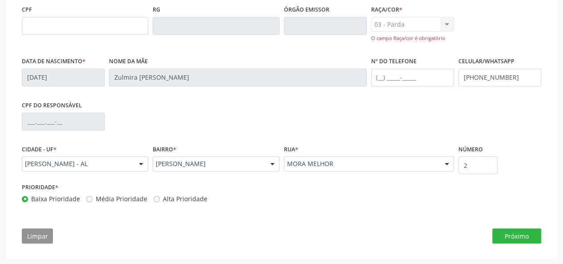
scroll to position [276, 0]
click at [506, 238] on button "Próximo" at bounding box center [516, 235] width 49 height 15
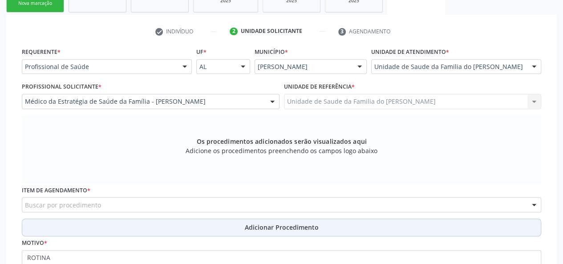
scroll to position [250, 0]
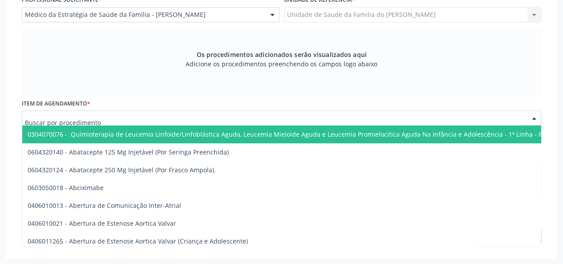
click at [189, 119] on div at bounding box center [281, 117] width 519 height 15
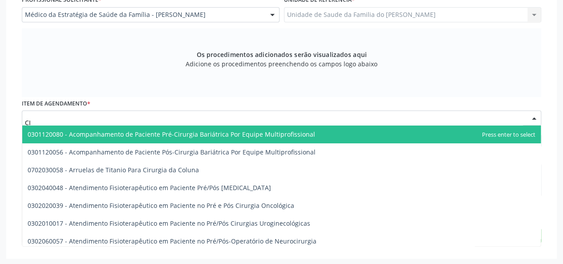
type input "C"
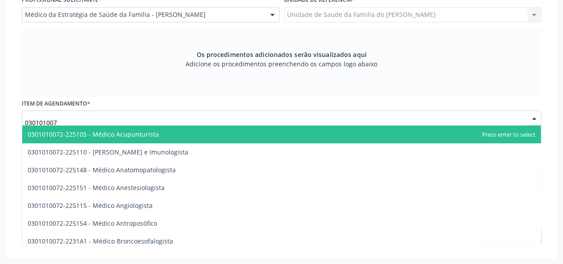
type input "0301010072"
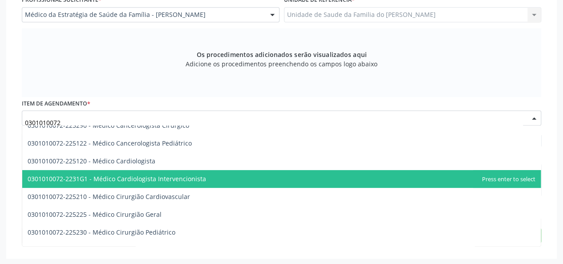
scroll to position [178, 0]
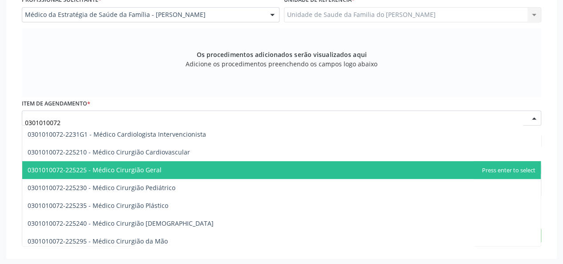
click at [203, 173] on span "0301010072-225225 - Médico Cirurgião Geral" at bounding box center [281, 170] width 519 height 18
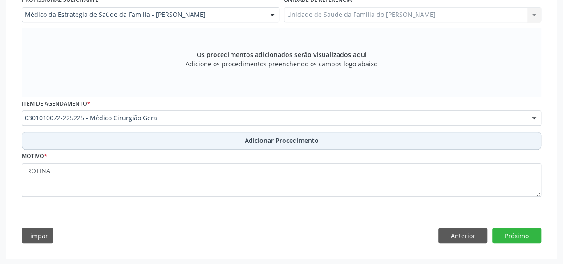
click at [143, 145] on button "Adicionar Procedimento" at bounding box center [281, 141] width 519 height 18
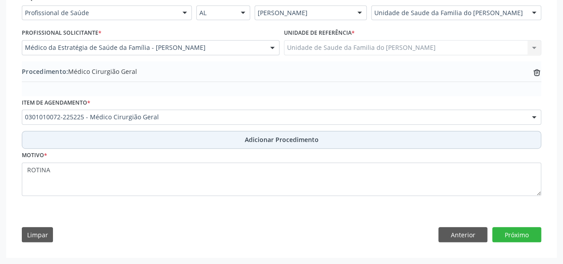
scroll to position [215, 0]
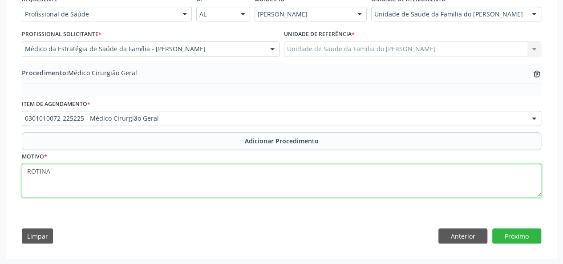
drag, startPoint x: 120, startPoint y: 171, endPoint x: 0, endPoint y: 170, distance: 120.2
click at [0, 170] on div "Acompanhamento Acompanhe a situação das marcações correntes e finalizadas Relat…" at bounding box center [281, 55] width 563 height 419
click at [130, 181] on textarea "CIRURGIA GINECOLOGICA" at bounding box center [281, 181] width 519 height 34
click at [88, 171] on textarea "CIRURGIA GINECOLOGICA" at bounding box center [281, 181] width 519 height 34
type textarea "CIRURGIA GINECOLÓGICA"
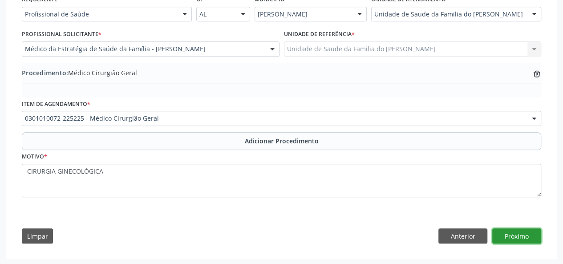
click at [516, 234] on button "Próximo" at bounding box center [516, 235] width 49 height 15
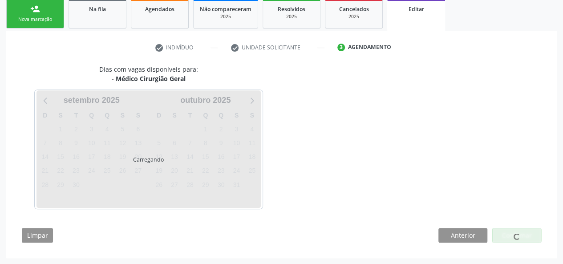
scroll to position [173, 0]
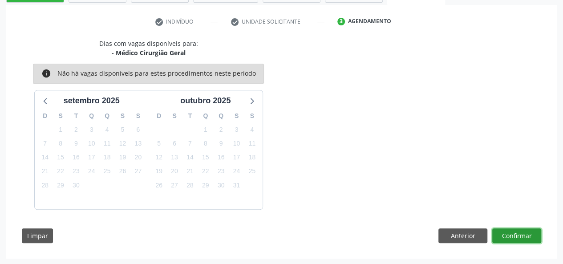
click at [516, 234] on button "Confirmar" at bounding box center [516, 235] width 49 height 15
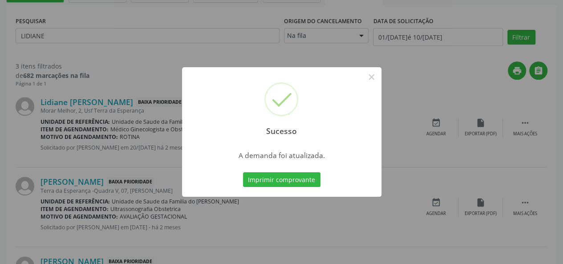
scroll to position [0, 0]
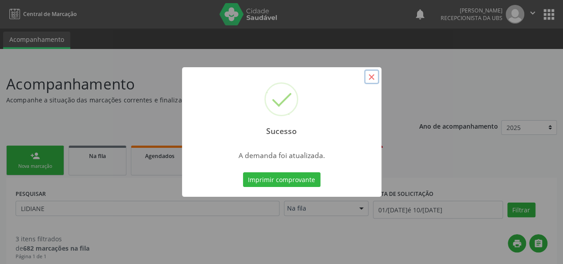
click at [375, 76] on button "×" at bounding box center [371, 76] width 15 height 15
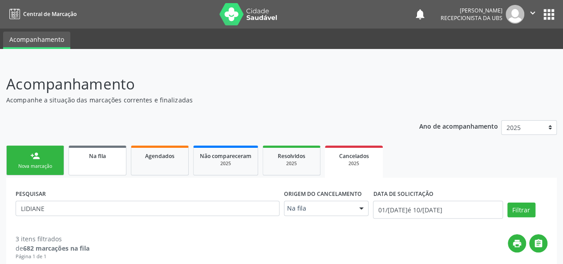
click at [90, 161] on link "Na fila" at bounding box center [98, 161] width 58 height 30
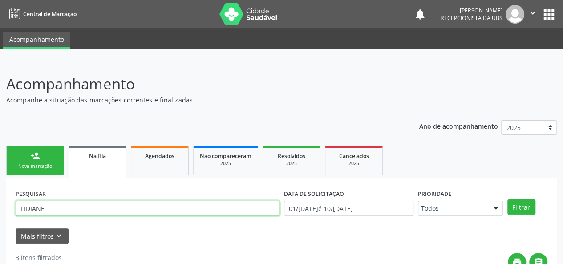
drag, startPoint x: 69, startPoint y: 207, endPoint x: 10, endPoint y: 207, distance: 59.2
click at [507, 199] on button "Filtrar" at bounding box center [521, 206] width 28 height 15
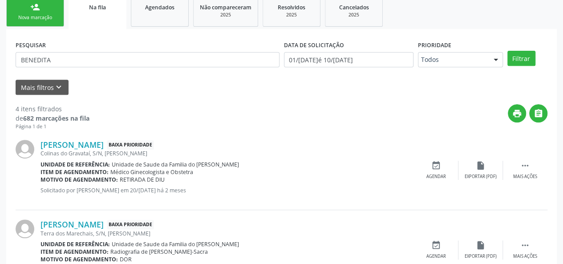
scroll to position [178, 0]
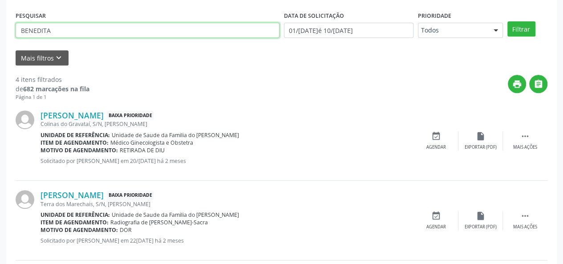
drag, startPoint x: 65, startPoint y: 26, endPoint x: 10, endPoint y: 25, distance: 55.6
click at [10, 25] on div "PESQUISAR BENEDITA DATA DE SOLICITAÇÃO 01/[DATE]é 10/[DATE] Prioridade Todos To…" at bounding box center [281, 218] width 551 height 437
type input "NEIDE"
click at [507, 21] on button "Filtrar" at bounding box center [521, 28] width 28 height 15
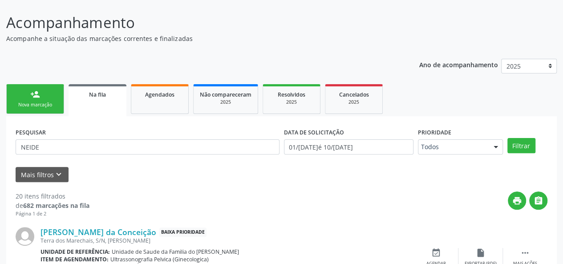
scroll to position [0, 0]
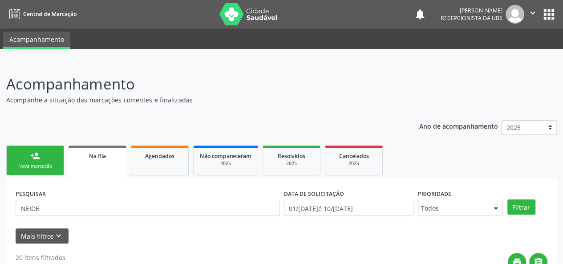
click at [24, 166] on div "Nova marcação" at bounding box center [35, 166] width 45 height 7
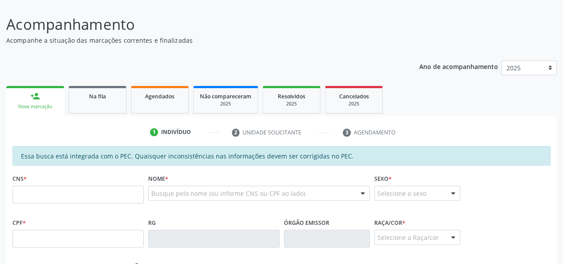
scroll to position [134, 0]
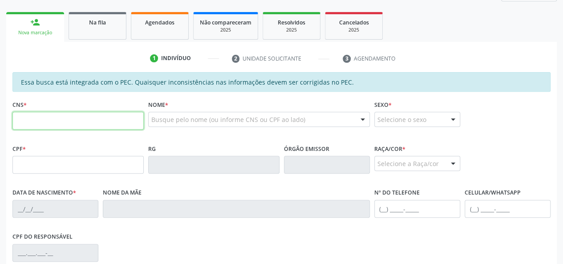
click at [96, 122] on input "text" at bounding box center [77, 121] width 131 height 18
type input "700 8059 3715 9184"
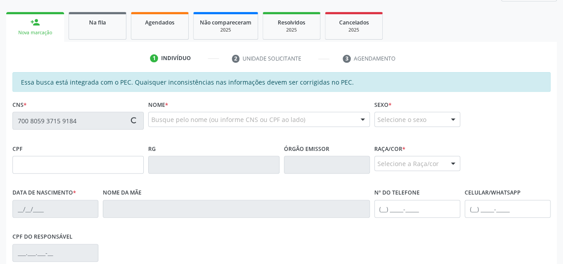
type input "115.730.214-90"
type input "[DATE]"
type input "[PERSON_NAME]"
type input "[PHONE_NUMBER]"
type input "S/N"
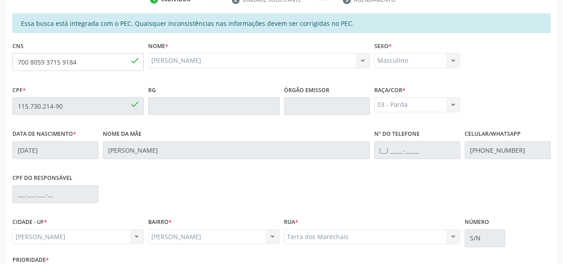
scroll to position [256, 0]
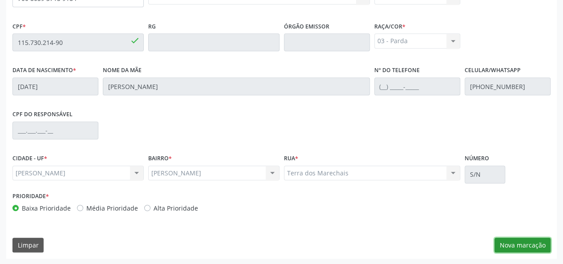
click at [523, 246] on button "Nova marcação" at bounding box center [522, 245] width 56 height 15
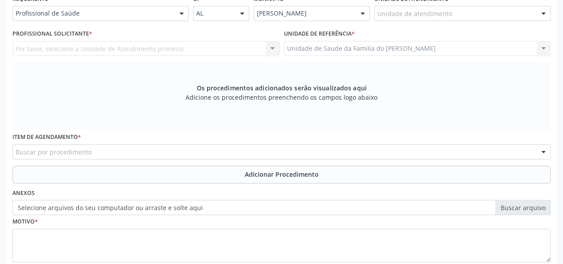
scroll to position [167, 0]
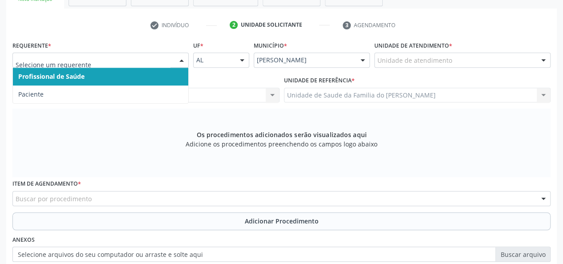
click at [178, 61] on div at bounding box center [181, 60] width 13 height 15
click at [163, 77] on span "Profissional de Saúde" at bounding box center [100, 77] width 175 height 18
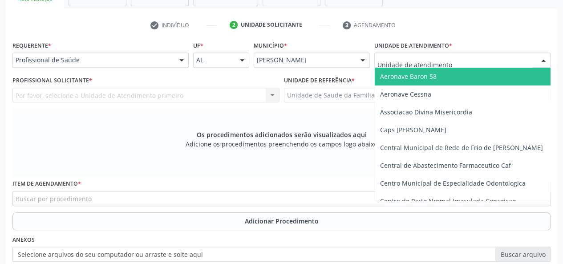
type input "J"
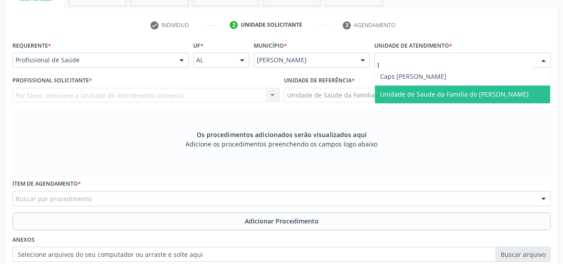
click at [419, 93] on span "Unidade de Saude da Familia do [PERSON_NAME]" at bounding box center [454, 94] width 149 height 8
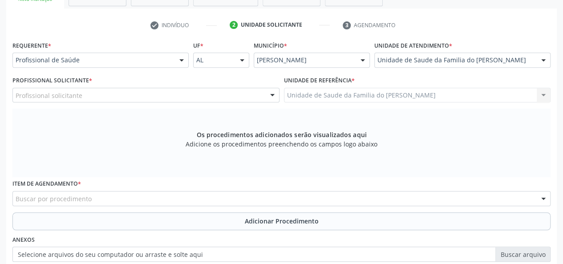
click at [273, 95] on div at bounding box center [272, 95] width 13 height 15
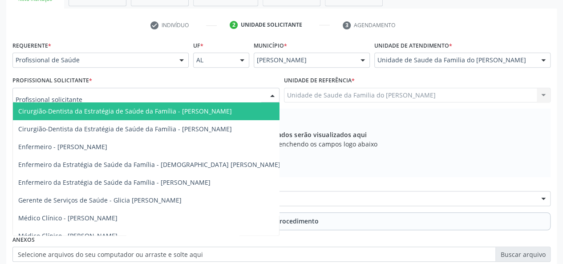
type input "J"
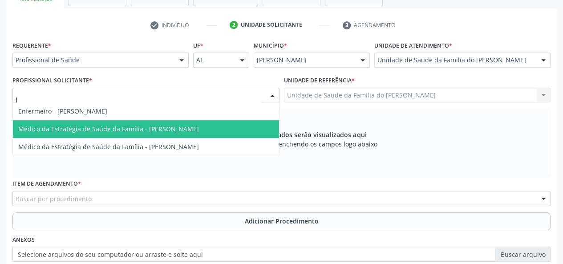
click at [199, 126] on span "Médico da Estratégia de Saúde da Família - [PERSON_NAME]" at bounding box center [108, 129] width 181 height 8
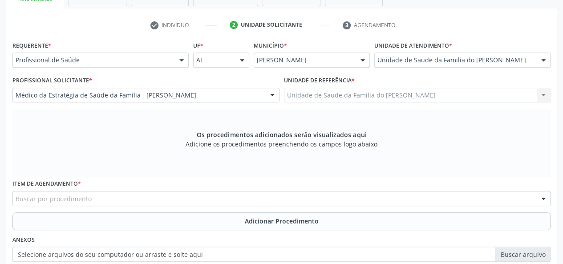
scroll to position [211, 0]
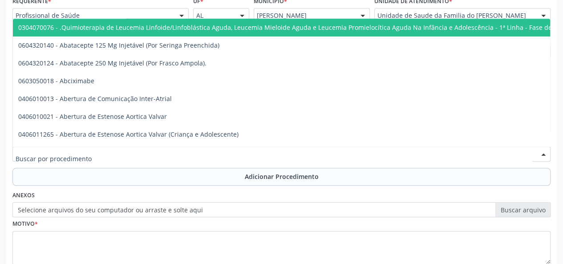
click at [224, 154] on div at bounding box center [281, 153] width 538 height 15
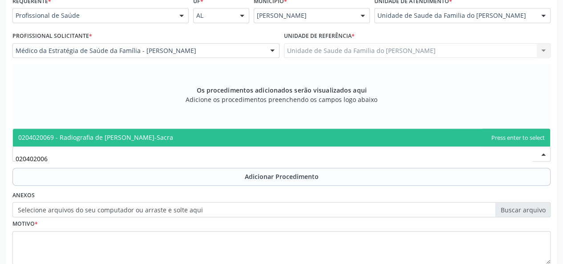
type input "0204020069"
click at [239, 136] on span "0204020069 - Radiografia de [PERSON_NAME]-Sacra" at bounding box center [281, 138] width 537 height 18
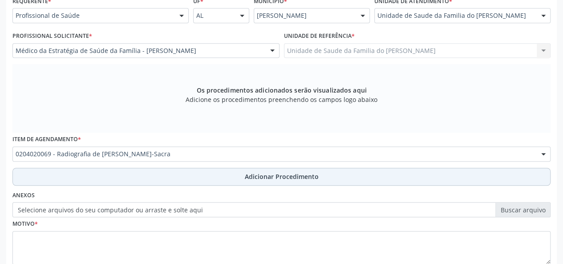
click at [227, 175] on button "Adicionar Procedimento" at bounding box center [281, 177] width 538 height 18
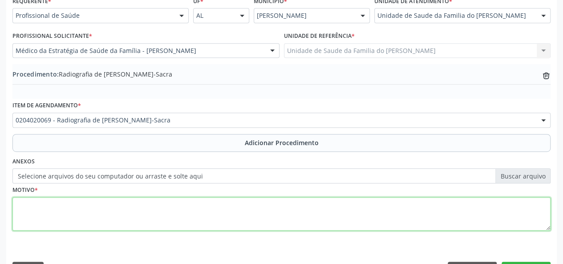
click at [185, 207] on textarea at bounding box center [281, 214] width 538 height 34
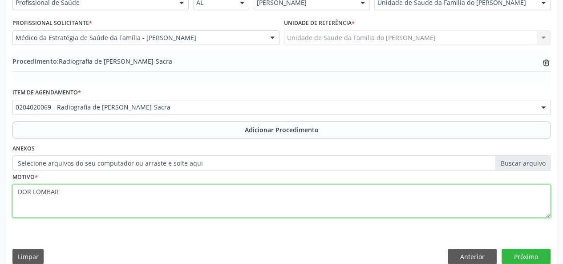
scroll to position [236, 0]
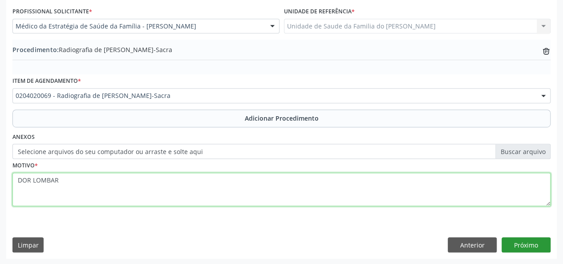
type textarea "DOR LOMBAR"
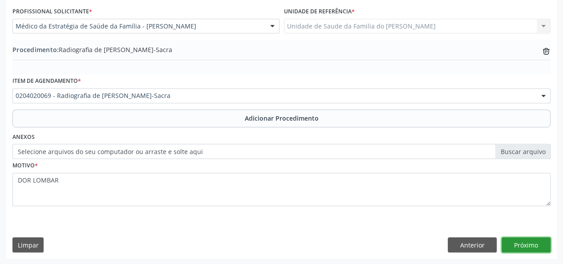
click at [515, 241] on button "Próximo" at bounding box center [526, 244] width 49 height 15
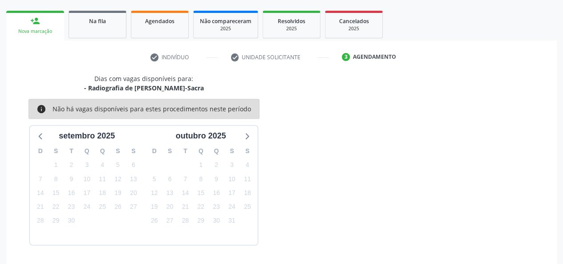
scroll to position [161, 0]
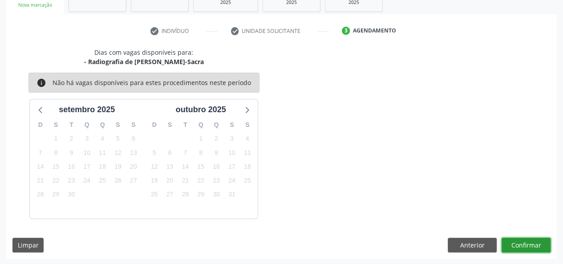
click at [516, 243] on button "Confirmar" at bounding box center [526, 245] width 49 height 15
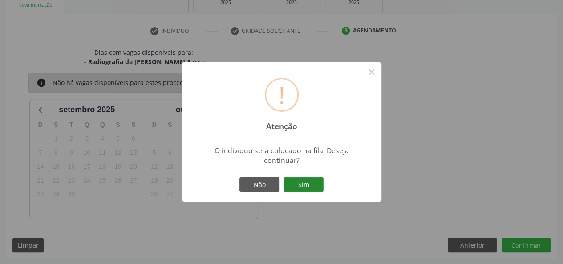
click at [313, 182] on button "Sim" at bounding box center [304, 184] width 40 height 15
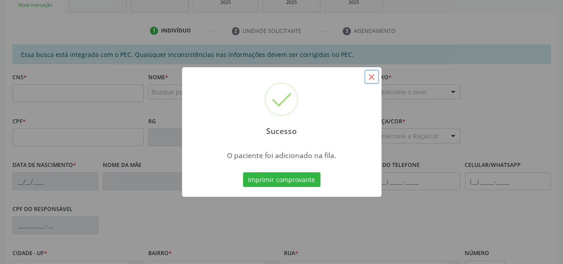
click at [373, 78] on button "×" at bounding box center [371, 76] width 15 height 15
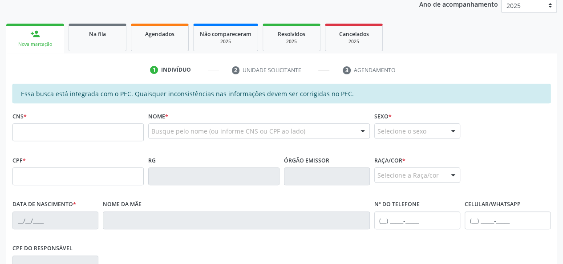
scroll to position [72, 0]
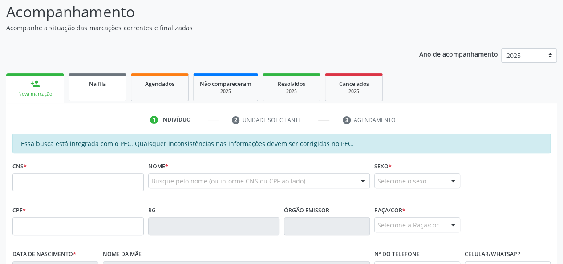
click at [97, 87] on span "Na fila" at bounding box center [97, 84] width 17 height 8
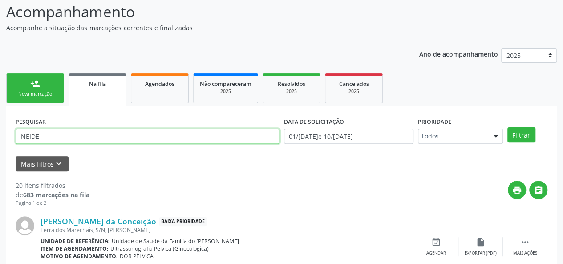
drag, startPoint x: 88, startPoint y: 140, endPoint x: 5, endPoint y: 138, distance: 83.3
type input "APRIGIO"
click at [507, 127] on button "Filtrar" at bounding box center [521, 134] width 28 height 15
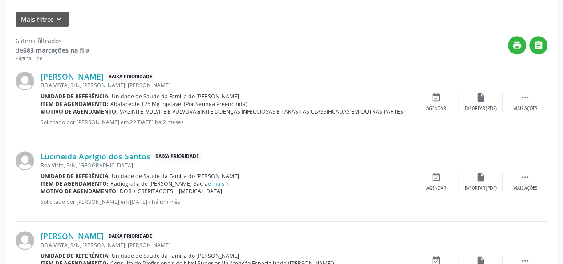
scroll to position [203, 0]
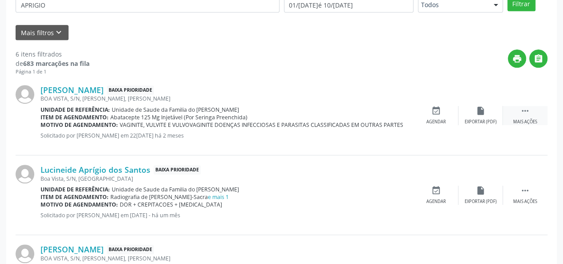
click at [523, 117] on div " Mais ações" at bounding box center [525, 115] width 45 height 19
click at [475, 116] on div "edit Editar" at bounding box center [480, 115] width 45 height 19
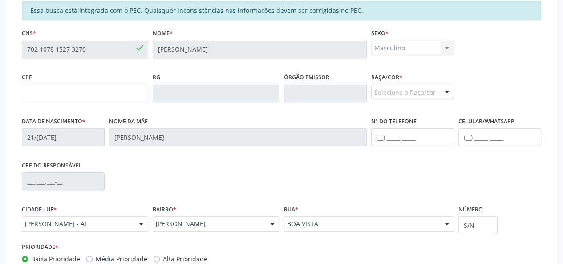
scroll to position [268, 0]
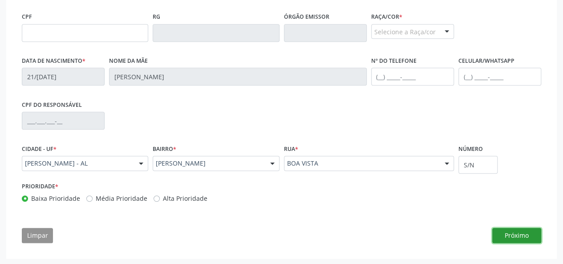
click at [507, 232] on button "Próximo" at bounding box center [516, 235] width 49 height 15
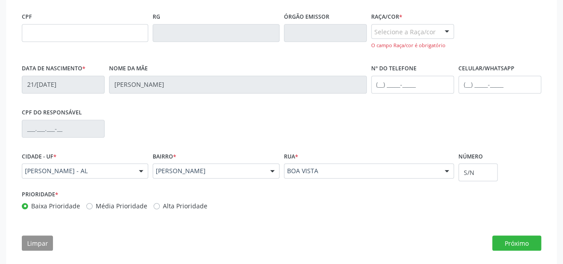
click at [442, 32] on div at bounding box center [446, 31] width 13 height 15
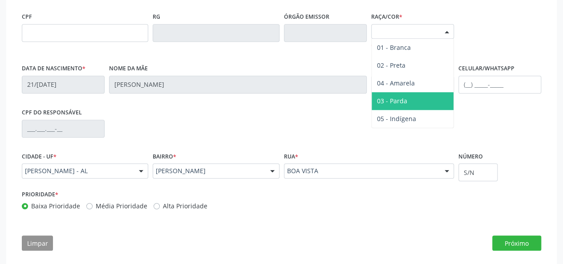
click at [413, 97] on span "03 - Parda" at bounding box center [413, 101] width 82 height 18
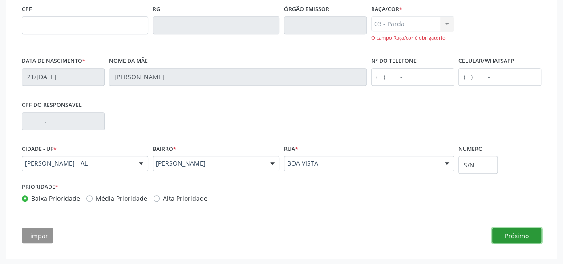
click at [515, 232] on button "Próximo" at bounding box center [516, 235] width 49 height 15
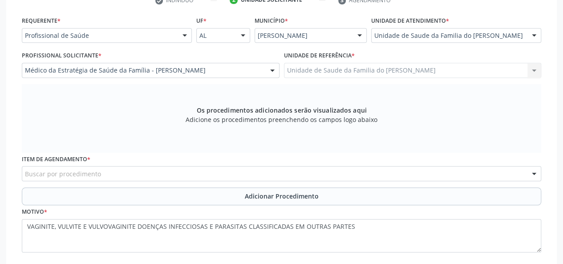
scroll to position [205, 0]
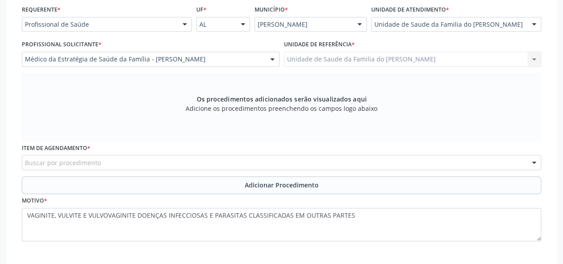
click at [140, 165] on div "Buscar por procedimento" at bounding box center [281, 162] width 519 height 15
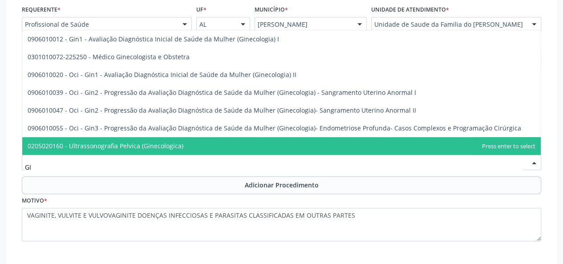
type input "G"
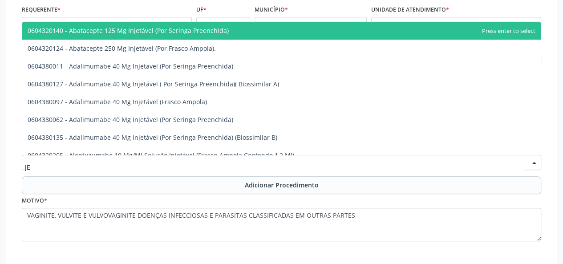
type input "J"
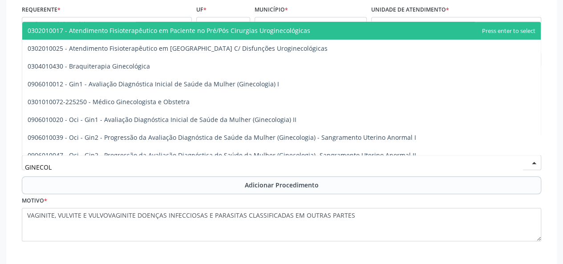
type input "GINECOLO"
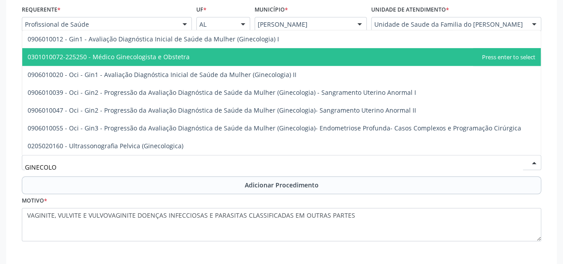
click at [127, 57] on span "0301010072-225250 - Médico Ginecologista e Obstetra" at bounding box center [109, 57] width 162 height 8
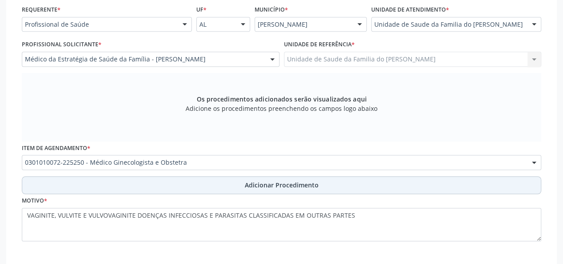
click at [198, 185] on button "Adicionar Procedimento" at bounding box center [281, 185] width 519 height 18
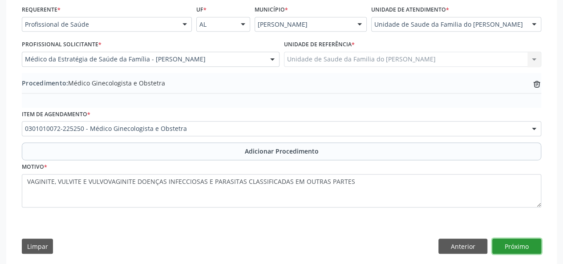
click at [520, 246] on button "Próximo" at bounding box center [516, 246] width 49 height 15
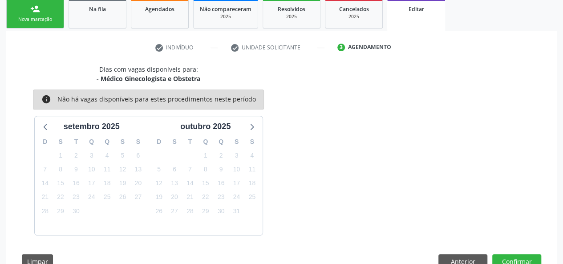
scroll to position [173, 0]
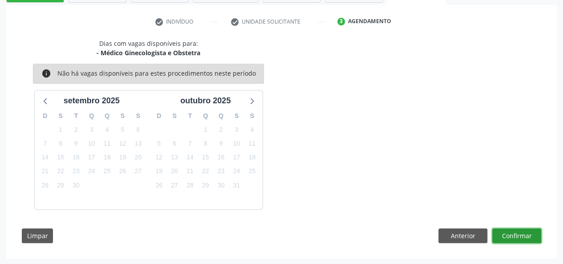
click at [517, 232] on button "Confirmar" at bounding box center [516, 235] width 49 height 15
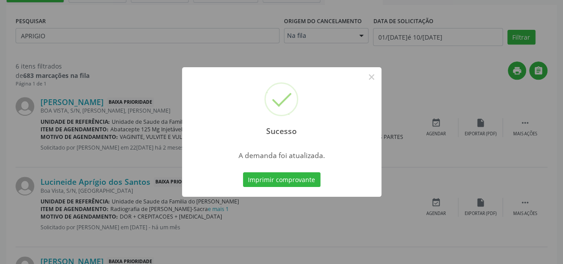
scroll to position [0, 0]
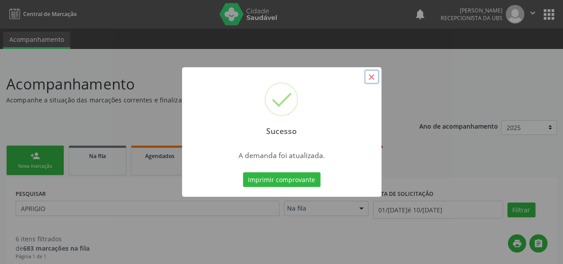
click at [370, 79] on button "×" at bounding box center [371, 76] width 15 height 15
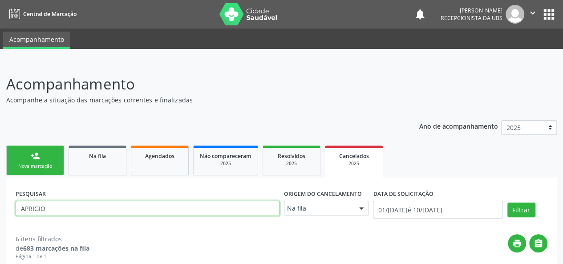
drag, startPoint x: 57, startPoint y: 211, endPoint x: 0, endPoint y: 211, distance: 57.0
click at [507, 203] on button "Filtrar" at bounding box center [521, 210] width 28 height 15
drag, startPoint x: 50, startPoint y: 212, endPoint x: 16, endPoint y: 211, distance: 33.8
click at [16, 211] on input "SINTHYA" at bounding box center [148, 208] width 264 height 15
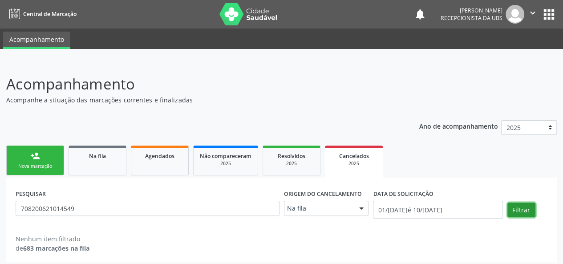
click at [525, 208] on button "Filtrar" at bounding box center [521, 210] width 28 height 15
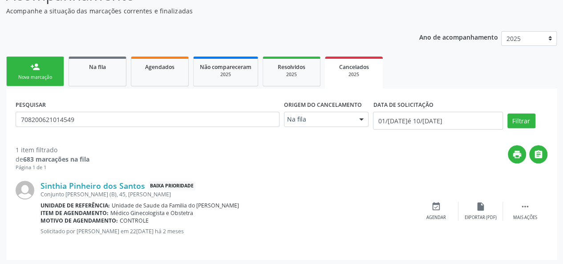
scroll to position [91, 0]
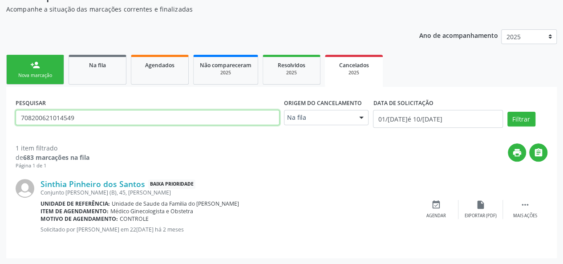
click at [49, 115] on input "708200621014549" at bounding box center [148, 117] width 264 height 15
type input "[PERSON_NAME]"
click at [507, 112] on button "Filtrar" at bounding box center [521, 119] width 28 height 15
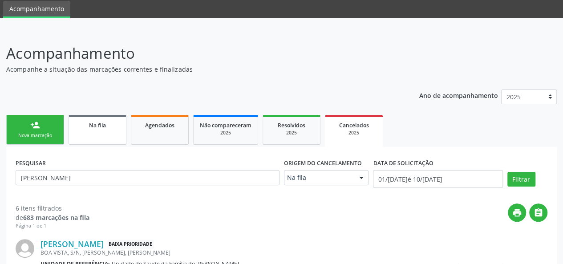
scroll to position [45, 0]
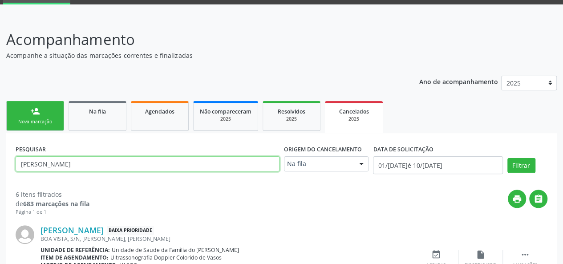
click at [62, 165] on input "[PERSON_NAME]" at bounding box center [148, 163] width 264 height 15
type input "A"
click at [507, 158] on button "Filtrar" at bounding box center [521, 165] width 28 height 15
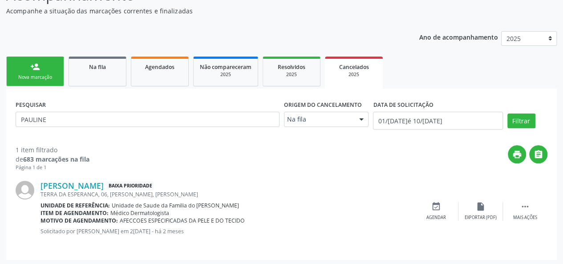
scroll to position [91, 0]
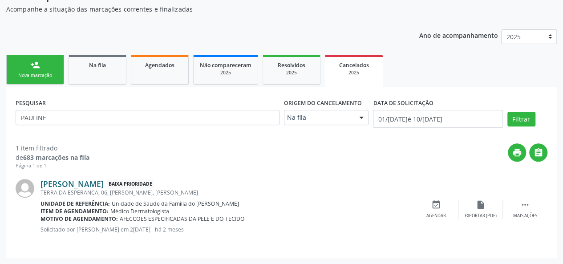
click at [84, 185] on link "[PERSON_NAME]" at bounding box center [72, 184] width 63 height 10
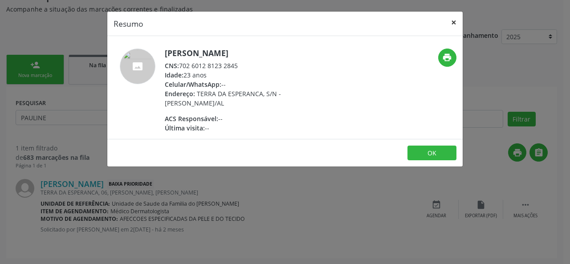
click at [458, 22] on button "×" at bounding box center [454, 23] width 18 height 22
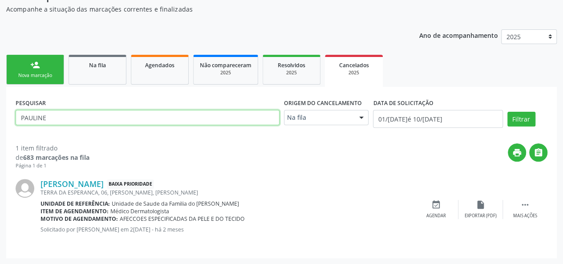
drag, startPoint x: 61, startPoint y: 113, endPoint x: 16, endPoint y: 114, distance: 45.4
click at [16, 114] on input "PAULINE" at bounding box center [148, 117] width 264 height 15
click at [507, 112] on button "Filtrar" at bounding box center [521, 119] width 28 height 15
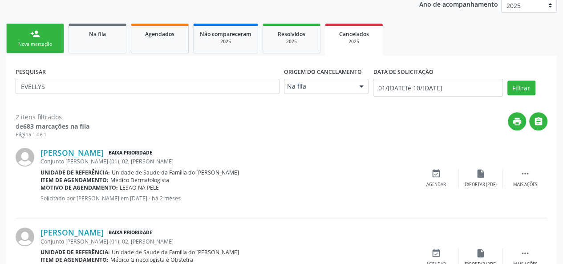
scroll to position [135, 0]
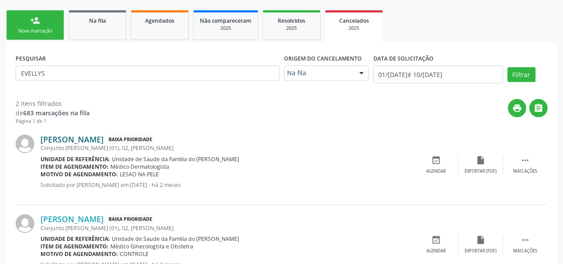
click at [98, 141] on link "[PERSON_NAME]" at bounding box center [72, 139] width 63 height 10
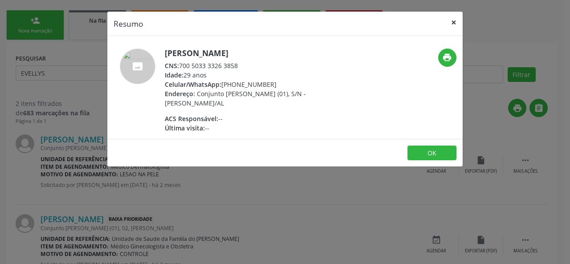
click at [450, 22] on button "×" at bounding box center [454, 23] width 18 height 22
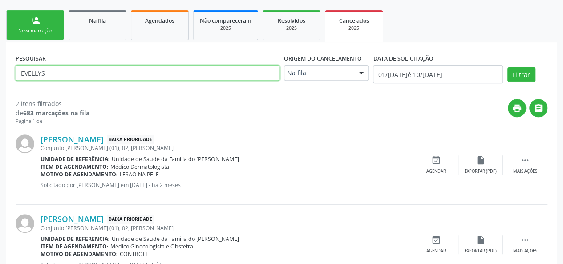
drag, startPoint x: 77, startPoint y: 74, endPoint x: 31, endPoint y: 73, distance: 46.3
click at [31, 73] on input "EVELLYS" at bounding box center [148, 72] width 264 height 15
click at [123, 74] on input "EVLLYSE" at bounding box center [148, 72] width 264 height 15
type input "E"
type input "700508984872660"
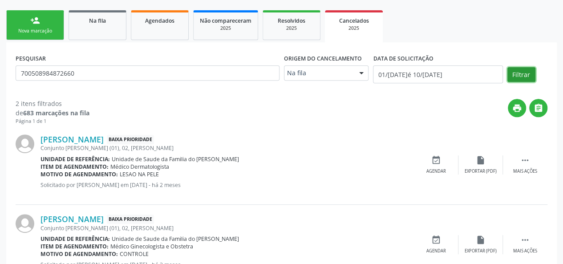
drag, startPoint x: 513, startPoint y: 75, endPoint x: 485, endPoint y: 85, distance: 30.0
click at [513, 75] on button "Filtrar" at bounding box center [521, 74] width 28 height 15
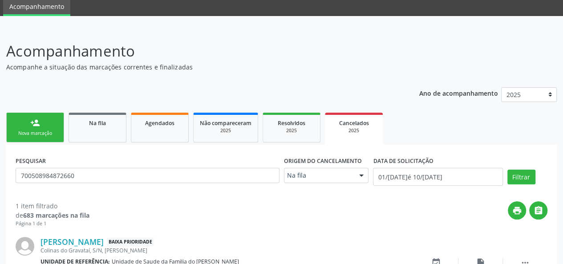
scroll to position [91, 0]
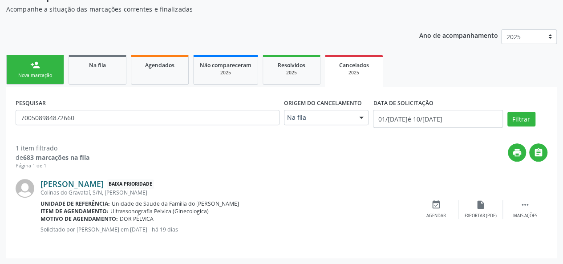
click at [97, 186] on link "[PERSON_NAME]" at bounding box center [72, 184] width 63 height 10
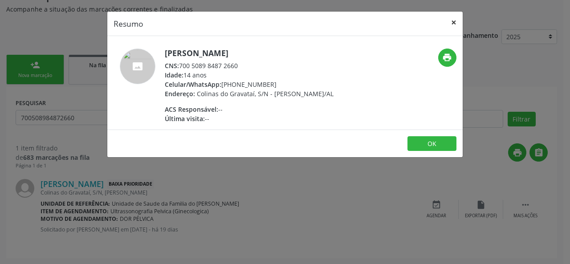
click at [452, 20] on button "×" at bounding box center [454, 23] width 18 height 22
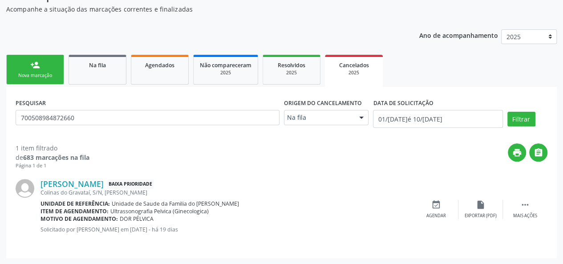
click at [46, 69] on link "person_add Nova marcação" at bounding box center [35, 70] width 58 height 30
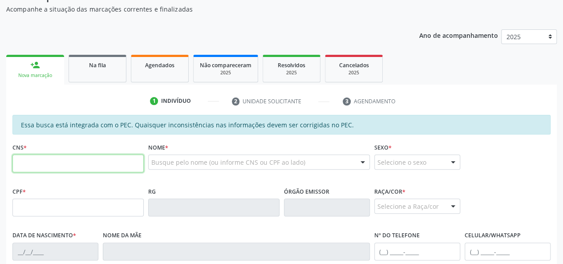
click at [69, 161] on input "text" at bounding box center [77, 163] width 131 height 18
type input "700 5009 9523 1060"
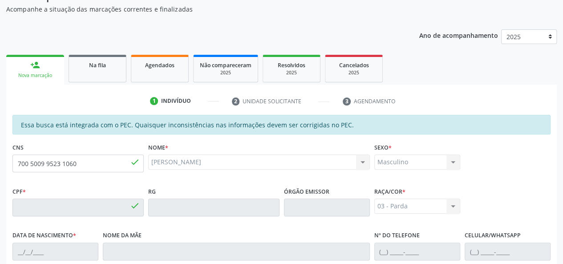
type input "024.840.794-51"
type input "[DATE]"
type input "Cicera da Conceiçao"
type input "[PHONE_NUMBER]"
type input "20"
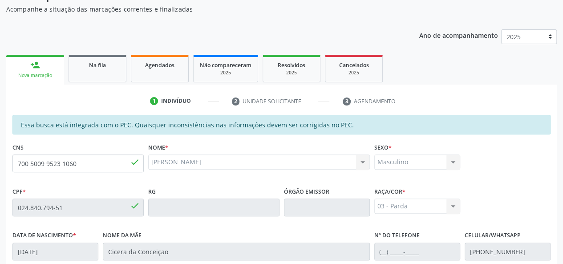
scroll to position [256, 0]
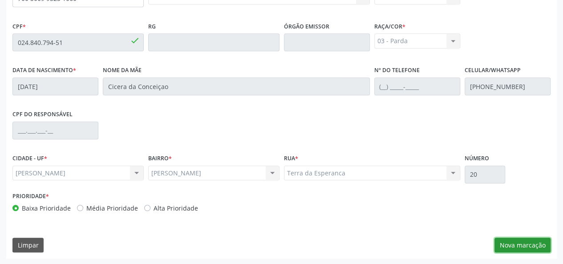
click at [522, 243] on button "Nova marcação" at bounding box center [522, 245] width 56 height 15
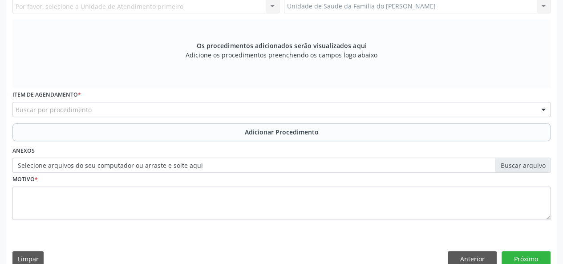
scroll to position [122, 0]
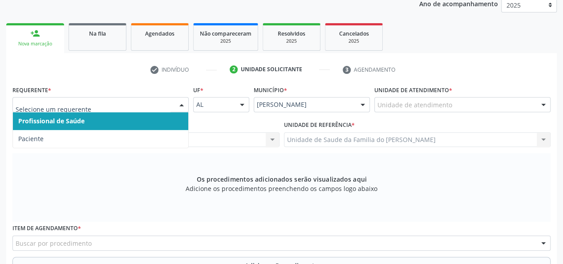
click at [178, 105] on div at bounding box center [181, 104] width 13 height 15
click at [148, 119] on span "Profissional de Saúde" at bounding box center [100, 121] width 175 height 18
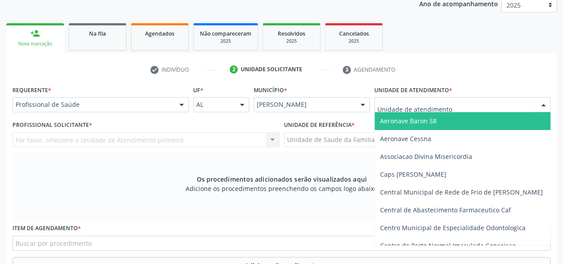
type input "l"
type input "j"
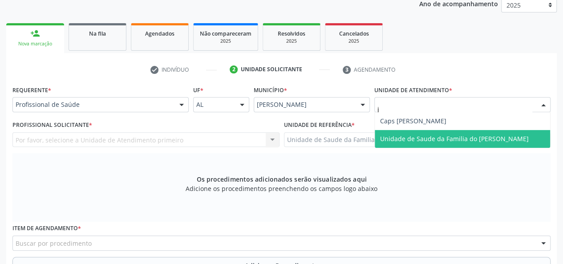
click at [421, 134] on span "Unidade de Saude da Familia do [PERSON_NAME]" at bounding box center [454, 138] width 149 height 8
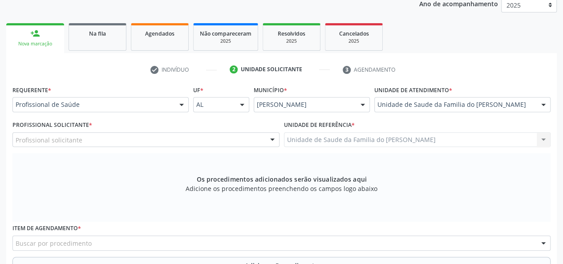
click at [269, 138] on div at bounding box center [272, 140] width 13 height 15
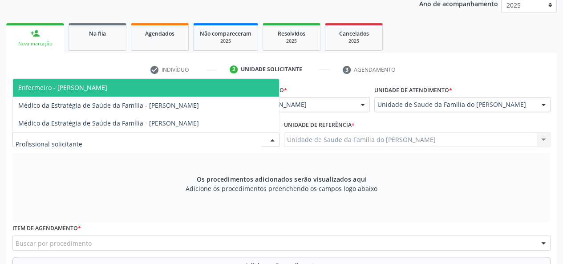
type input "j"
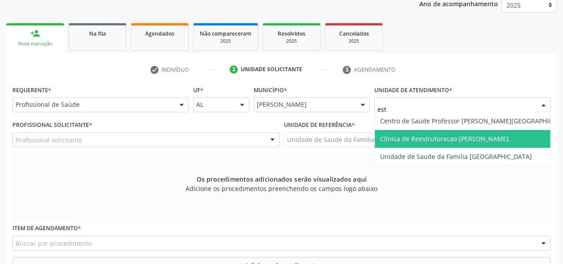
type input "esta"
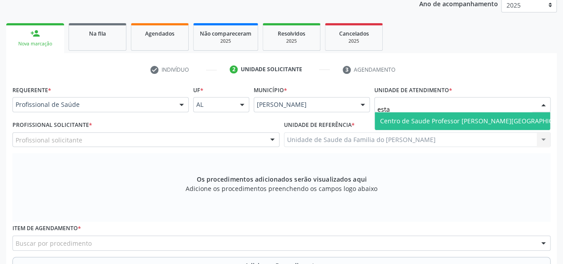
click at [482, 121] on span "Centro de Saude Professor [PERSON_NAME][GEOGRAPHIC_DATA]" at bounding box center [477, 121] width 194 height 8
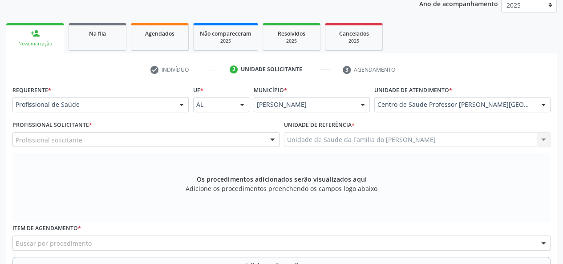
click at [271, 139] on div at bounding box center [272, 140] width 13 height 15
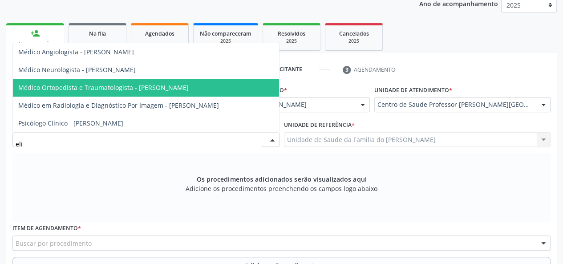
type input "[PERSON_NAME]"
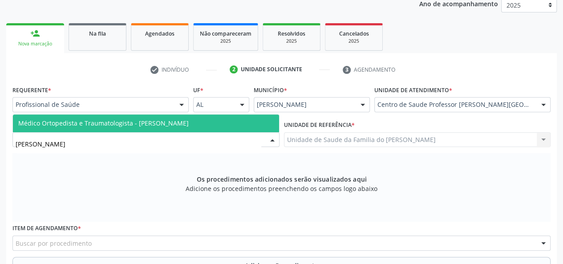
click at [189, 121] on span "Médico Ortopedista e Traumatologista - [PERSON_NAME]" at bounding box center [103, 123] width 170 height 8
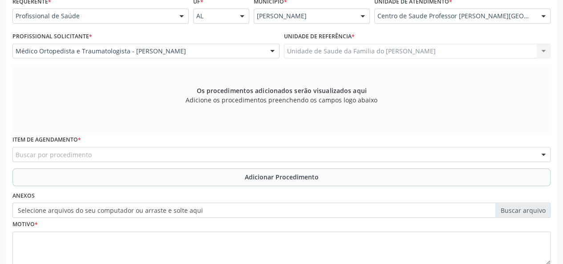
scroll to position [211, 0]
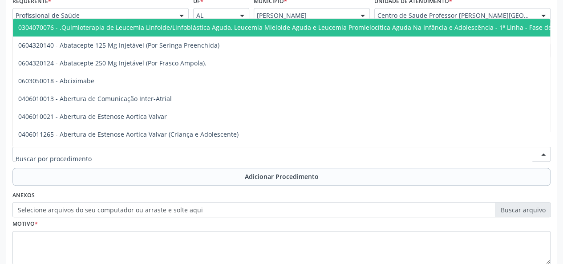
click at [205, 154] on div at bounding box center [281, 153] width 538 height 15
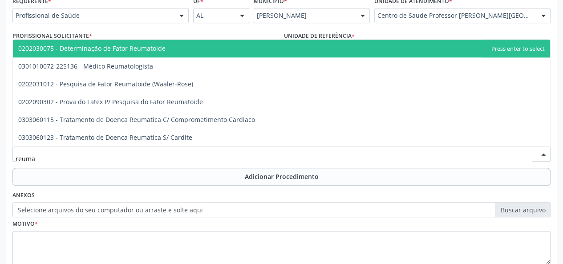
type input "reumat"
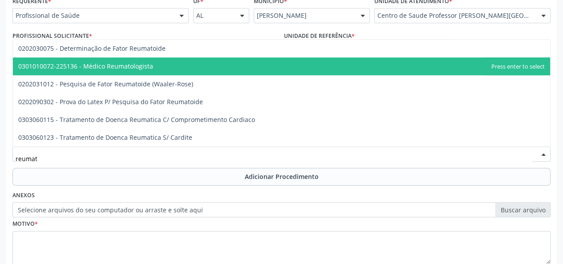
click at [213, 69] on span "0301010072-225136 - Médico Reumatologista" at bounding box center [281, 66] width 537 height 18
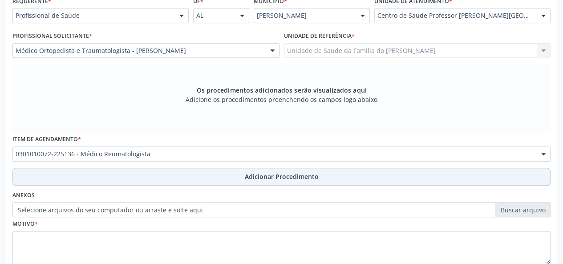
click at [220, 171] on button "Adicionar Procedimento" at bounding box center [281, 177] width 538 height 18
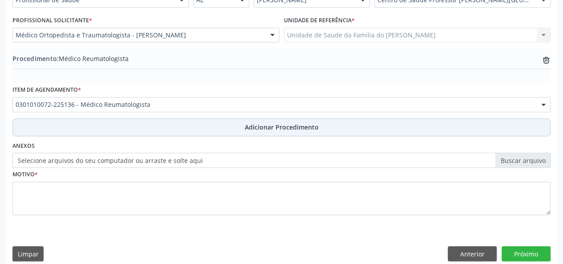
scroll to position [236, 0]
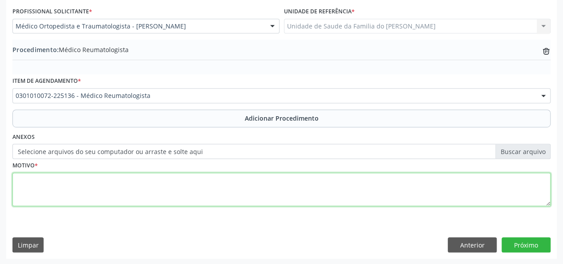
click at [219, 178] on textarea at bounding box center [281, 190] width 538 height 34
type textarea "fib"
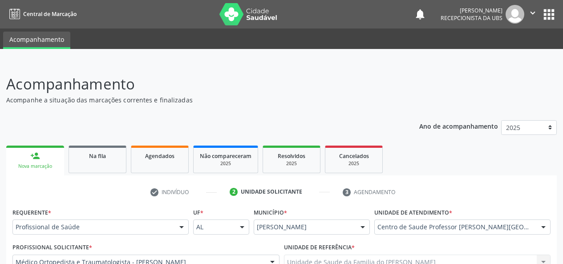
scroll to position [236, 0]
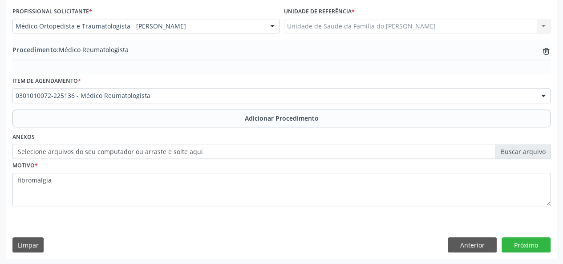
click at [36, 179] on textarea "fibromalgia" at bounding box center [281, 190] width 538 height 34
click at [36, 179] on textarea "fibromialgia" at bounding box center [281, 190] width 538 height 34
drag, startPoint x: 36, startPoint y: 179, endPoint x: 85, endPoint y: 203, distance: 55.1
click at [85, 203] on textarea "fibromialgia" at bounding box center [281, 190] width 538 height 34
type textarea "fibromialgia"
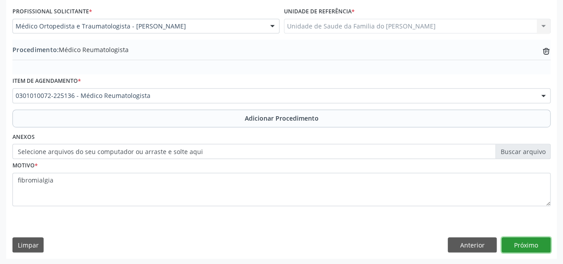
click at [535, 246] on button "Próximo" at bounding box center [526, 244] width 49 height 15
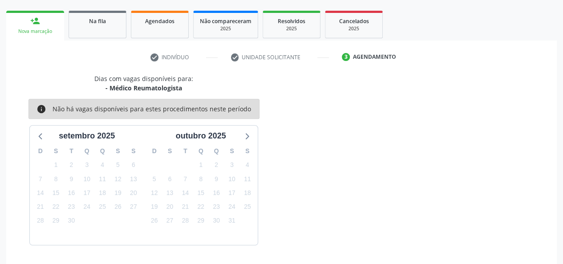
scroll to position [161, 0]
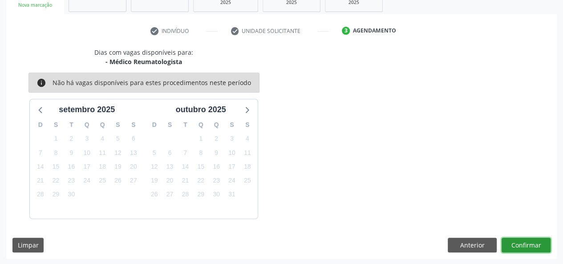
click at [529, 244] on button "Confirmar" at bounding box center [526, 245] width 49 height 15
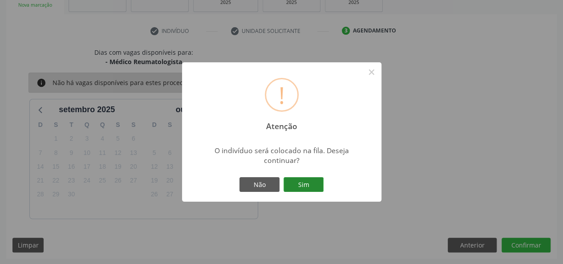
click at [305, 182] on button "Sim" at bounding box center [304, 184] width 40 height 15
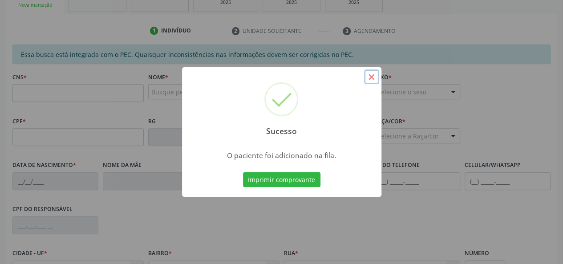
click at [367, 74] on button "×" at bounding box center [371, 76] width 15 height 15
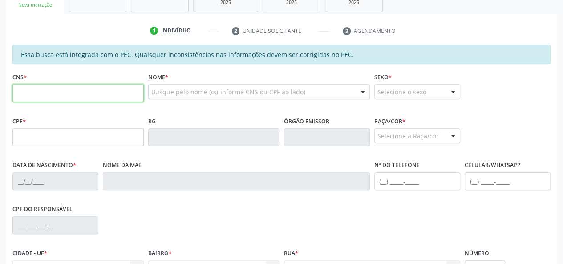
click at [85, 98] on input "text" at bounding box center [77, 93] width 131 height 18
type input "706 7025 7089 9418"
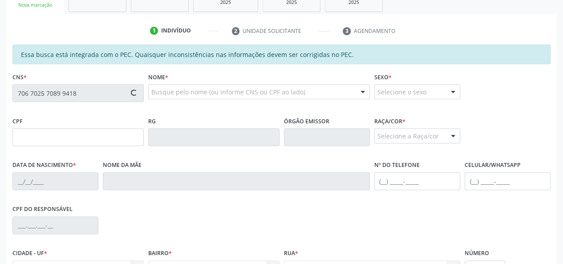
type input "168.322.754-98"
type input "26/10/2019"
type input "Lais Vitoria dos Santos Silva"
type input "(82) 99174-4061"
type input "S/N"
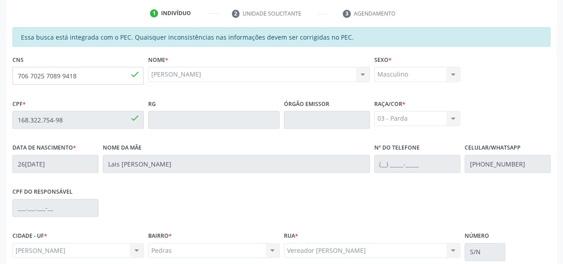
scroll to position [78, 0]
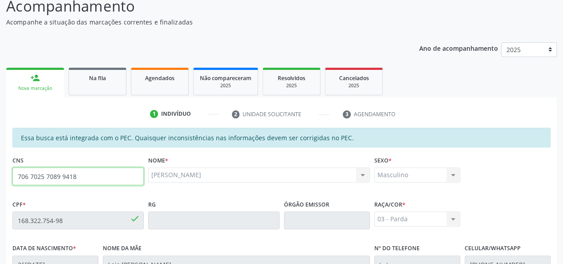
click at [52, 178] on input "706 7025 7089 9418" at bounding box center [77, 176] width 131 height 18
click at [312, 78] on div "Resolvidos" at bounding box center [291, 77] width 45 height 9
click at [362, 84] on div "Ano de acompanhamento 2025 person_add Nova marcação Na fila Agendados Não compa…" at bounding box center [281, 236] width 551 height 401
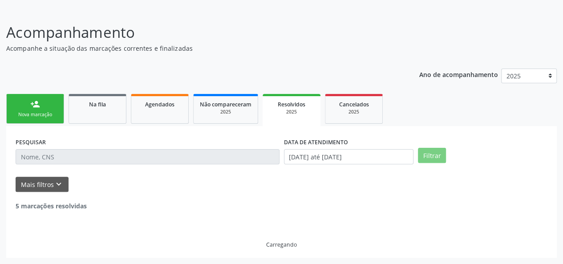
scroll to position [42, 0]
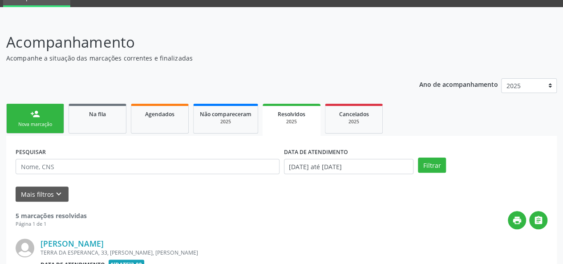
click at [49, 121] on div "Nova marcação" at bounding box center [35, 124] width 45 height 7
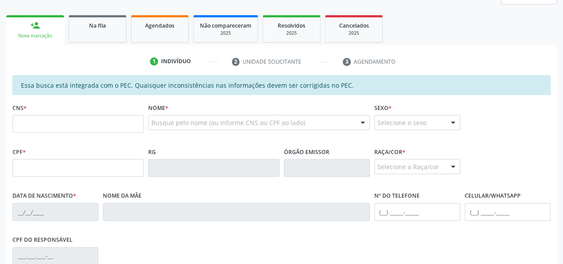
scroll to position [131, 0]
paste input "706 7025 7089 9418"
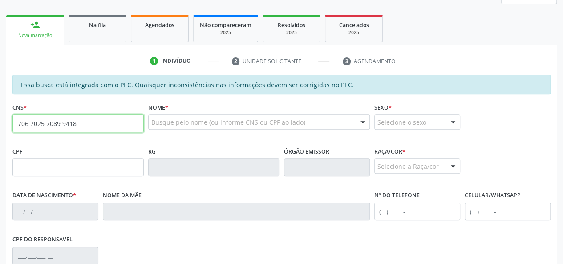
type input "706 7025 7089 9418"
type input "168.322.754-98"
type input "26/10/2019"
type input "Lais Vitoria dos Santos Silva"
type input "(82) 99174-4061"
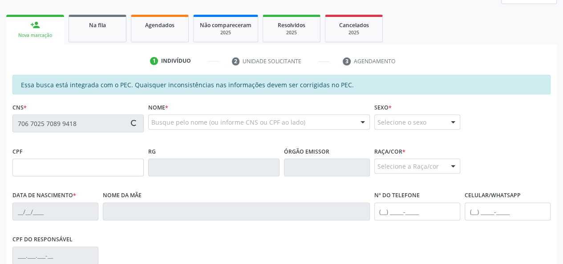
type input "31"
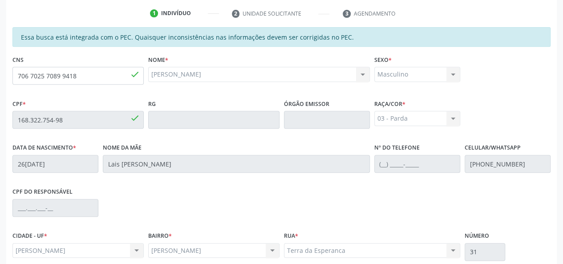
scroll to position [256, 0]
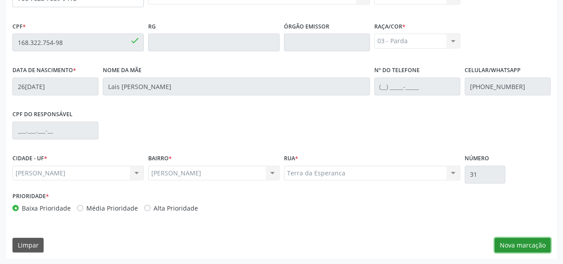
click at [529, 241] on button "Nova marcação" at bounding box center [522, 245] width 56 height 15
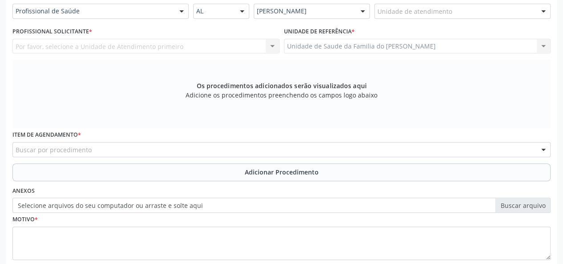
scroll to position [122, 0]
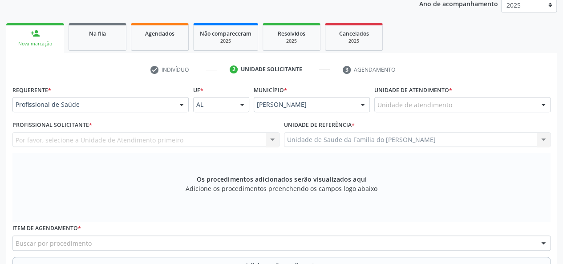
click at [176, 106] on div at bounding box center [181, 104] width 13 height 15
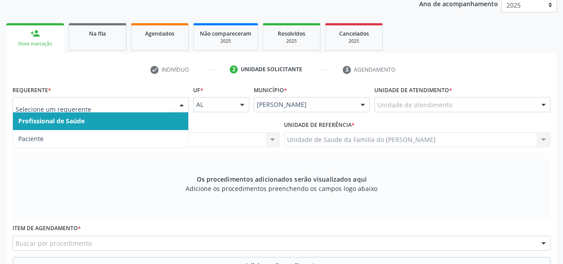
click at [150, 124] on span "Profissional de Saúde" at bounding box center [100, 121] width 175 height 18
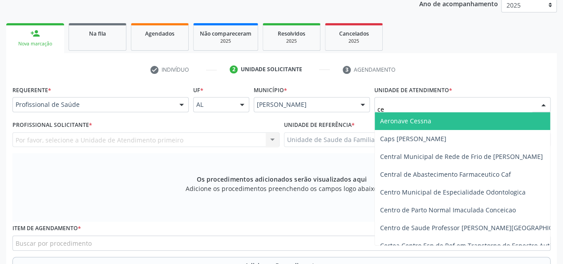
type input "cer"
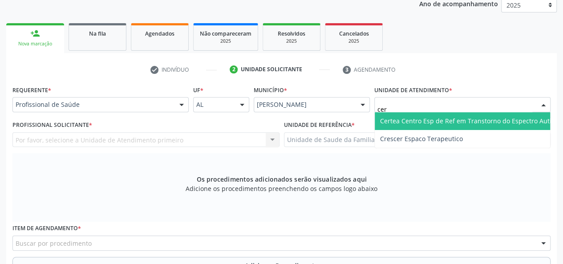
click at [409, 118] on span "Certea Centro Esp de Ref em Transtorno do Espectro Autista" at bounding box center [470, 121] width 180 height 8
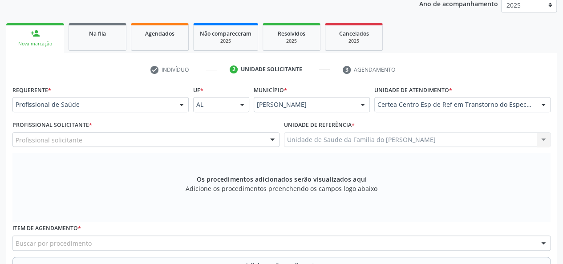
click at [269, 138] on div at bounding box center [272, 140] width 13 height 15
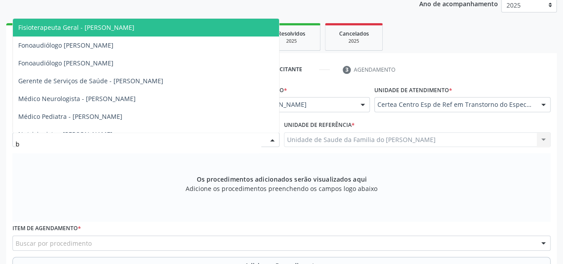
type input "ba"
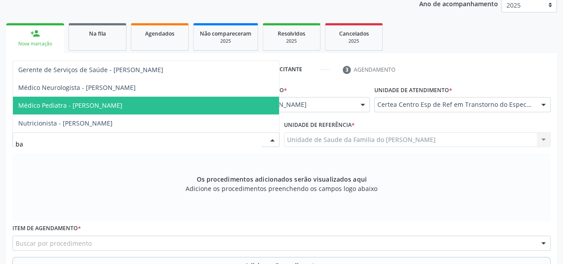
click at [252, 105] on span "Médico Pediatra - [PERSON_NAME]" at bounding box center [146, 106] width 266 height 18
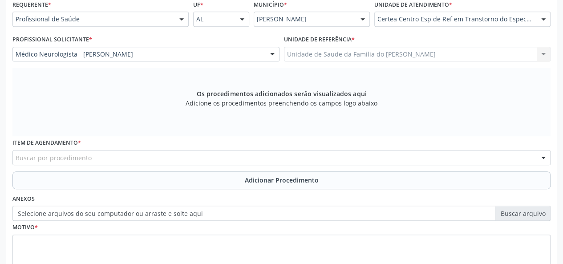
scroll to position [211, 0]
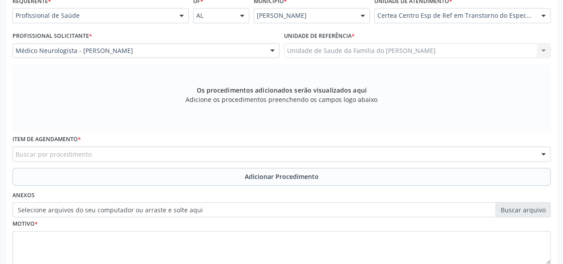
click at [206, 154] on div "Buscar por procedimento" at bounding box center [281, 153] width 538 height 15
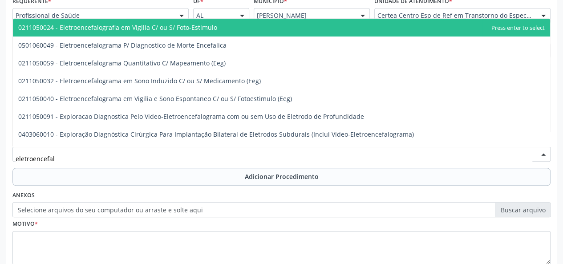
type input "eletroencefalo"
click at [218, 29] on span "0211050024 - Eletroencefalografia em Vigilia C/ ou S/ Foto-Estimulo" at bounding box center [281, 28] width 537 height 18
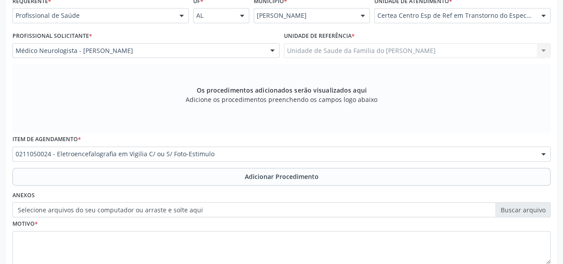
click at [141, 178] on button "Adicionar Procedimento" at bounding box center [281, 177] width 538 height 18
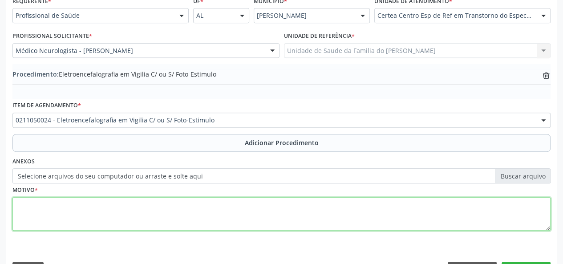
click at [129, 211] on textarea at bounding box center [281, 214] width 538 height 34
click at [28, 203] on textarea "avaliacao" at bounding box center [281, 214] width 538 height 34
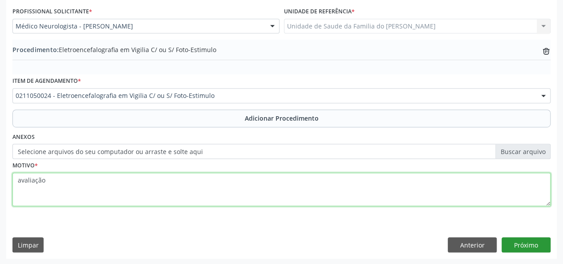
type textarea "avaliação"
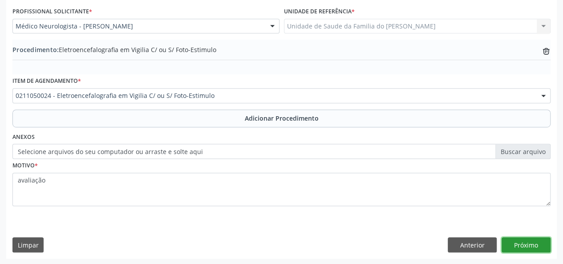
click at [527, 248] on button "Próximo" at bounding box center [526, 244] width 49 height 15
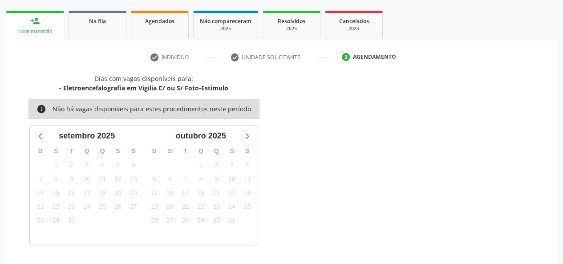
scroll to position [161, 0]
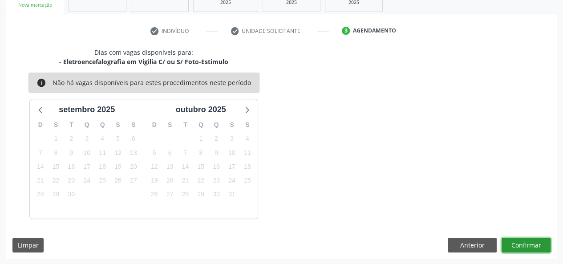
click at [522, 244] on button "Confirmar" at bounding box center [526, 245] width 49 height 15
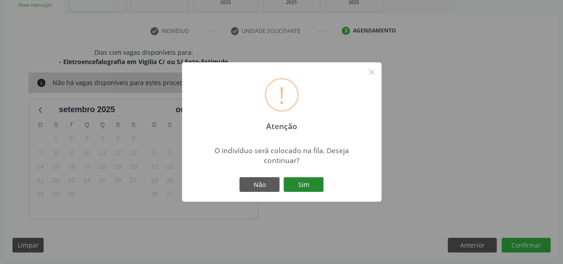
click at [296, 183] on button "Sim" at bounding box center [304, 184] width 40 height 15
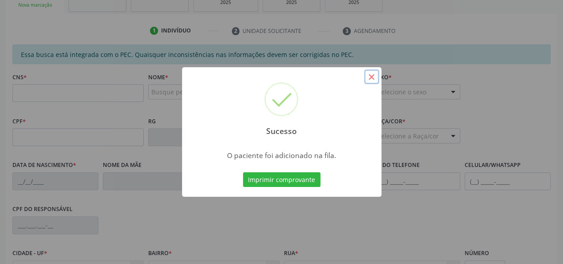
click at [375, 77] on button "×" at bounding box center [371, 76] width 15 height 15
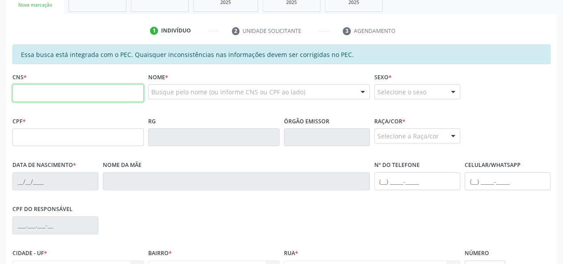
paste input "700 5073 4820 0958"
type input "700 5073 4820 0958"
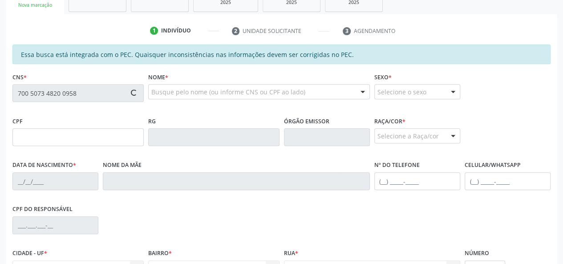
type input "183.639.784-42"
type input "09/11/2022"
type input "Beatriz Gomes da Silva"
type input "(82) 99306-8066"
type input "S/N"
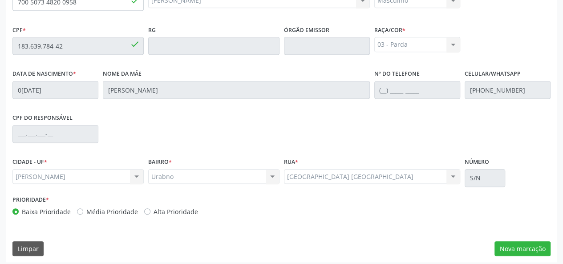
scroll to position [256, 0]
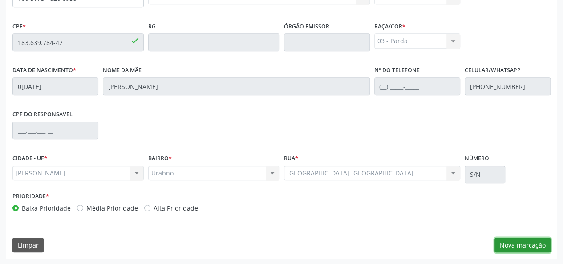
click at [530, 242] on button "Nova marcação" at bounding box center [522, 245] width 56 height 15
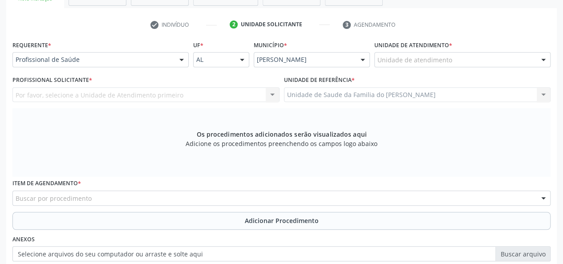
scroll to position [167, 0]
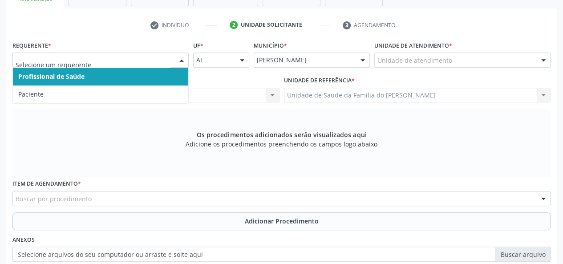
click at [147, 73] on span "Profissional de Saúde" at bounding box center [100, 77] width 175 height 18
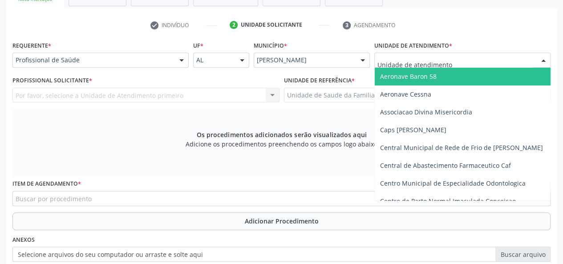
type input "j"
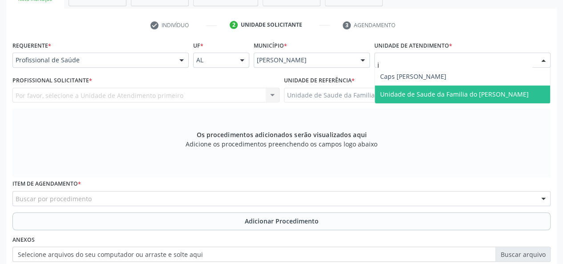
click at [413, 95] on span "Unidade de Saude da Familia do [PERSON_NAME]" at bounding box center [454, 94] width 149 height 8
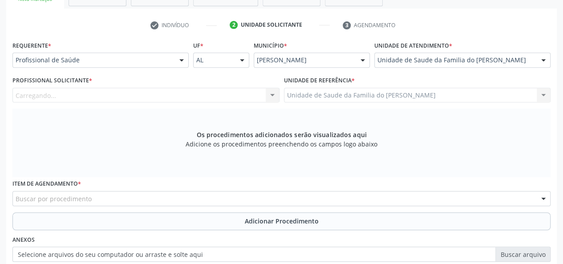
click at [268, 92] on div "Carregando... Nenhum resultado encontrado para: " " Não há nenhuma opção para s…" at bounding box center [145, 95] width 267 height 15
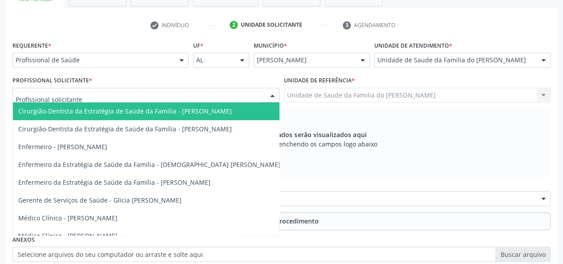
click at [268, 96] on div at bounding box center [272, 95] width 13 height 15
type input "j"
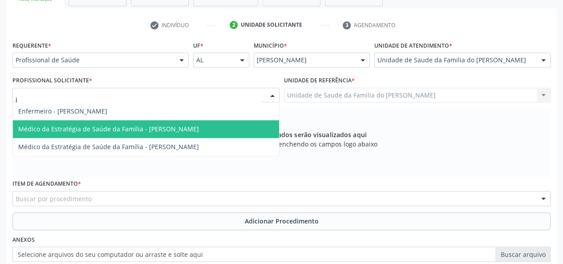
drag, startPoint x: 208, startPoint y: 145, endPoint x: 214, endPoint y: 130, distance: 16.2
click at [214, 130] on ul "Enfermeiro - Joao Casado Filho Médico da Estratégia de Saúde da Família - Jessi…" at bounding box center [146, 128] width 266 height 53
click at [199, 130] on span "Médico da Estratégia de Saúde da Família - [PERSON_NAME]" at bounding box center [108, 129] width 181 height 8
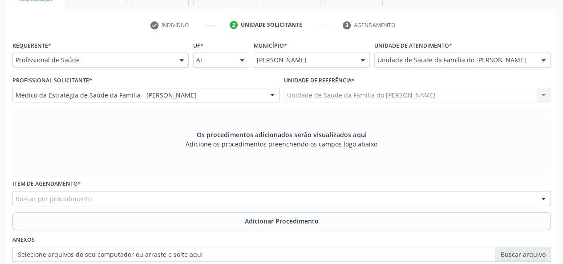
scroll to position [211, 0]
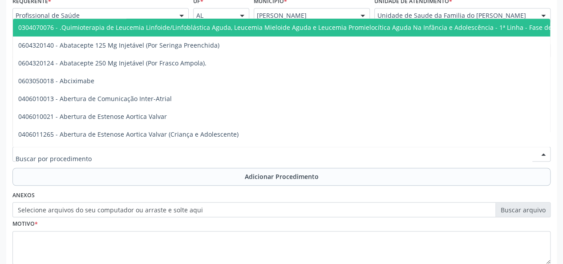
click at [193, 155] on div at bounding box center [281, 153] width 538 height 15
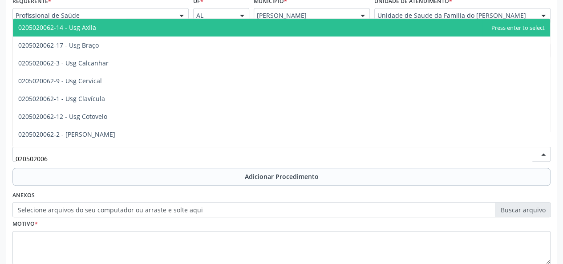
type input "0205020062"
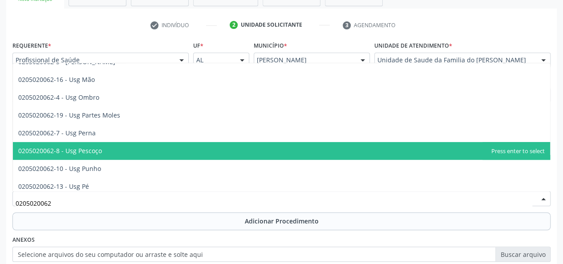
scroll to position [121, 0]
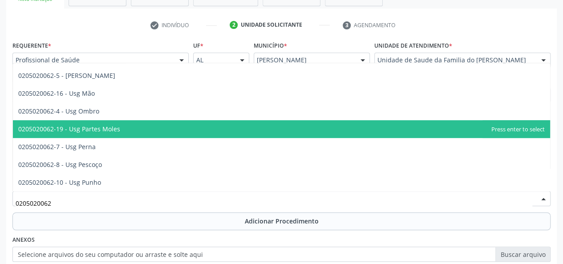
click at [174, 126] on span "0205020062-19 - Usg Partes Moles" at bounding box center [281, 129] width 537 height 18
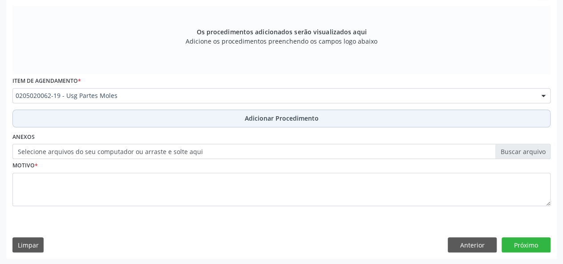
click at [179, 122] on button "Adicionar Procedimento" at bounding box center [281, 118] width 538 height 18
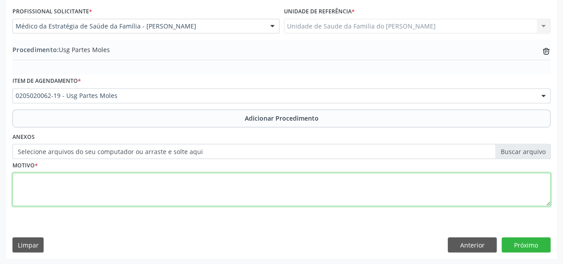
click at [158, 184] on textarea at bounding box center [281, 190] width 538 height 34
click at [25, 182] on textarea "HERNIA INGUINAL" at bounding box center [281, 190] width 538 height 34
type textarea "HÉRNIA INGUINAL"
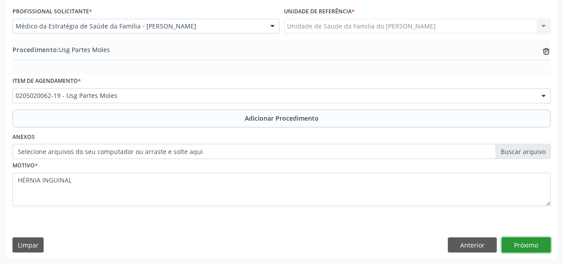
click at [523, 241] on button "Próximo" at bounding box center [526, 244] width 49 height 15
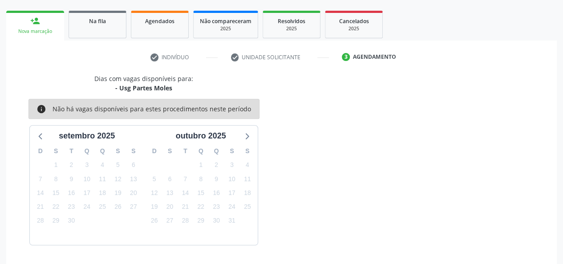
scroll to position [161, 0]
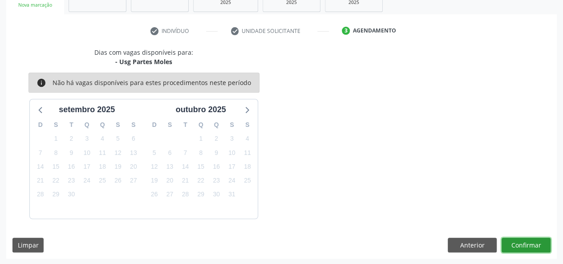
click at [521, 245] on button "Confirmar" at bounding box center [526, 245] width 49 height 15
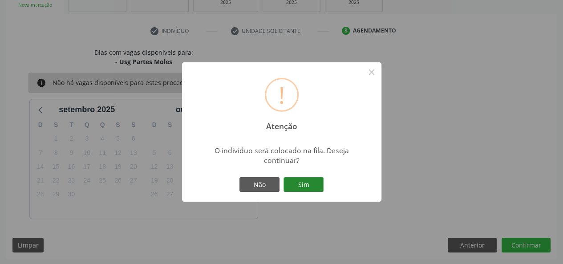
click at [311, 184] on button "Sim" at bounding box center [304, 184] width 40 height 15
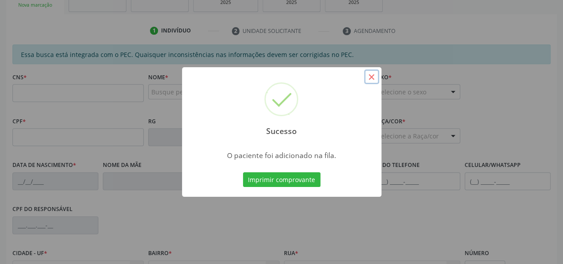
click at [373, 76] on button "×" at bounding box center [371, 76] width 15 height 15
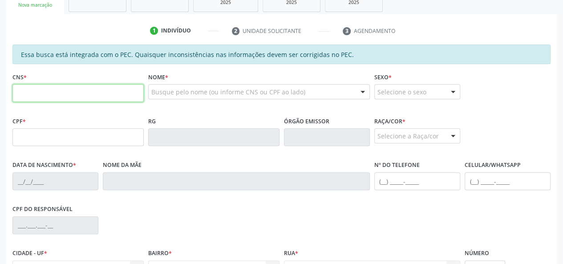
paste input "700 5073 4820 0958"
type input "700 5073 4820 0958"
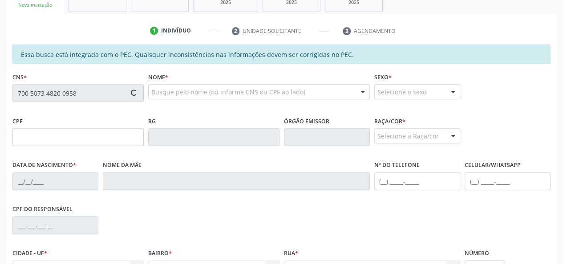
type input "183.639.784-42"
type input "09/11/2022"
type input "Beatriz Gomes da Silva"
type input "(82) 99306-8066"
type input "S/N"
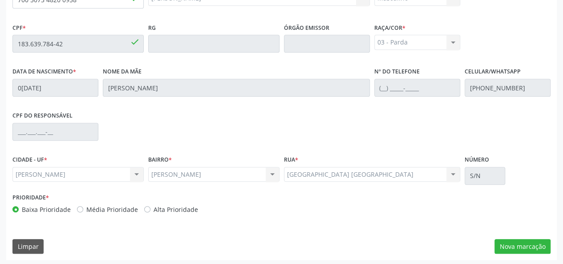
scroll to position [256, 0]
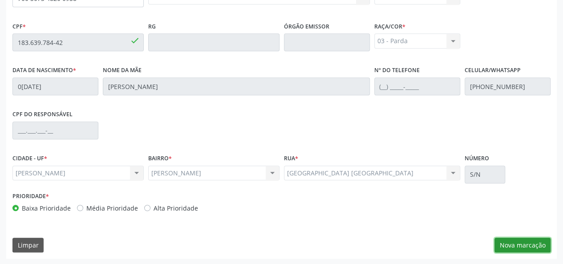
click at [531, 243] on button "Nova marcação" at bounding box center [522, 245] width 56 height 15
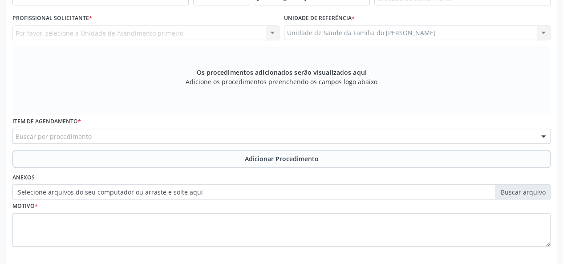
scroll to position [167, 0]
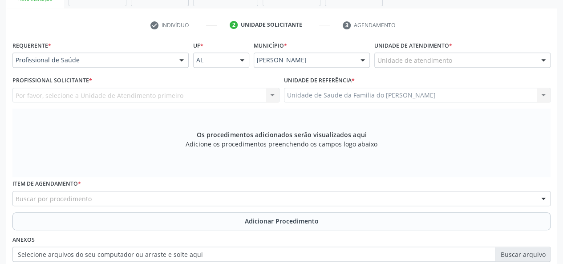
click at [173, 57] on div "Profissional de Saúde Profissional de Saúde Paciente Nenhum resultado encontrad…" at bounding box center [100, 60] width 176 height 15
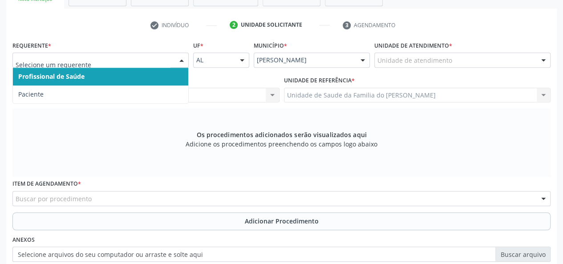
click at [161, 76] on span "Profissional de Saúde" at bounding box center [100, 77] width 175 height 18
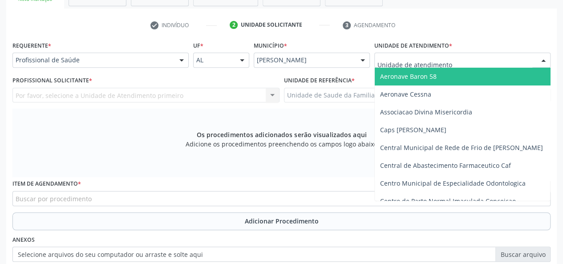
type input "J"
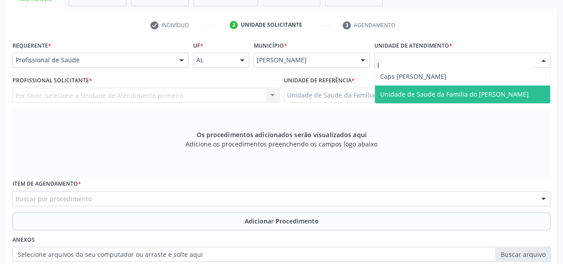
click at [426, 96] on span "Unidade de Saude da Familia do [PERSON_NAME]" at bounding box center [454, 94] width 149 height 8
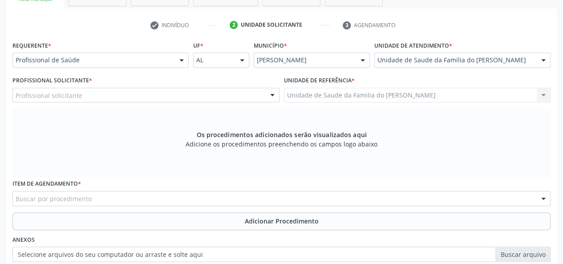
click at [274, 94] on div at bounding box center [272, 95] width 13 height 15
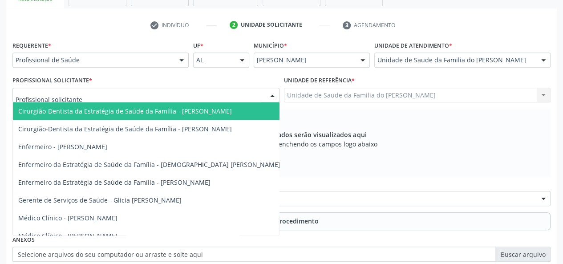
type input "J"
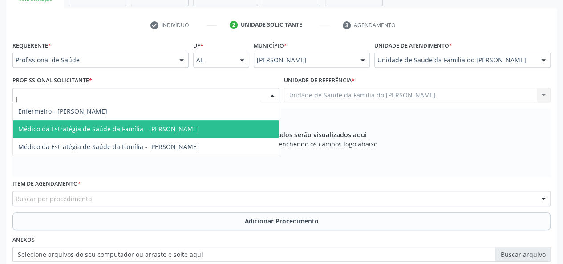
click at [199, 132] on span "Médico da Estratégia de Saúde da Família - [PERSON_NAME]" at bounding box center [108, 129] width 181 height 8
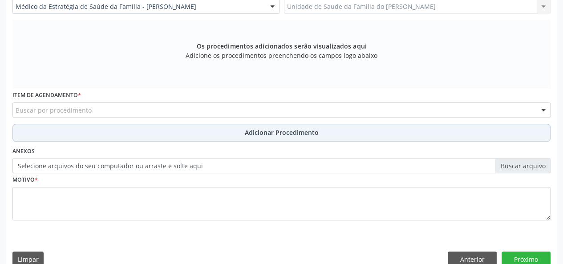
scroll to position [256, 0]
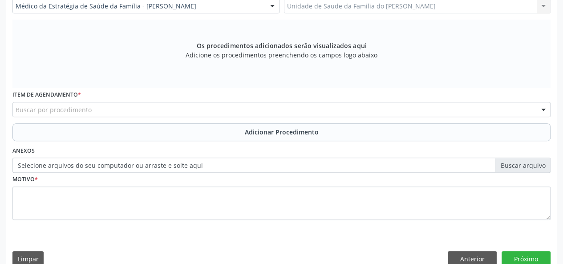
click at [207, 110] on div "Buscar por procedimento" at bounding box center [281, 109] width 538 height 15
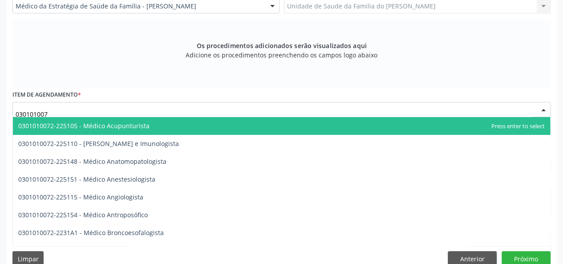
type input "0301010072"
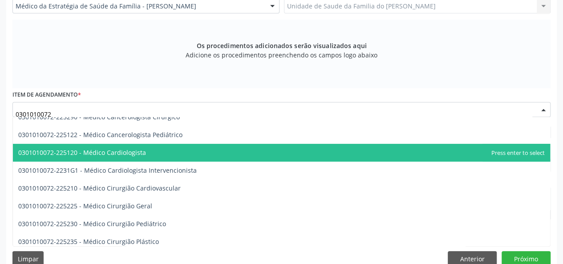
scroll to position [178, 0]
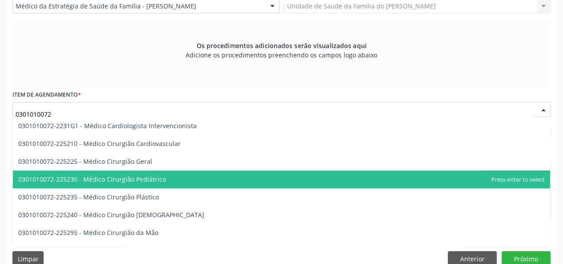
click at [204, 175] on span "0301010072-225230 - Médico Cirurgião Pediátrico" at bounding box center [281, 179] width 537 height 18
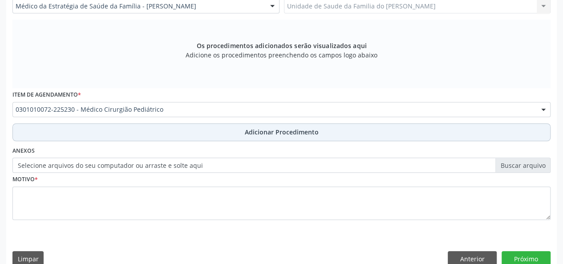
click at [215, 129] on button "Adicionar Procedimento" at bounding box center [281, 132] width 538 height 18
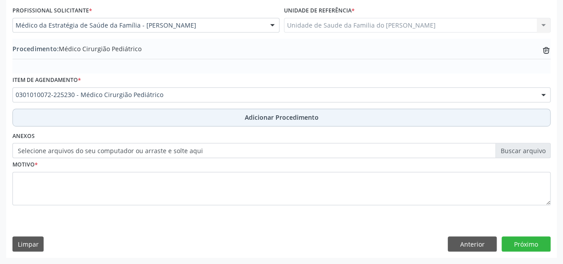
scroll to position [236, 0]
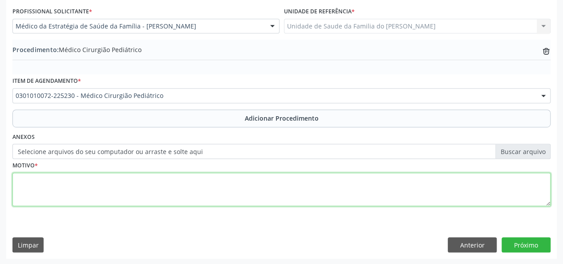
click at [203, 185] on textarea at bounding box center [281, 190] width 538 height 34
click at [28, 180] on textarea "HERNIA INGUINAL" at bounding box center [281, 190] width 538 height 34
type textarea "HÉRNIA INGUINAL"
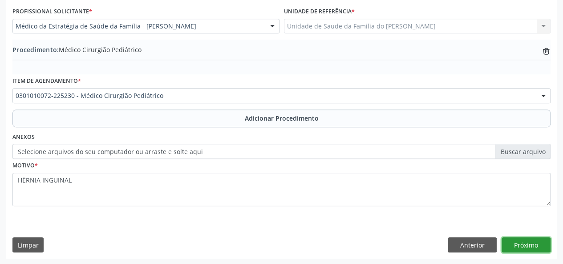
click at [535, 243] on button "Próximo" at bounding box center [526, 244] width 49 height 15
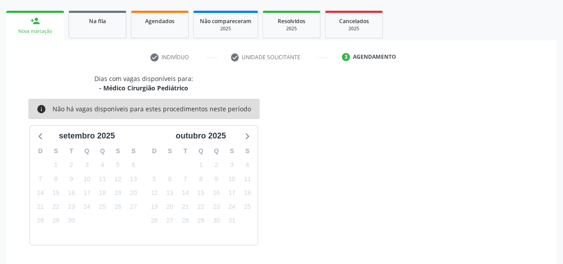
scroll to position [161, 0]
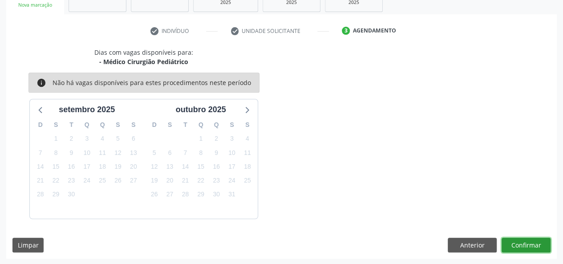
click at [529, 242] on button "Confirmar" at bounding box center [526, 245] width 49 height 15
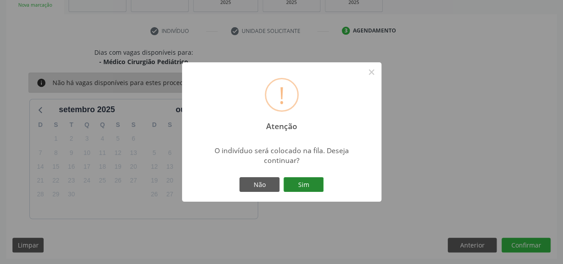
click at [313, 182] on button "Sim" at bounding box center [304, 184] width 40 height 15
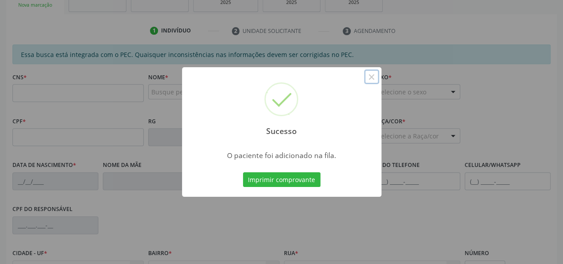
drag, startPoint x: 369, startPoint y: 79, endPoint x: 259, endPoint y: 92, distance: 111.6
click at [369, 78] on button "×" at bounding box center [371, 76] width 15 height 15
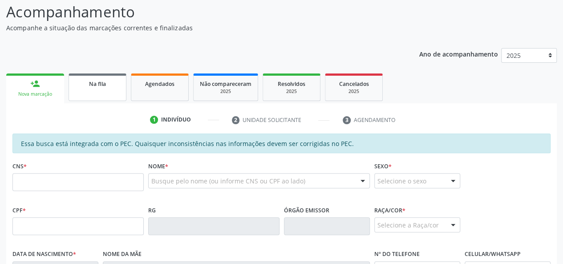
click at [97, 85] on span "Na fila" at bounding box center [97, 84] width 17 height 8
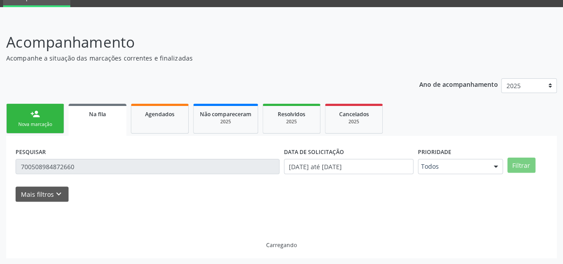
scroll to position [20, 0]
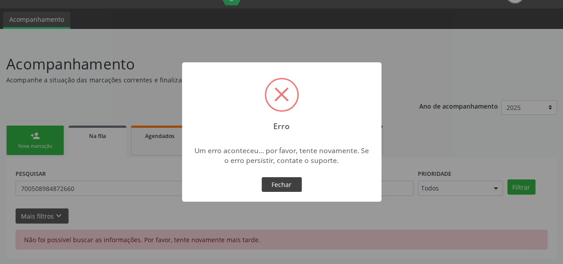
click at [285, 186] on button "Fechar" at bounding box center [282, 184] width 40 height 15
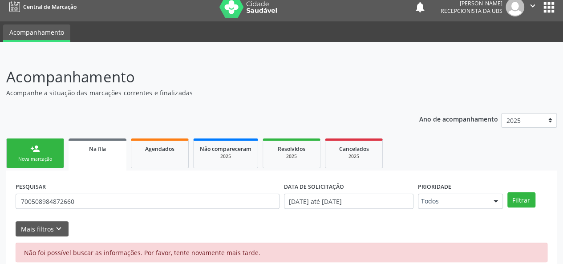
scroll to position [0, 0]
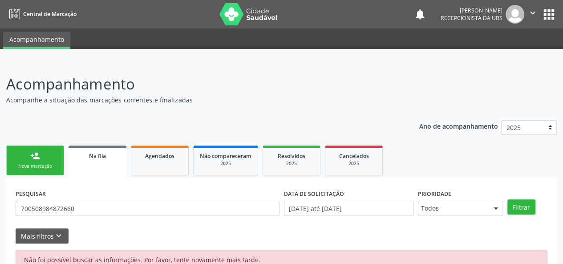
click at [49, 154] on link "person_add Nova marcação" at bounding box center [35, 161] width 58 height 30
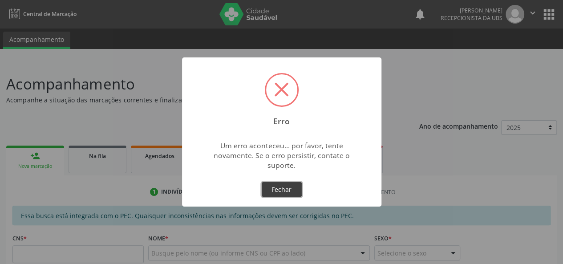
click at [276, 188] on button "Fechar" at bounding box center [282, 189] width 40 height 15
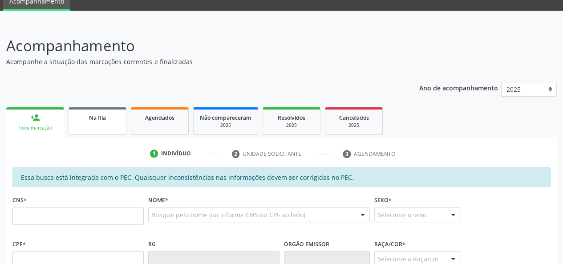
scroll to position [89, 0]
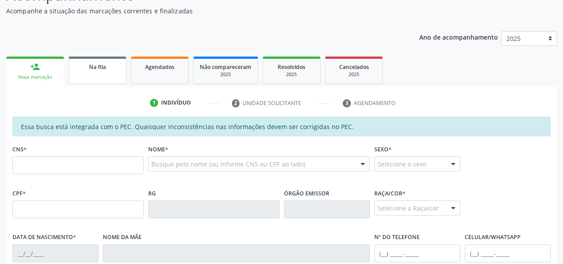
click at [113, 60] on link "Na fila" at bounding box center [98, 71] width 58 height 28
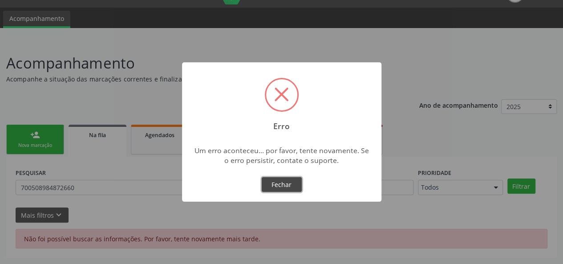
scroll to position [20, 0]
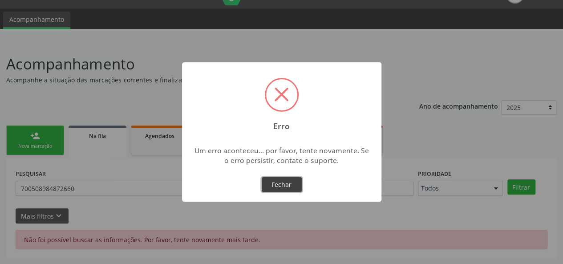
click at [284, 184] on button "Fechar" at bounding box center [282, 184] width 40 height 15
